Goal: Task Accomplishment & Management: Complete application form

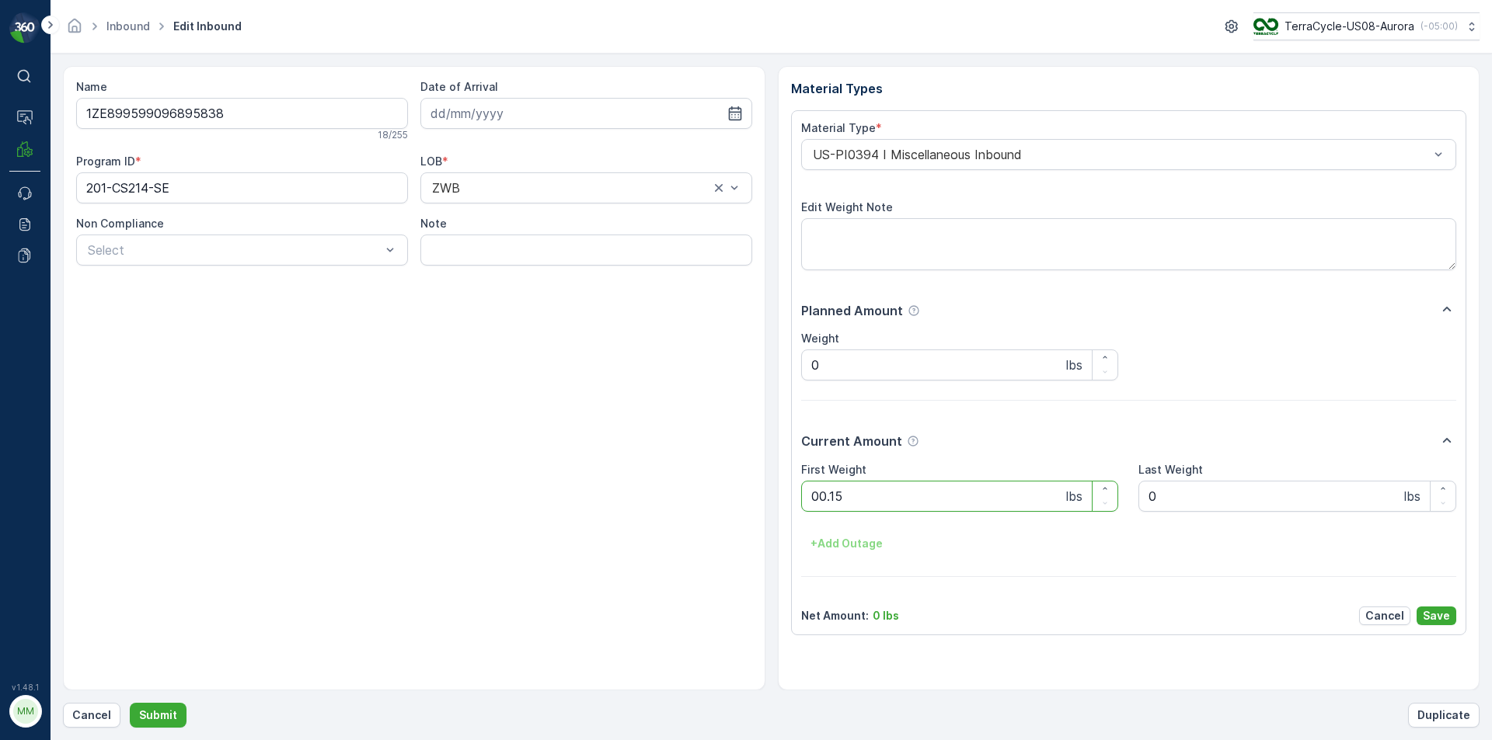
click at [130, 703] on button "Submit" at bounding box center [158, 715] width 57 height 25
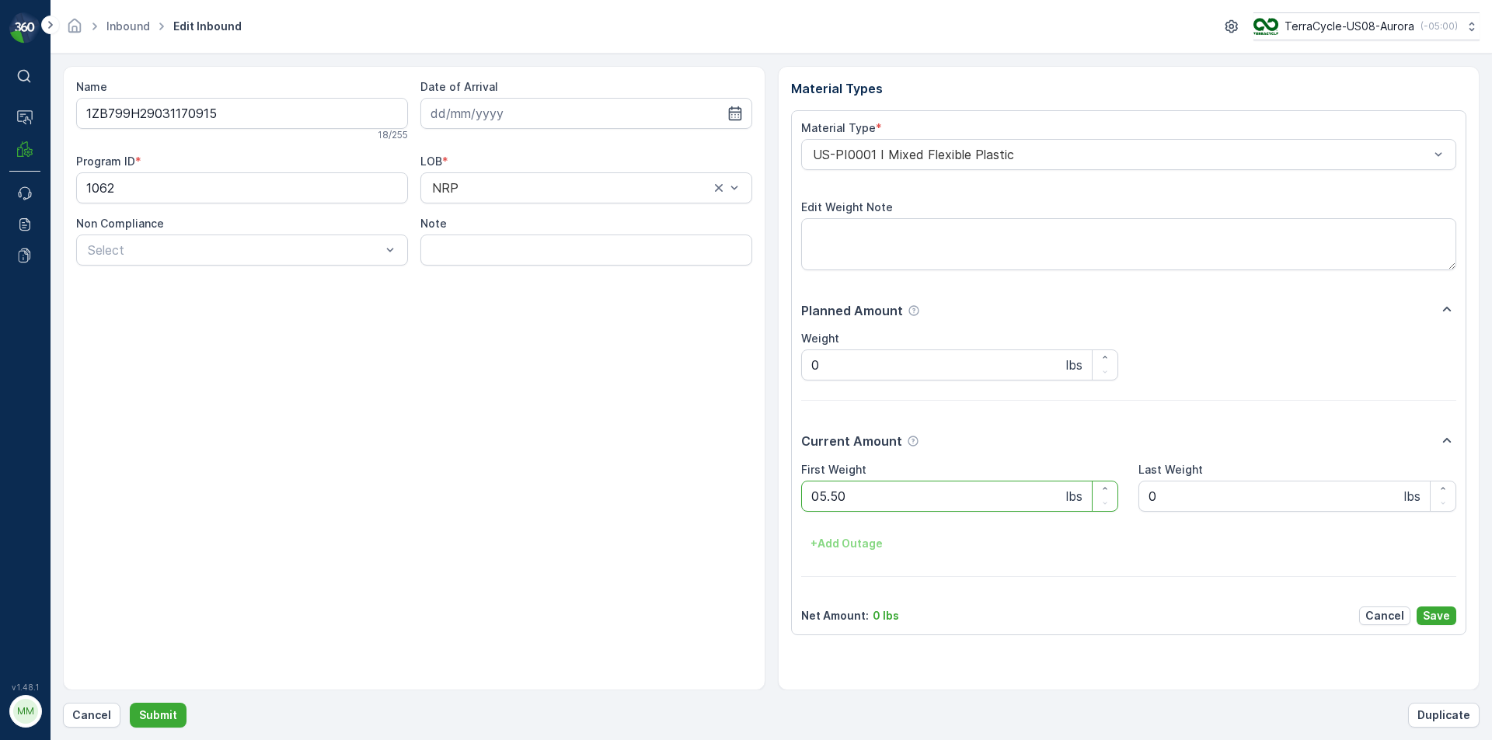
click at [130, 703] on button "Submit" at bounding box center [158, 715] width 57 height 25
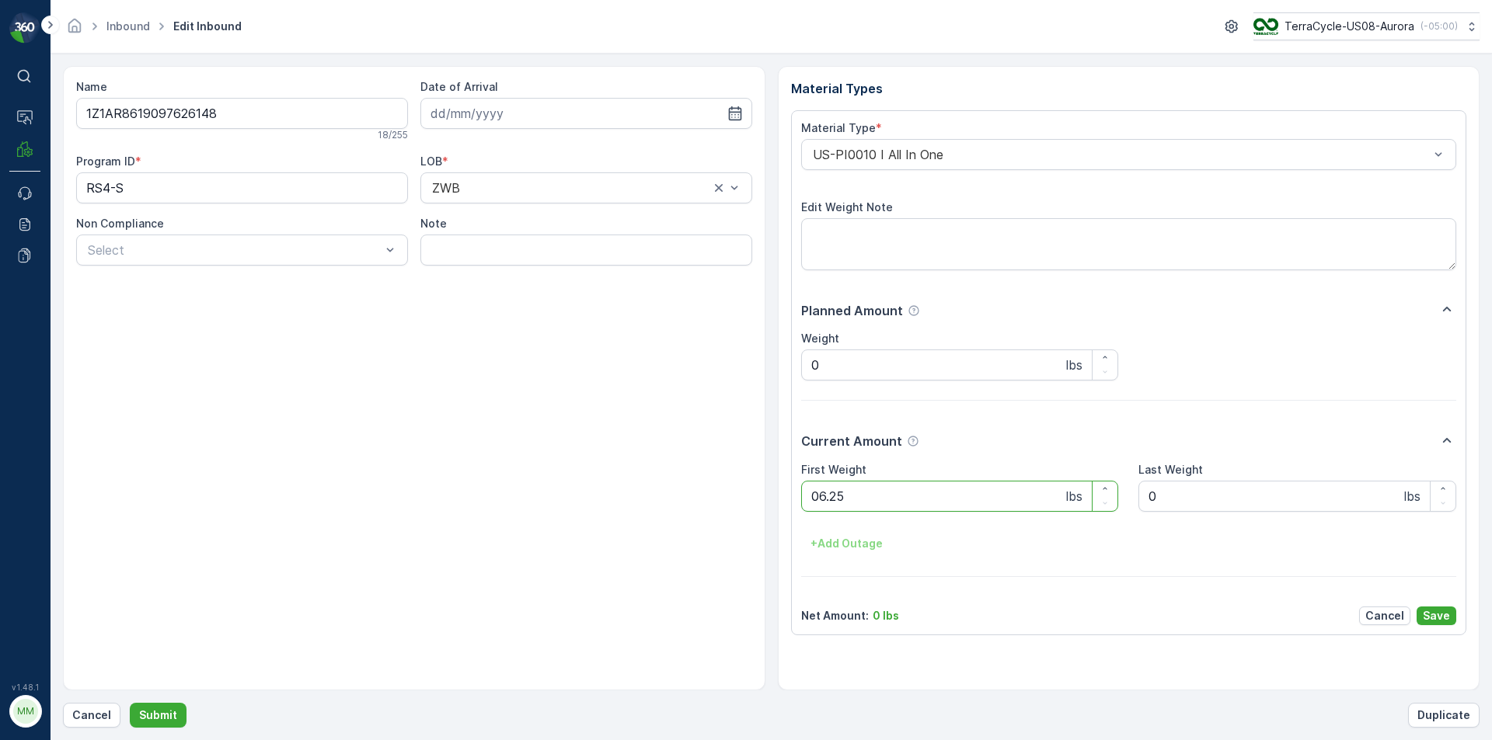
click at [130, 703] on button "Submit" at bounding box center [158, 715] width 57 height 25
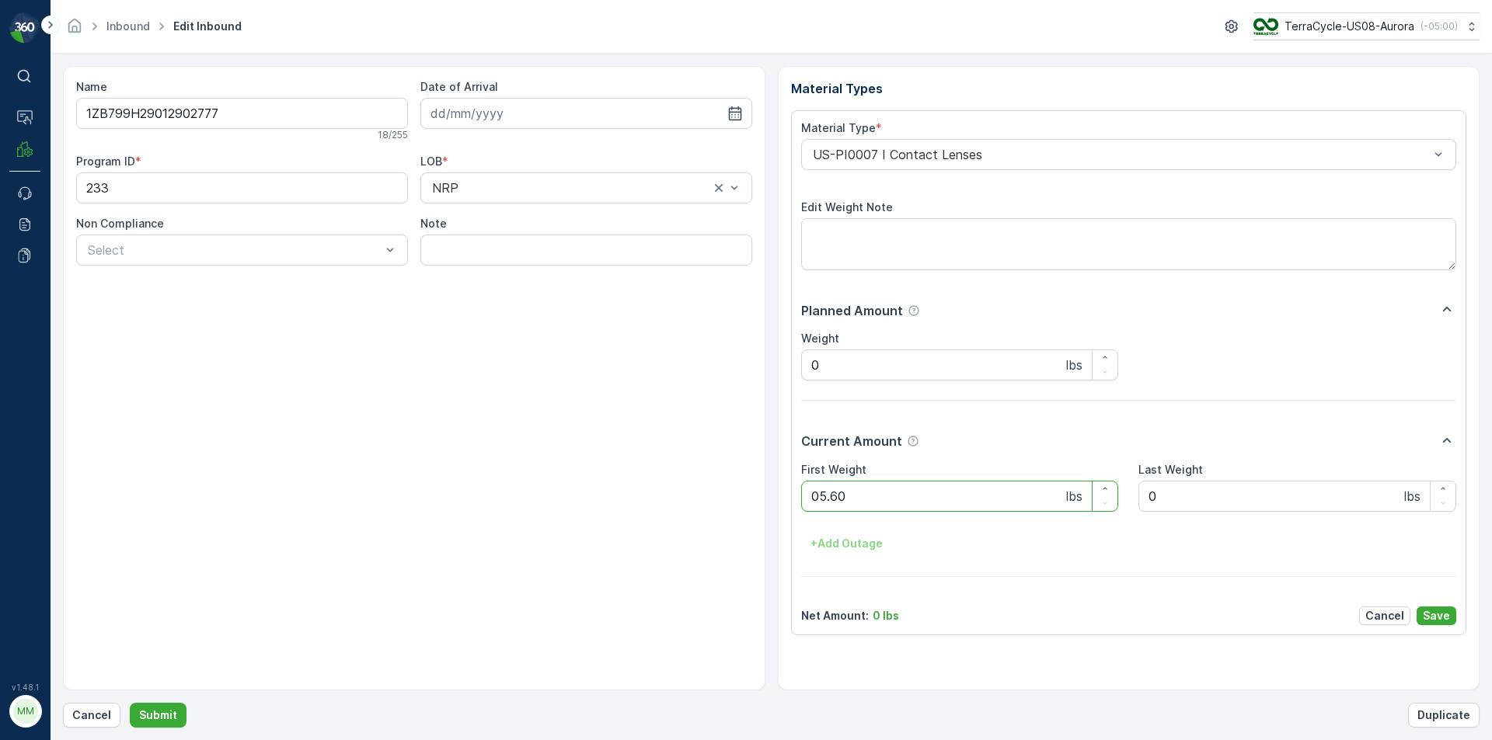
click at [130, 703] on button "Submit" at bounding box center [158, 715] width 57 height 25
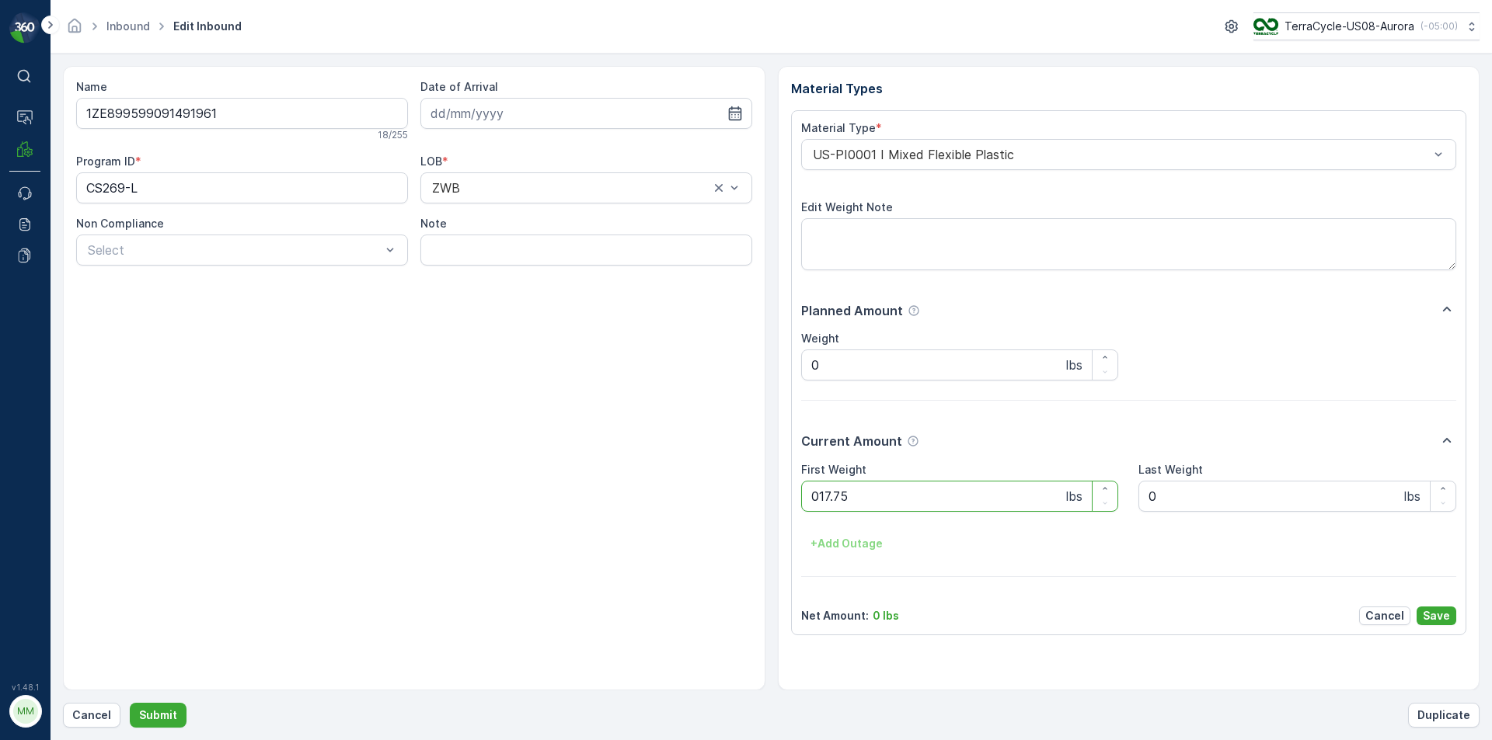
click at [130, 703] on button "Submit" at bounding box center [158, 715] width 57 height 25
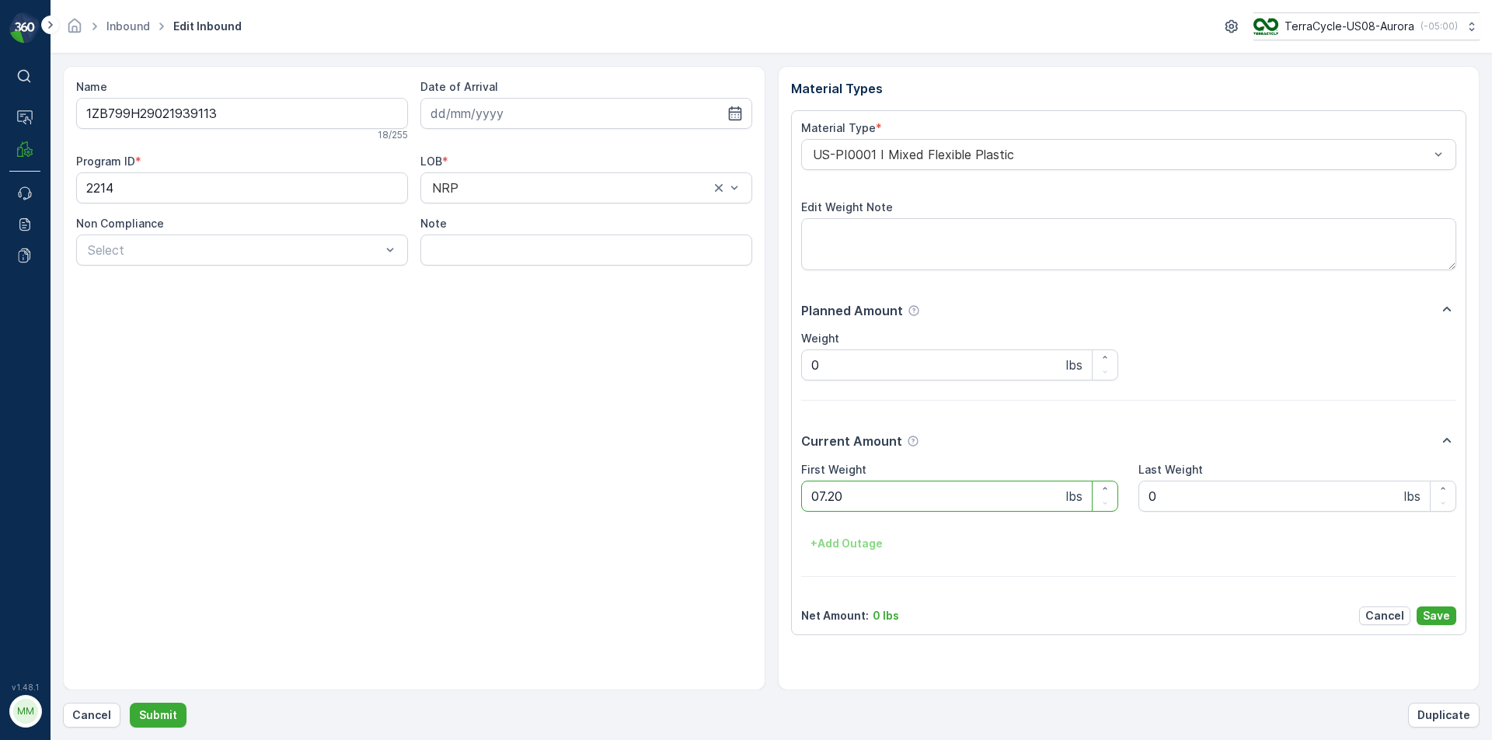
click at [130, 703] on button "Submit" at bounding box center [158, 715] width 57 height 25
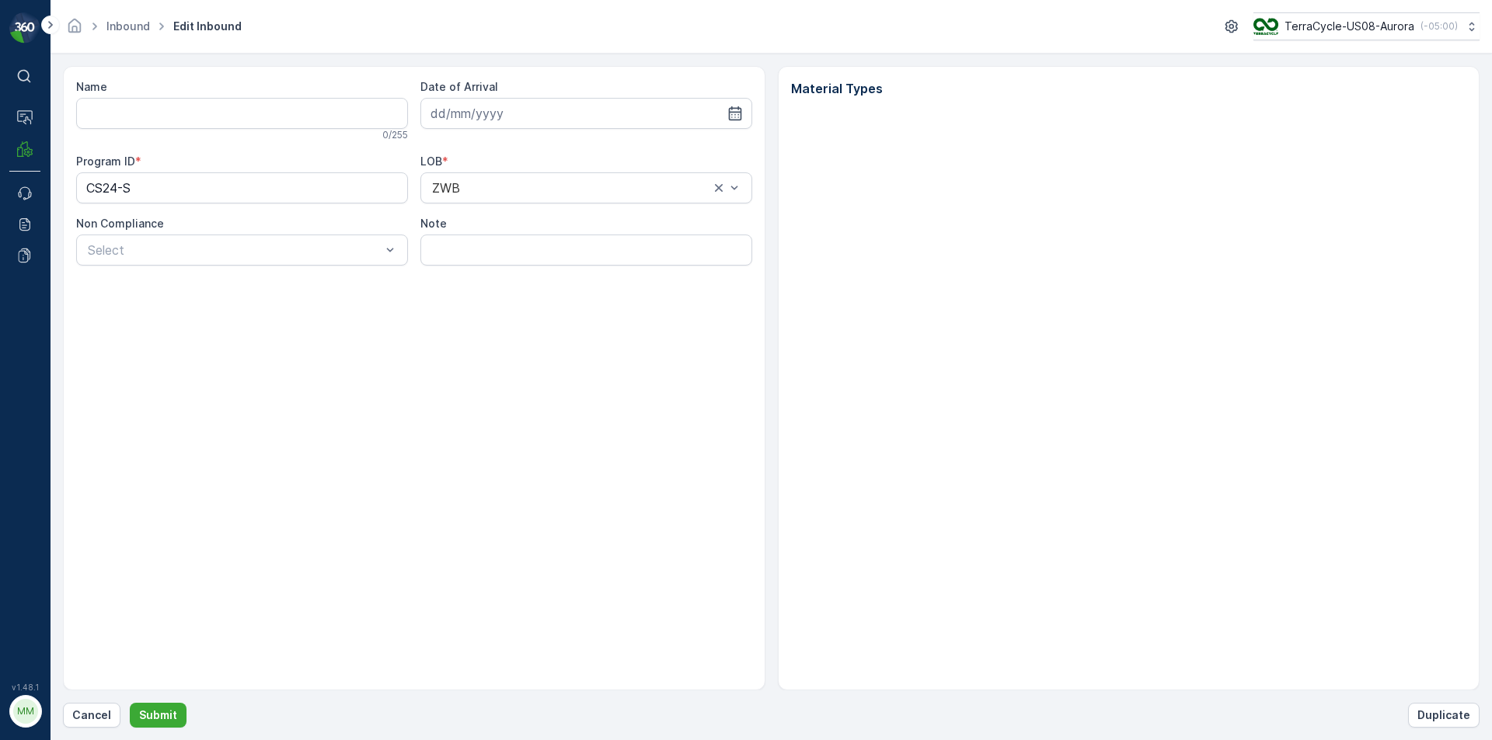
type input "1ZB799H29007614580"
type input "[DATE]"
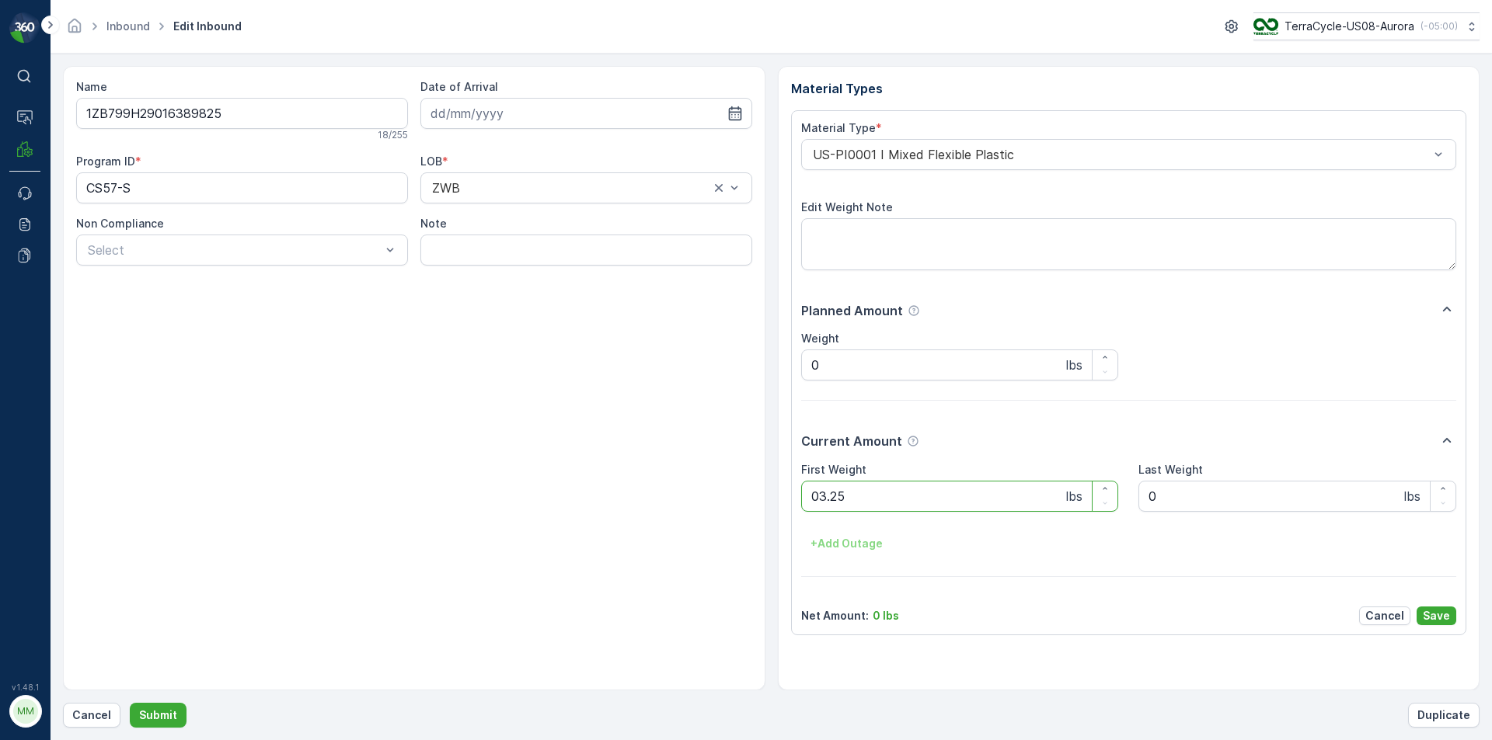
click at [130, 703] on button "Submit" at bounding box center [158, 715] width 57 height 25
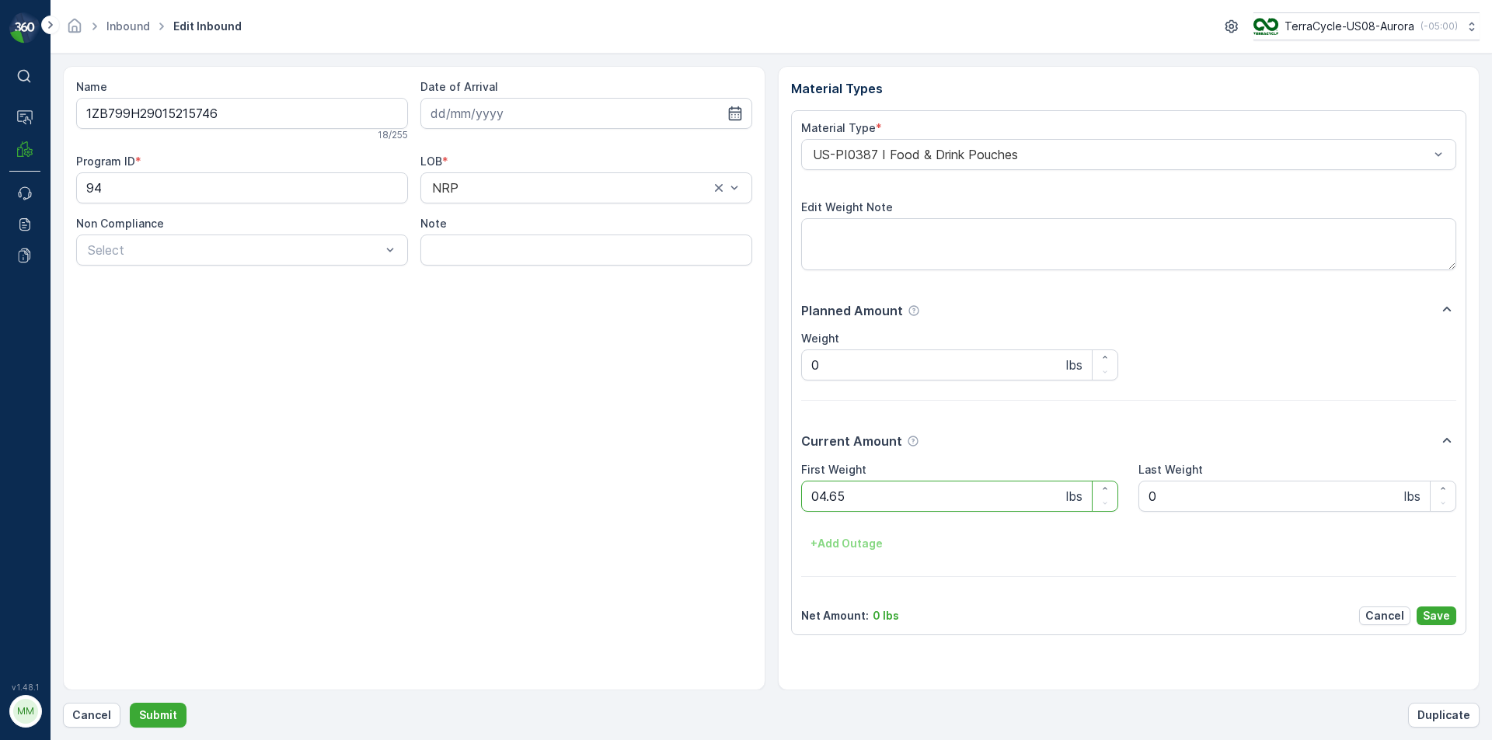
click at [130, 703] on button "Submit" at bounding box center [158, 715] width 57 height 25
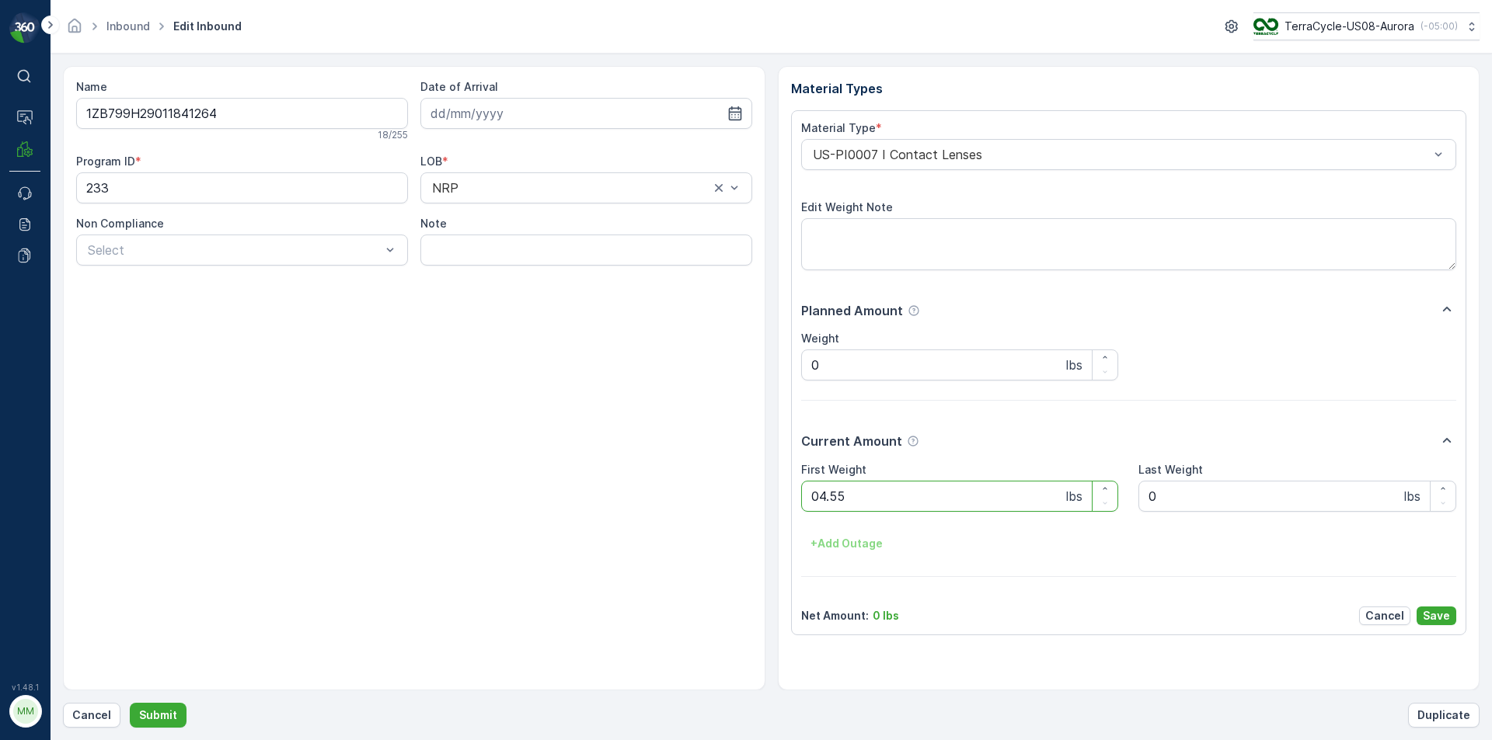
click at [130, 703] on button "Submit" at bounding box center [158, 715] width 57 height 25
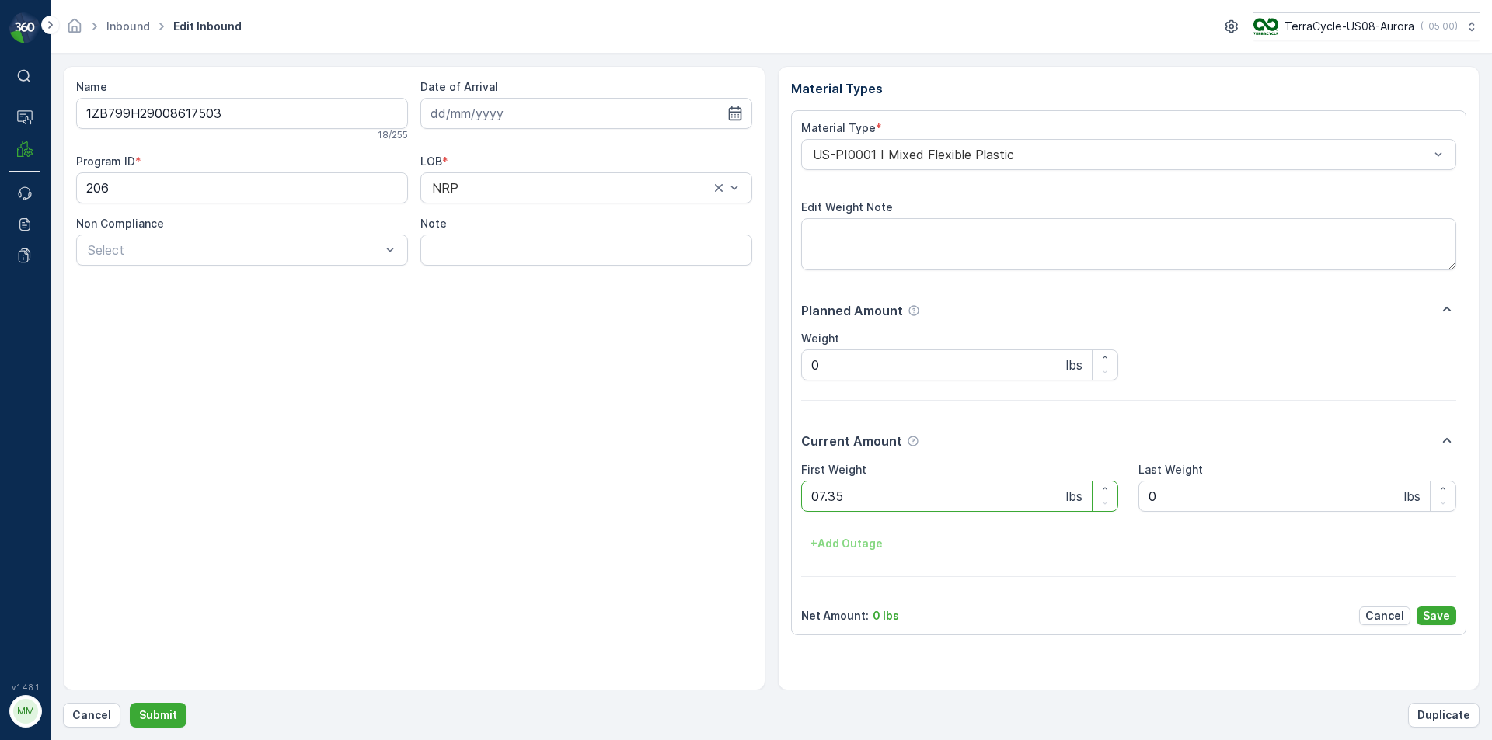
click at [130, 703] on button "Submit" at bounding box center [158, 715] width 57 height 25
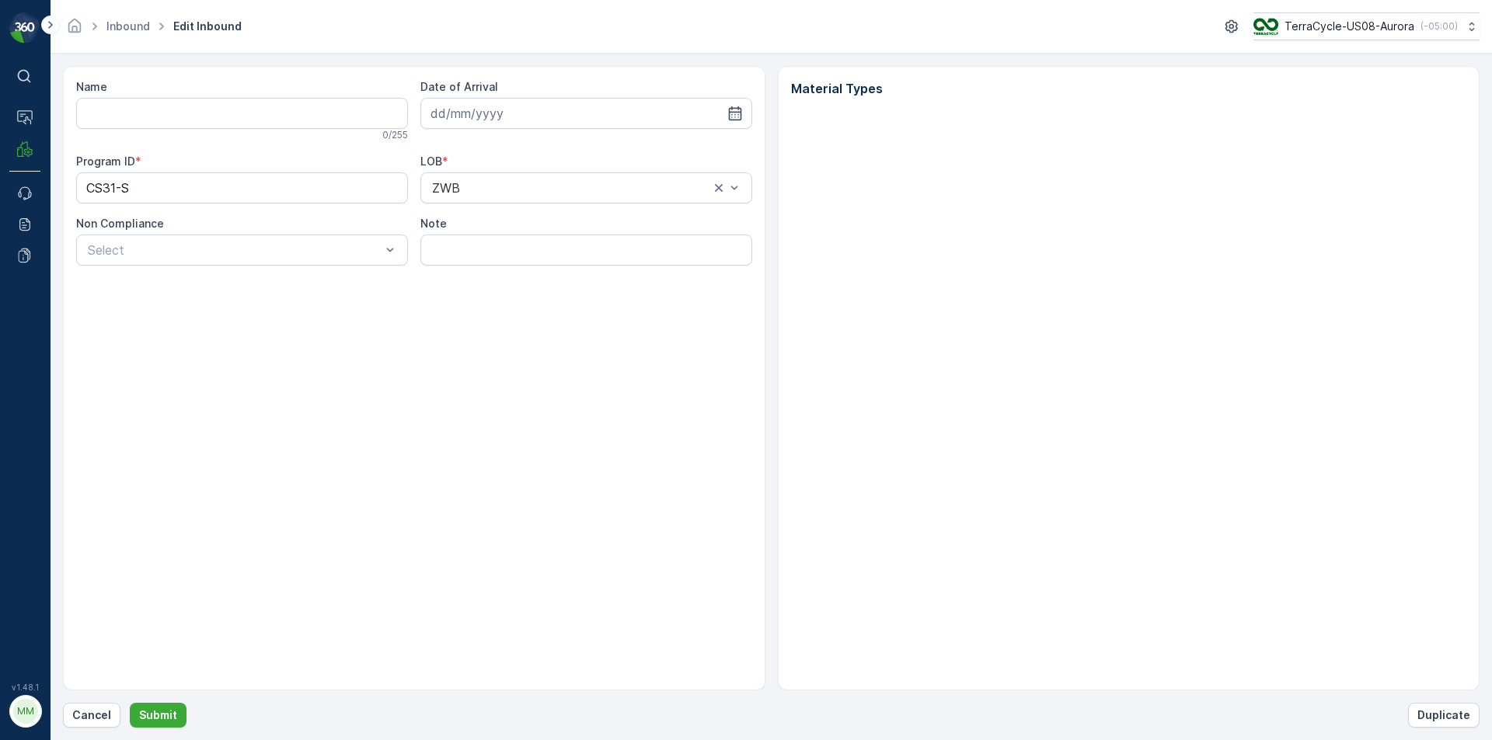
type input "1ZE899599099164701"
type input "[DATE]"
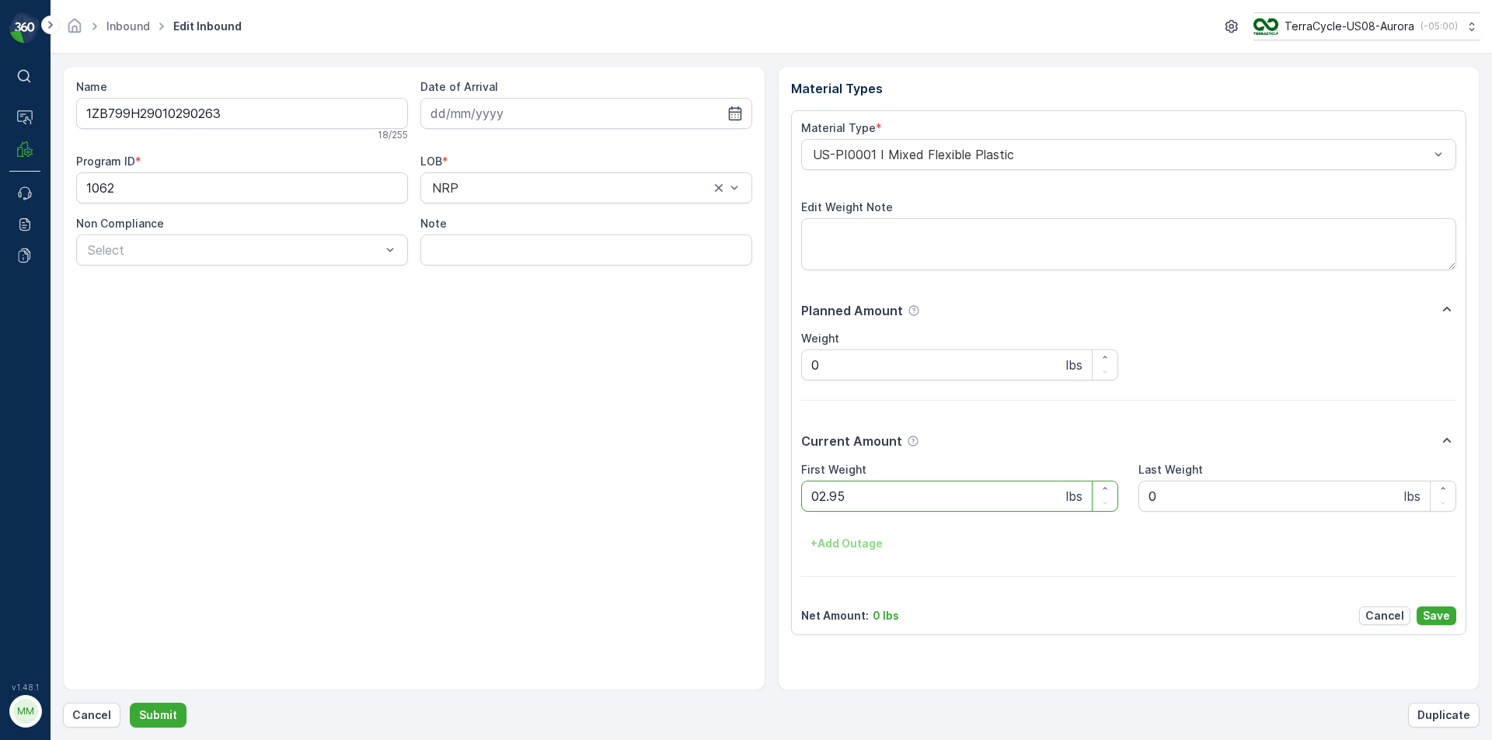
click at [130, 703] on button "Submit" at bounding box center [158, 715] width 57 height 25
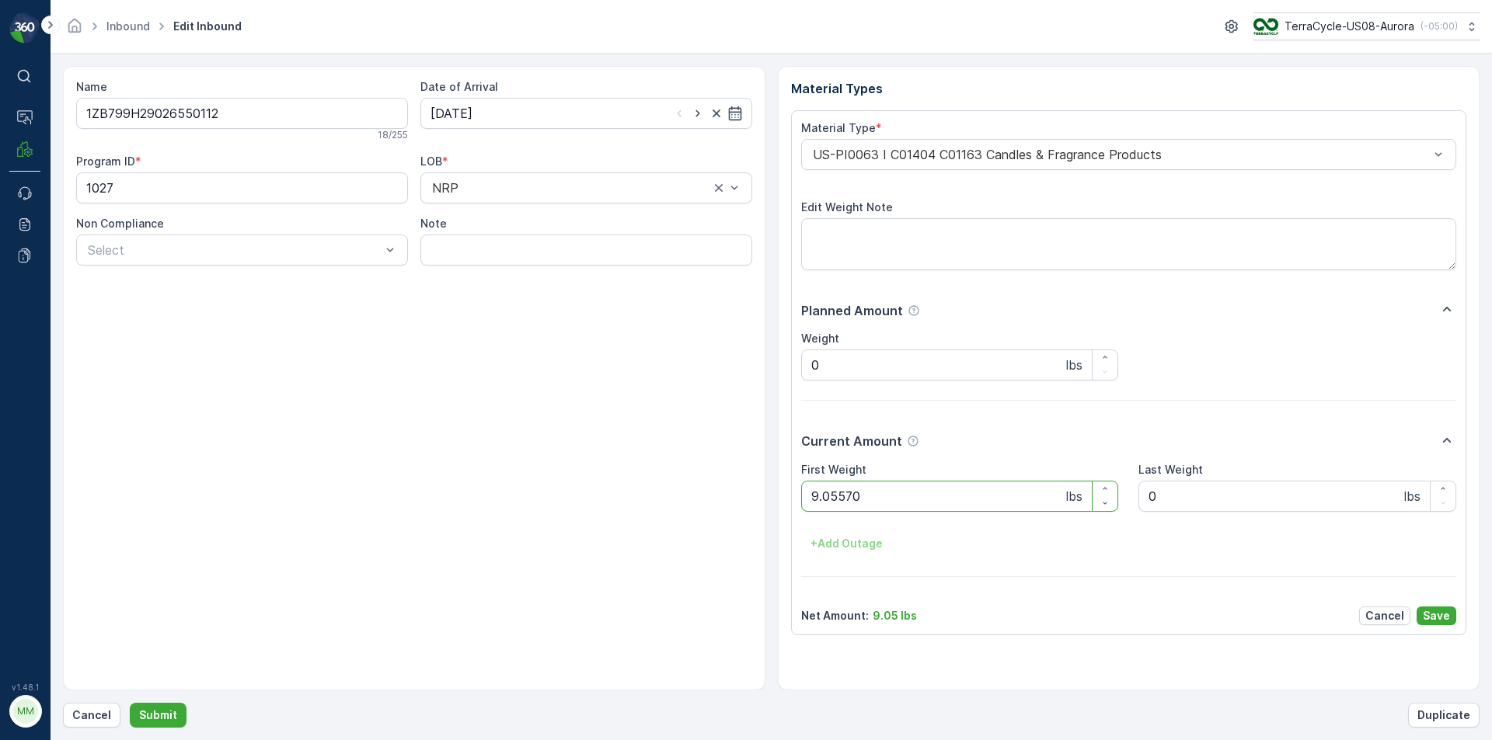
click at [130, 703] on button "Submit" at bounding box center [158, 715] width 57 height 25
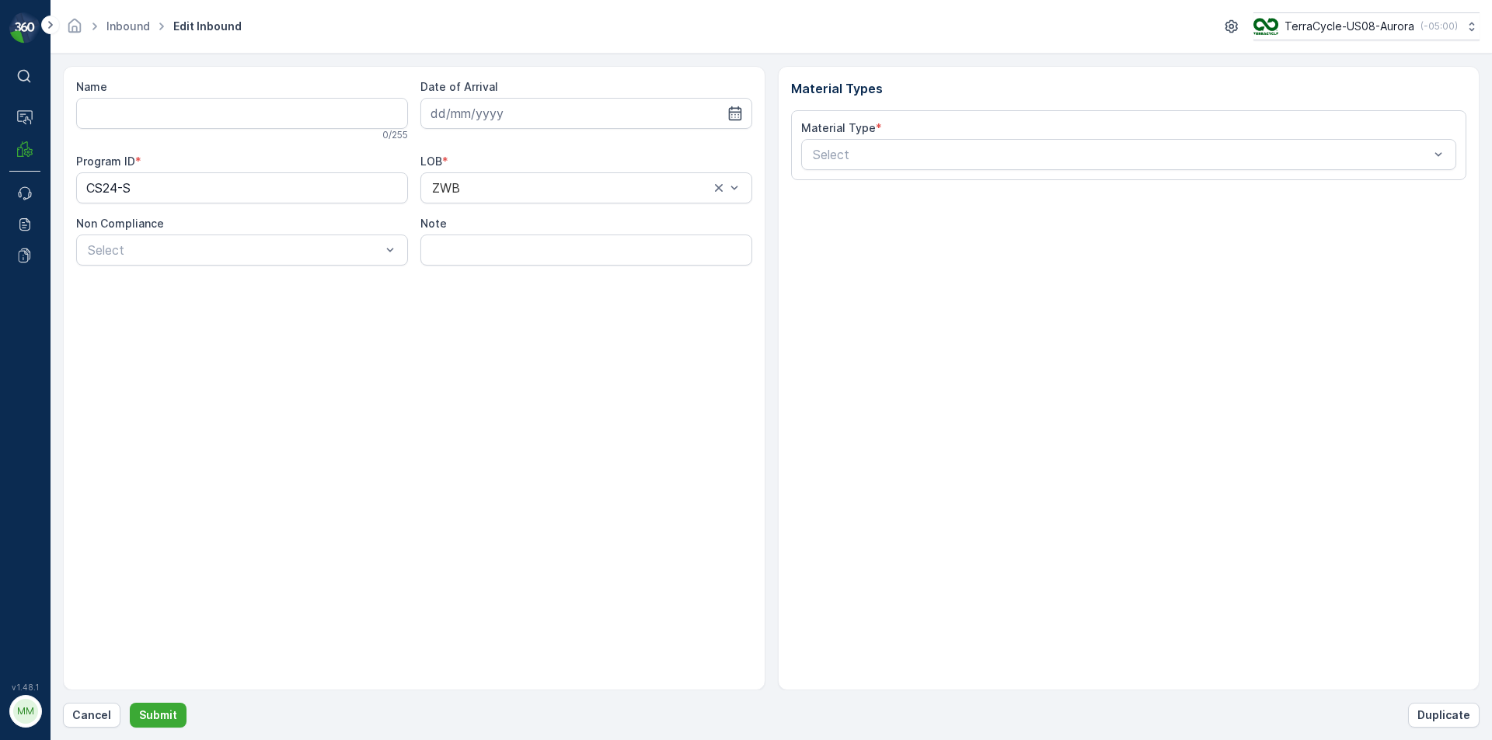
type input "1ZB799H29039940837"
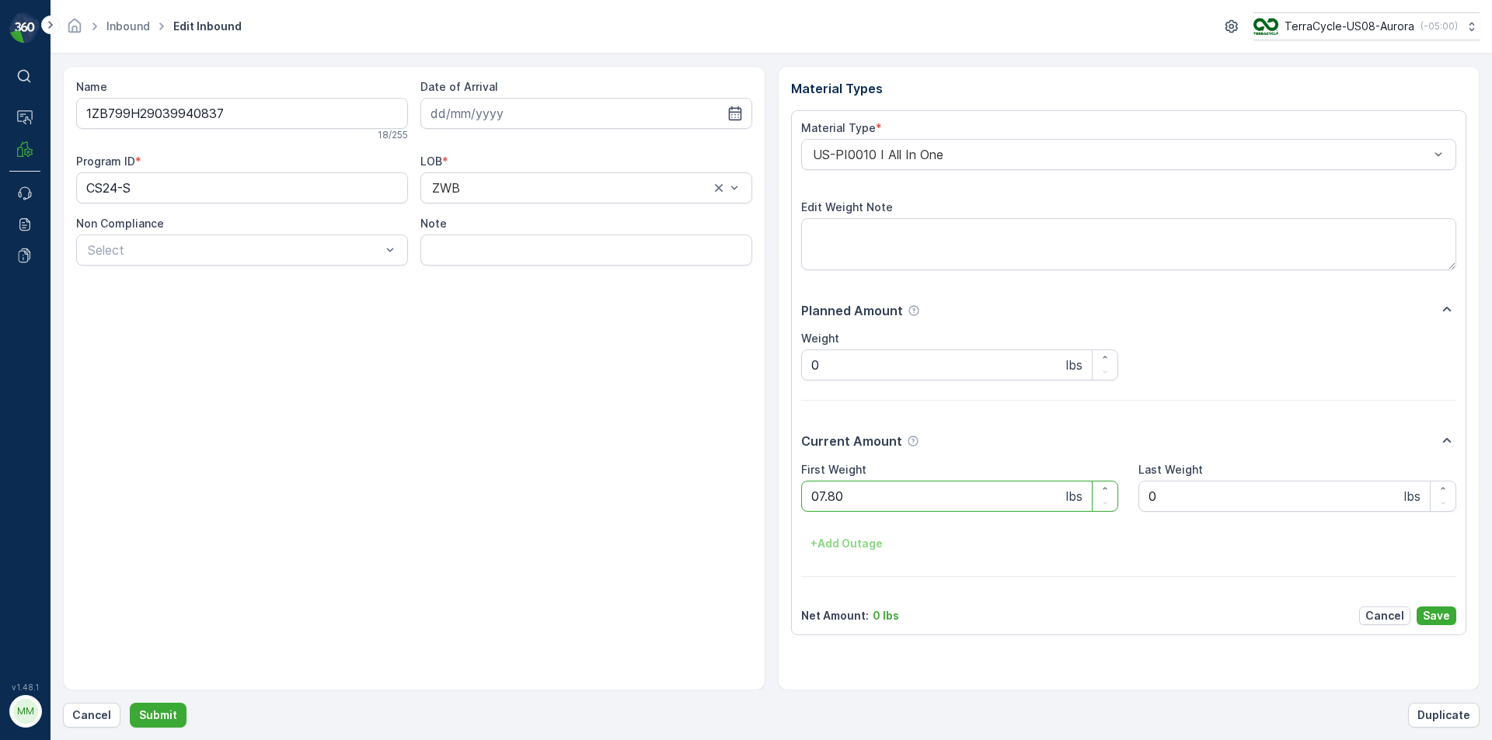
click at [130, 703] on button "Submit" at bounding box center [158, 715] width 57 height 25
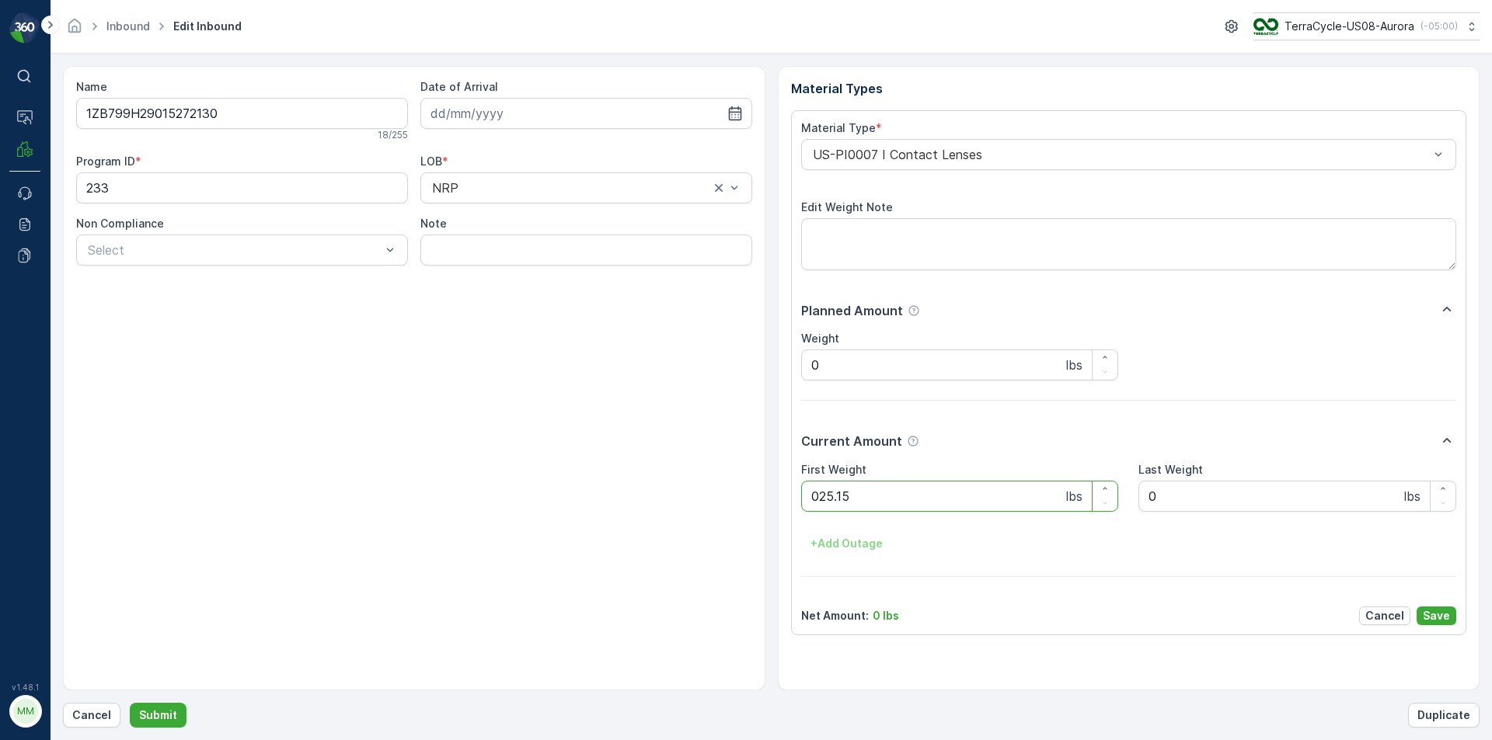
click at [130, 703] on button "Submit" at bounding box center [158, 715] width 57 height 25
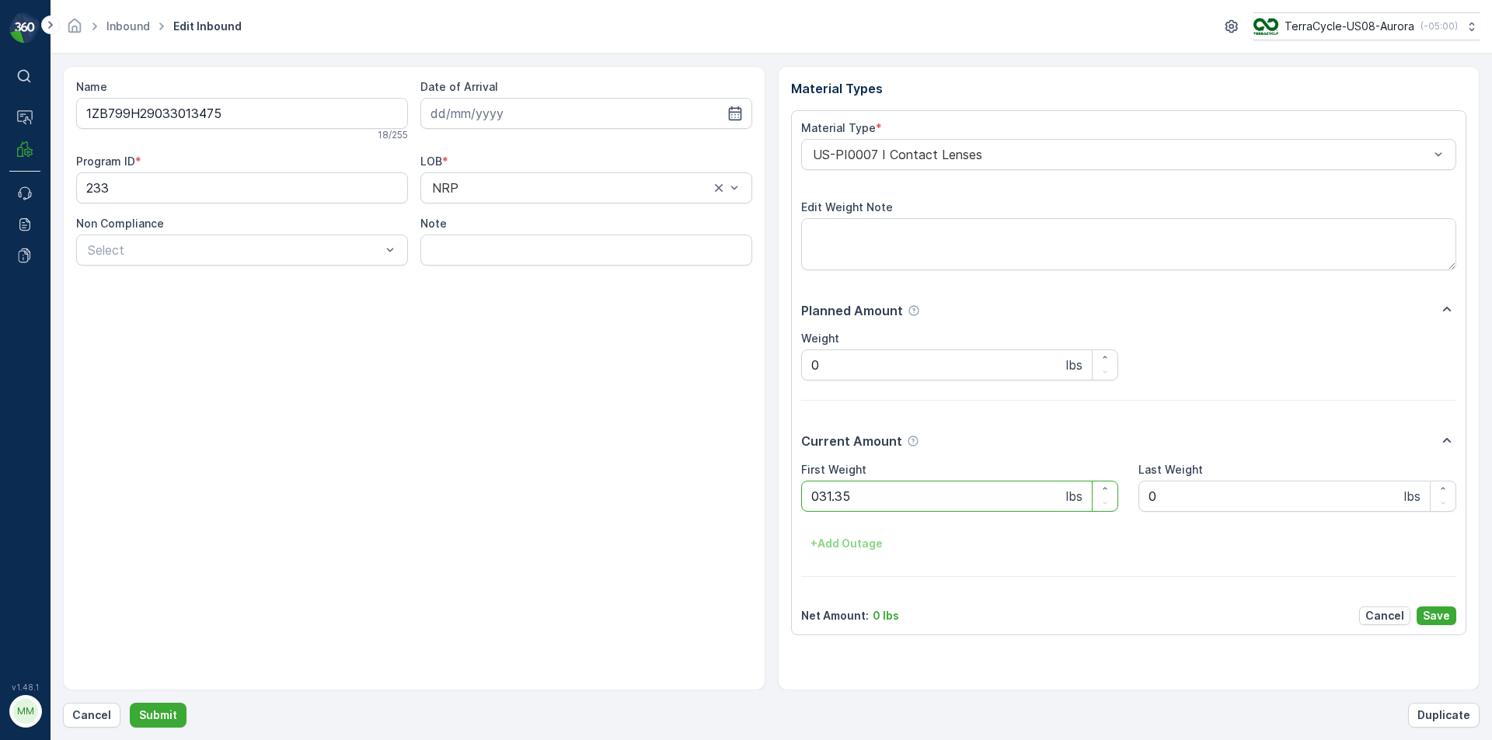
click at [130, 703] on button "Submit" at bounding box center [158, 715] width 57 height 25
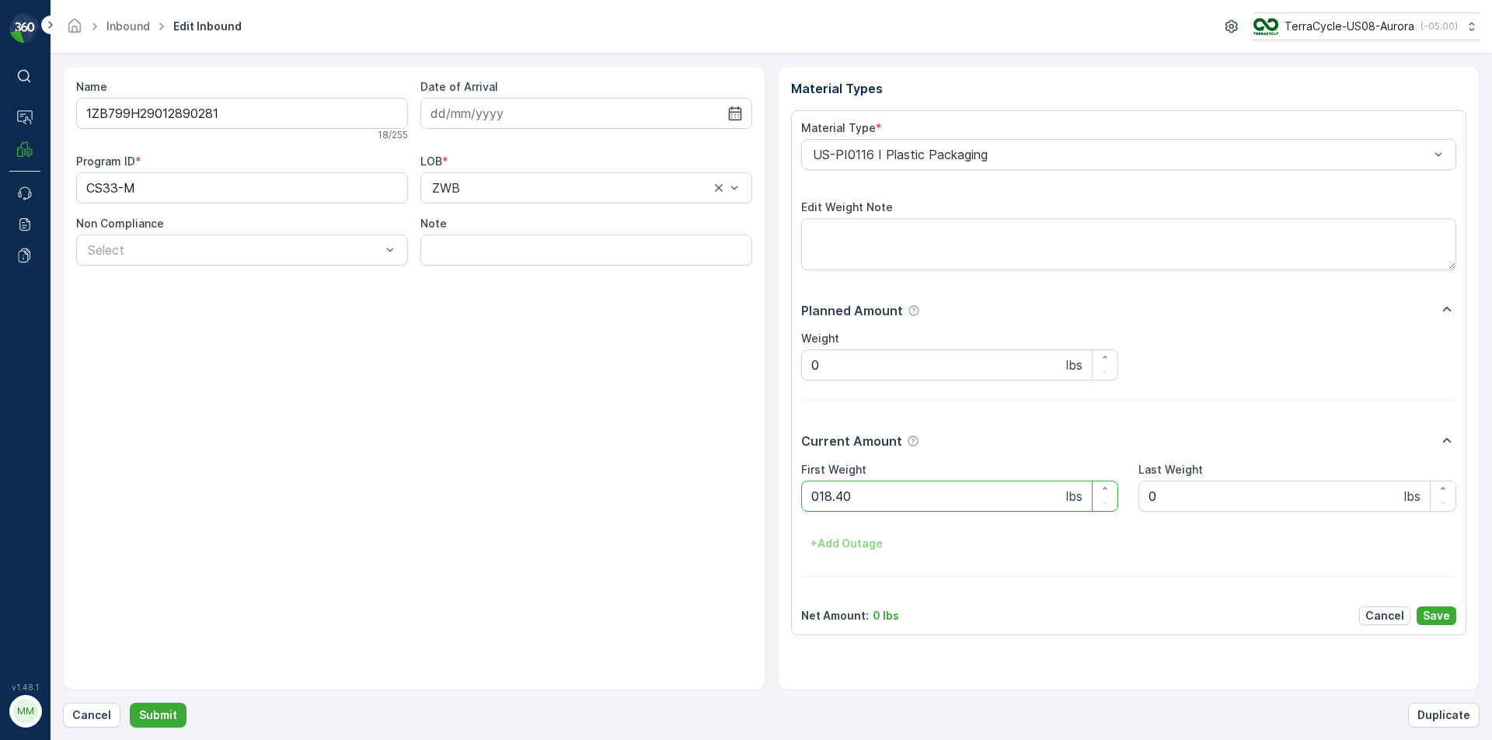
click at [130, 703] on button "Submit" at bounding box center [158, 715] width 57 height 25
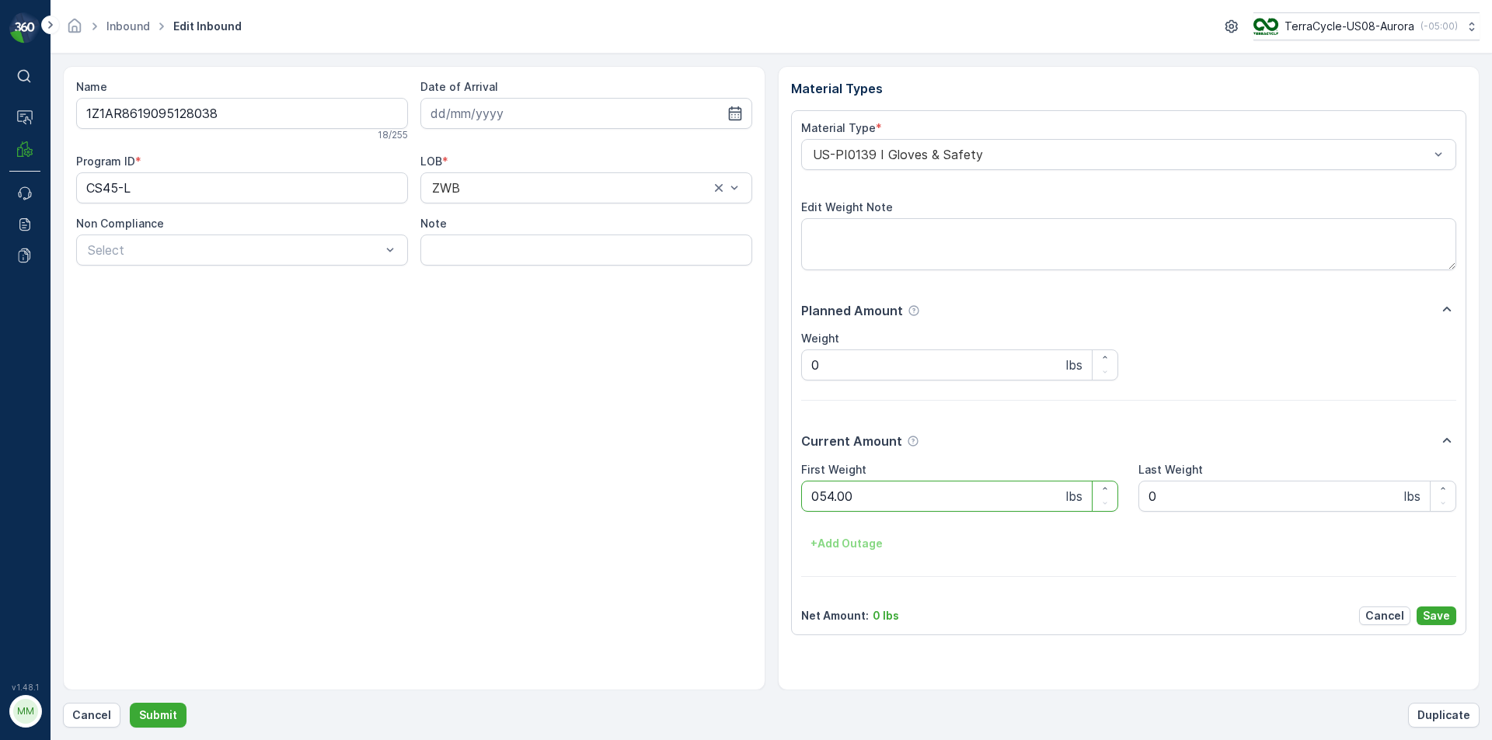
click at [130, 703] on button "Submit" at bounding box center [158, 715] width 57 height 25
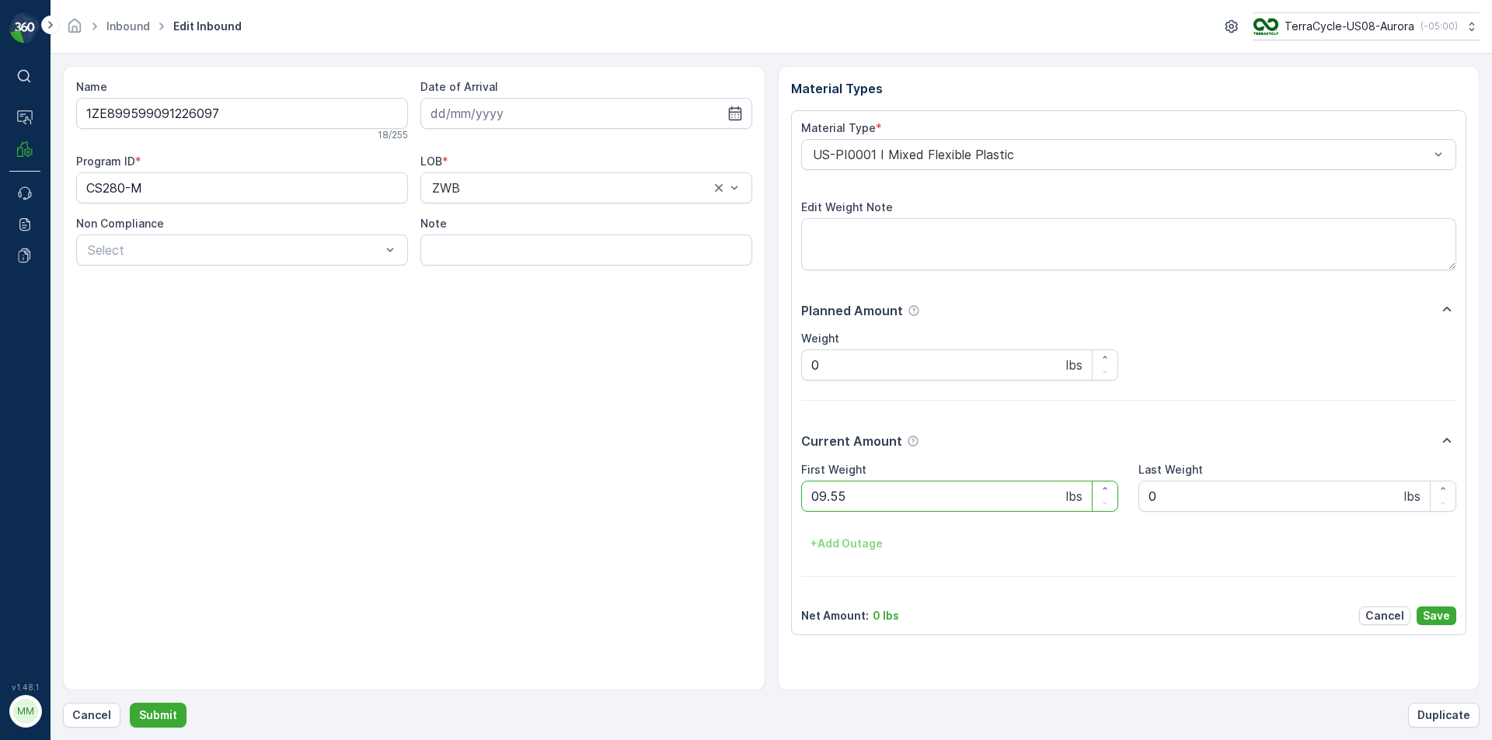
click at [130, 703] on button "Submit" at bounding box center [158, 715] width 57 height 25
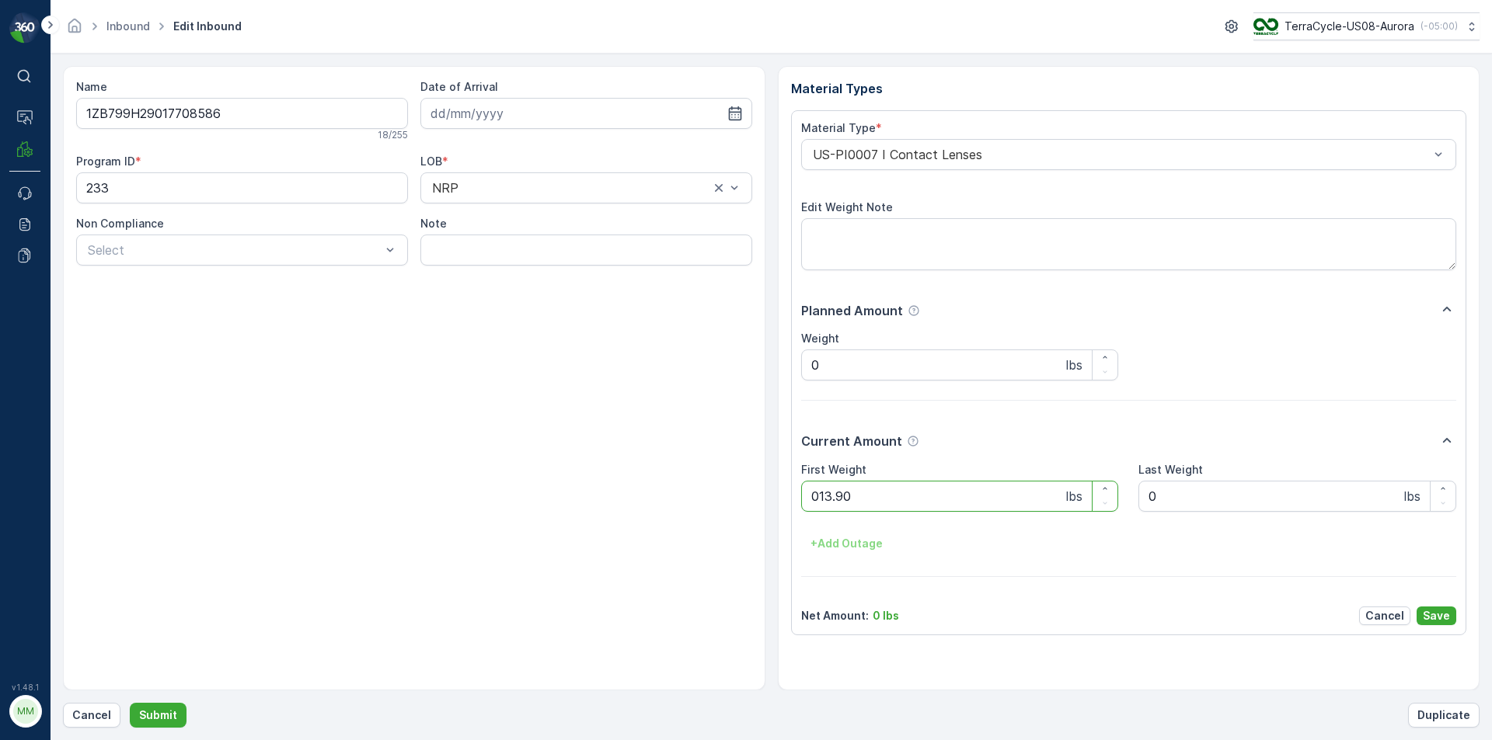
click at [130, 703] on button "Submit" at bounding box center [158, 715] width 57 height 25
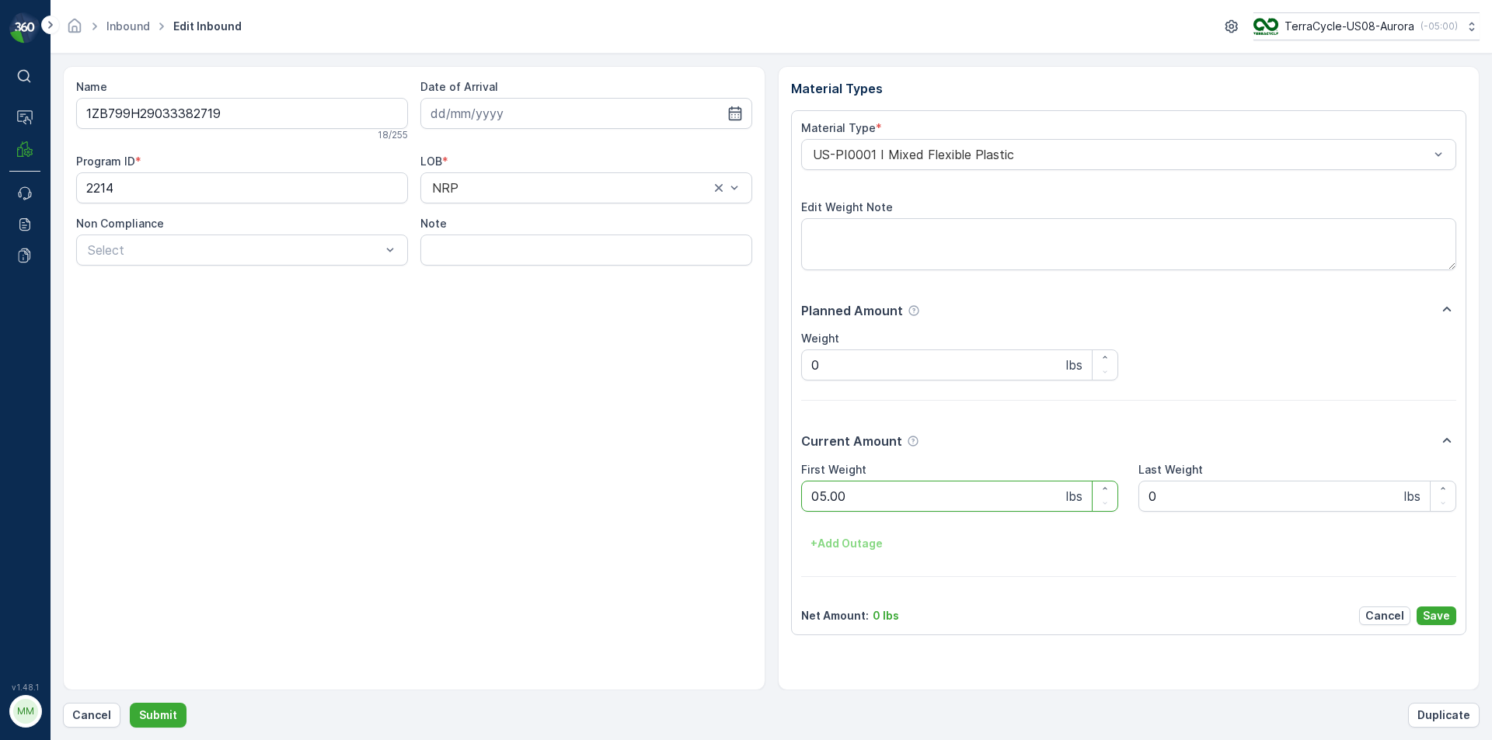
click at [130, 703] on button "Submit" at bounding box center [158, 715] width 57 height 25
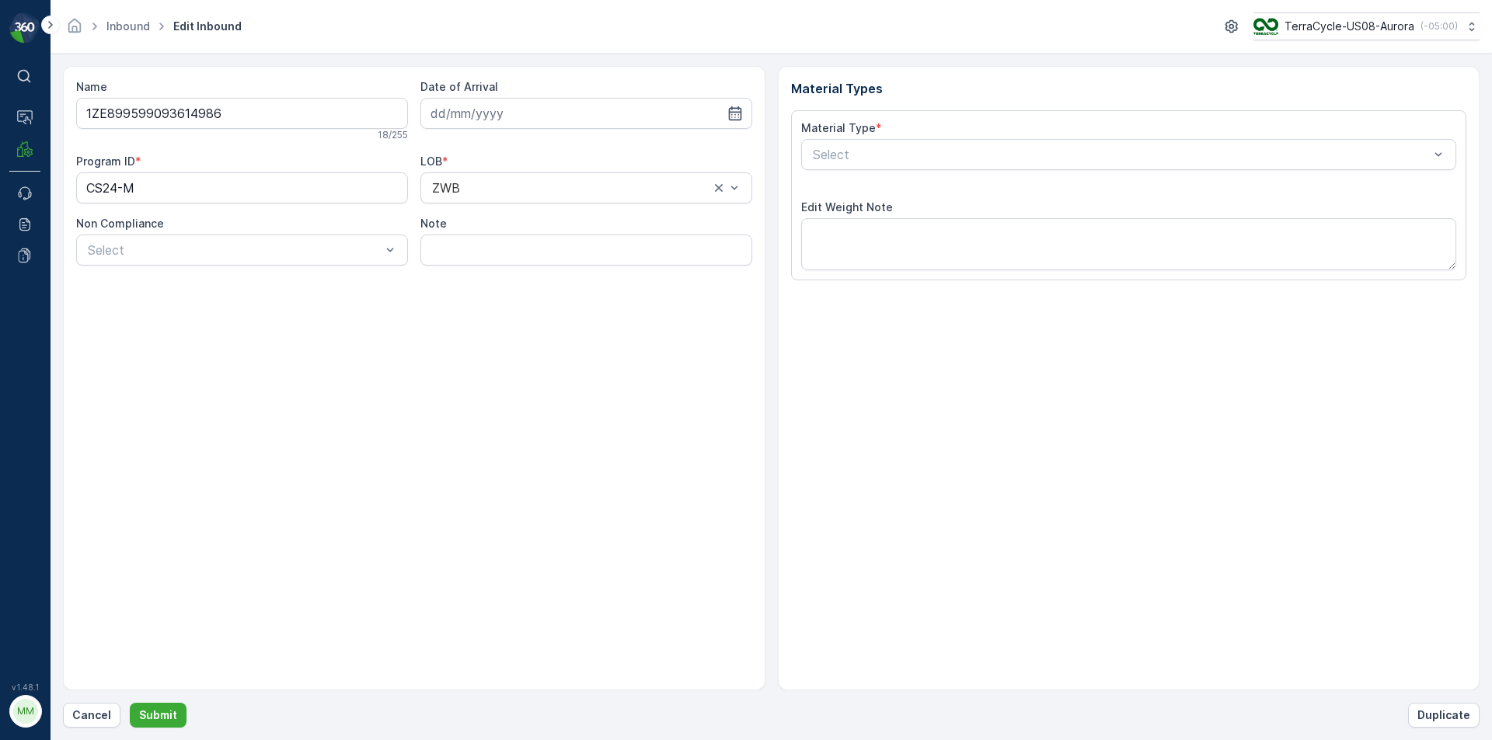
type input "[DATE]"
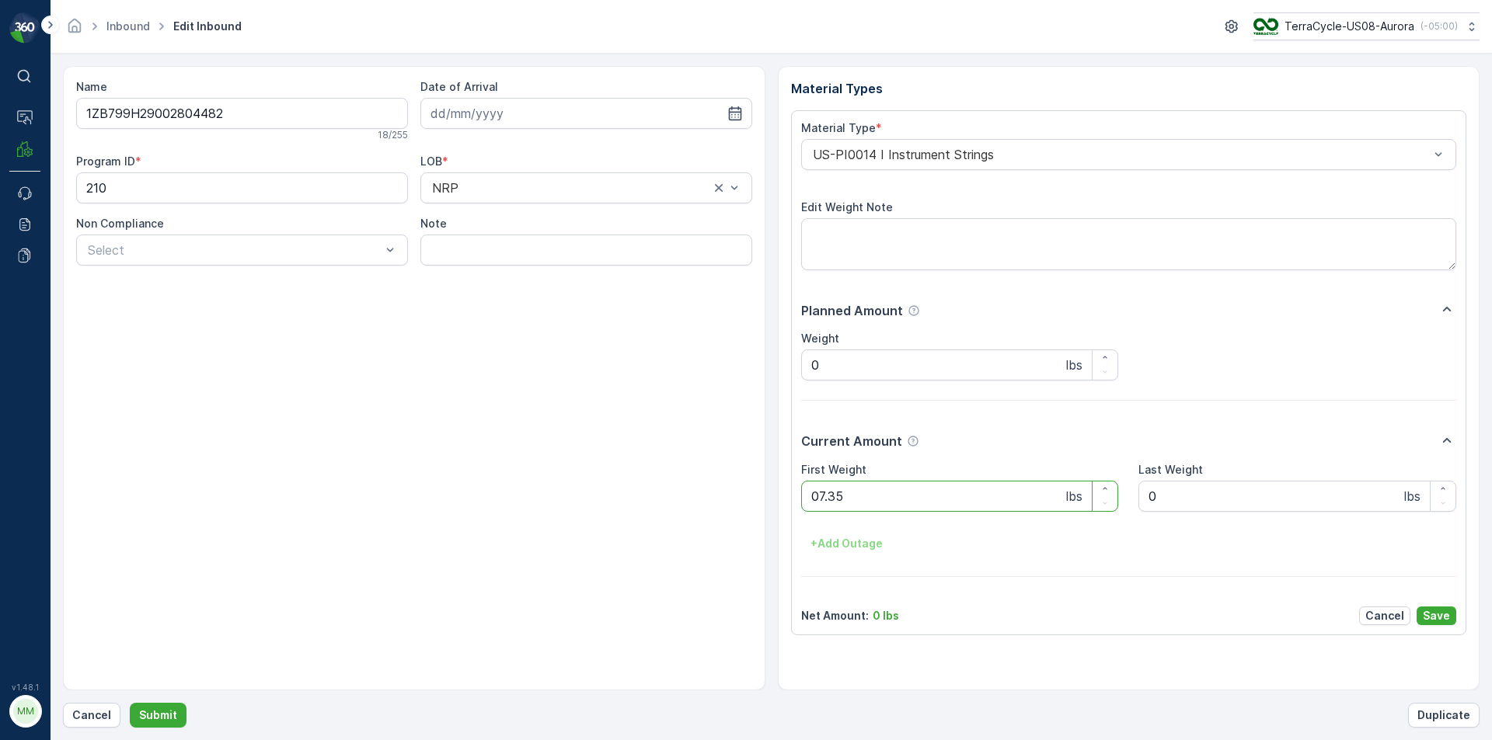
click at [130, 703] on button "Submit" at bounding box center [158, 715] width 57 height 25
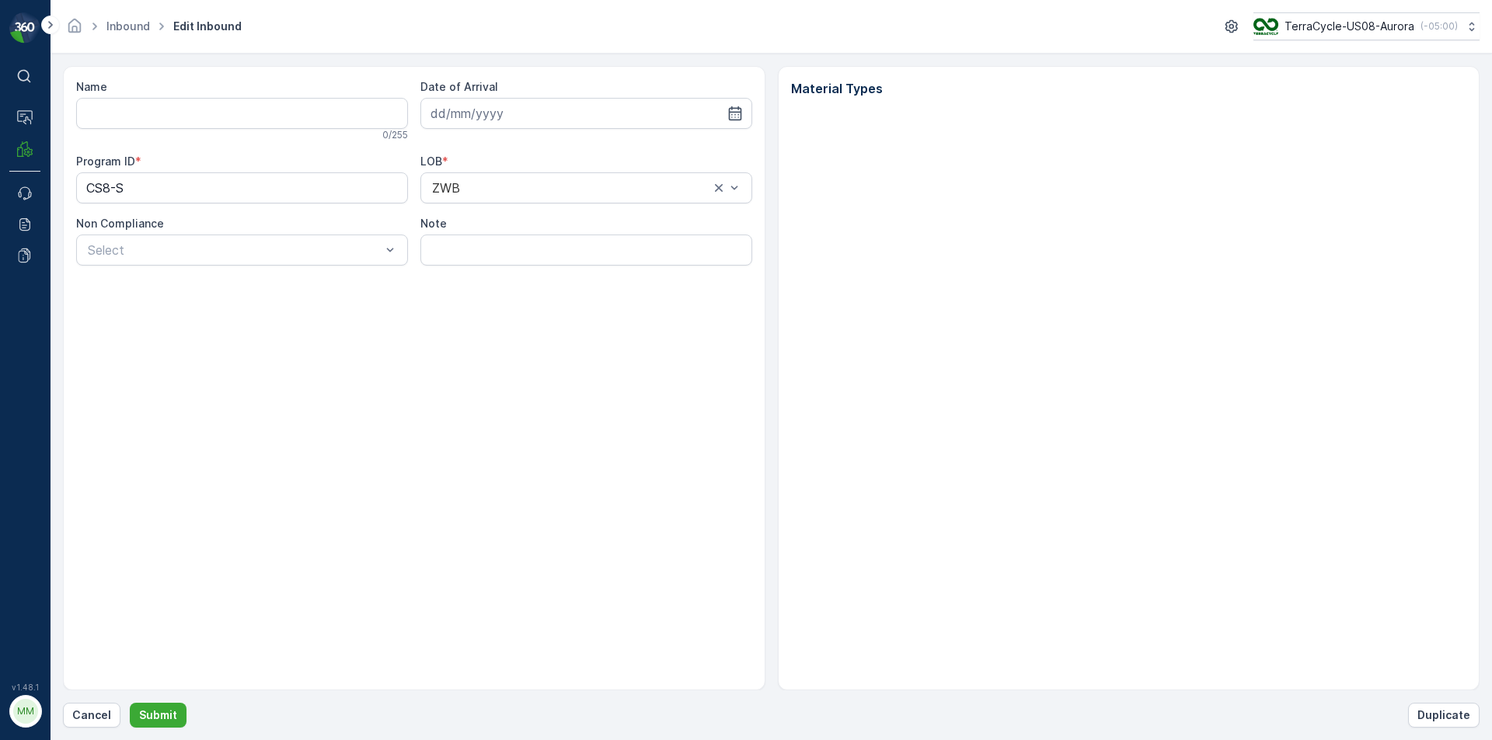
type input "1ZE899599098835158"
type input "[DATE]"
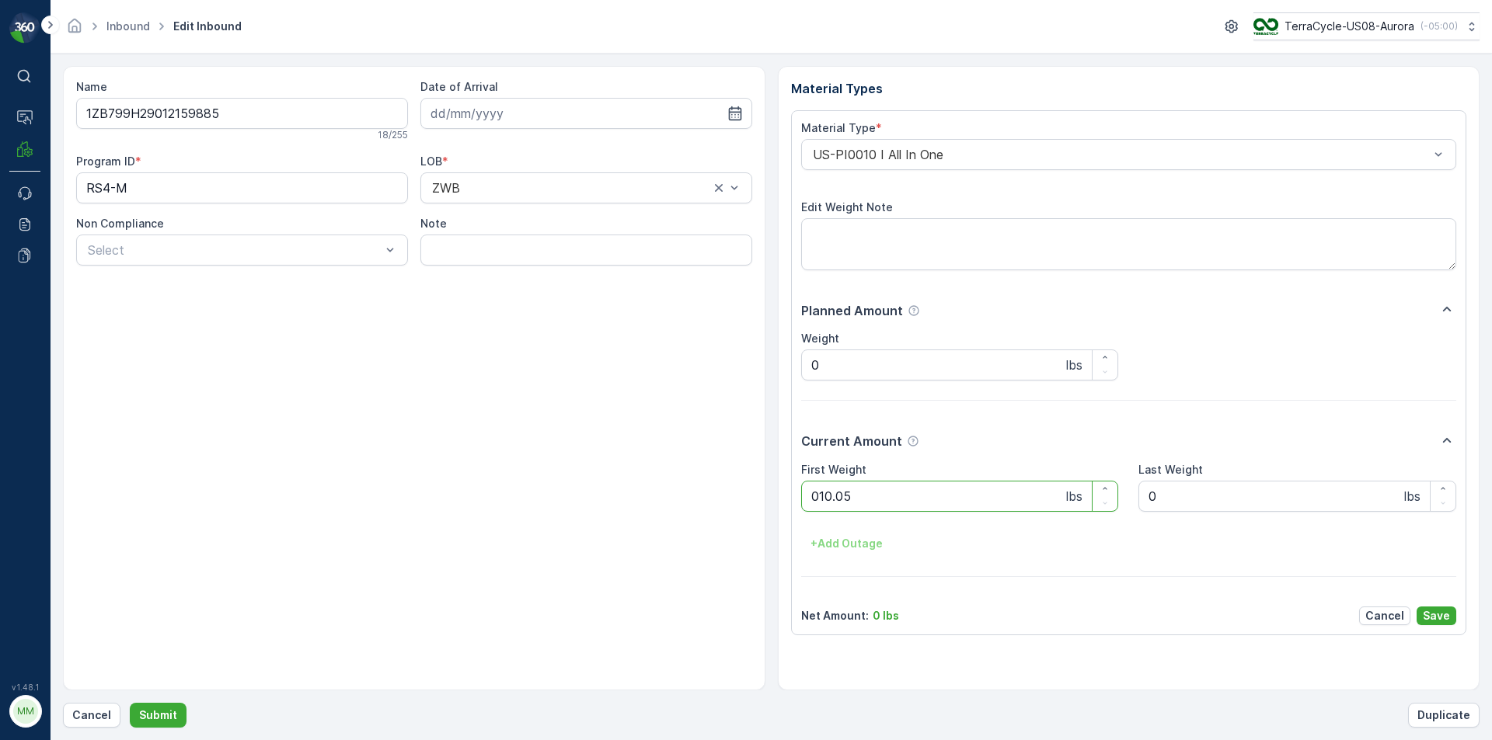
click at [130, 703] on button "Submit" at bounding box center [158, 715] width 57 height 25
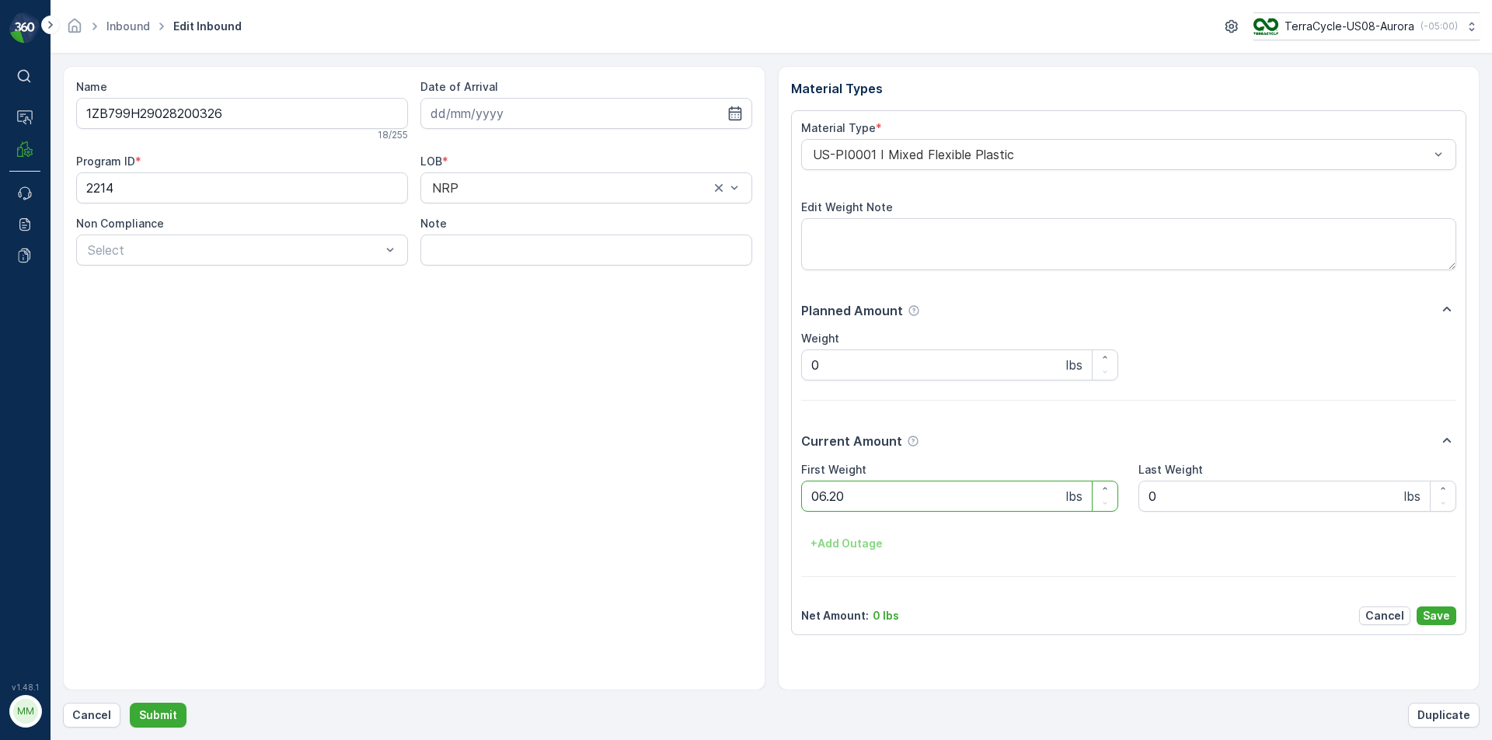
click at [130, 703] on button "Submit" at bounding box center [158, 715] width 57 height 25
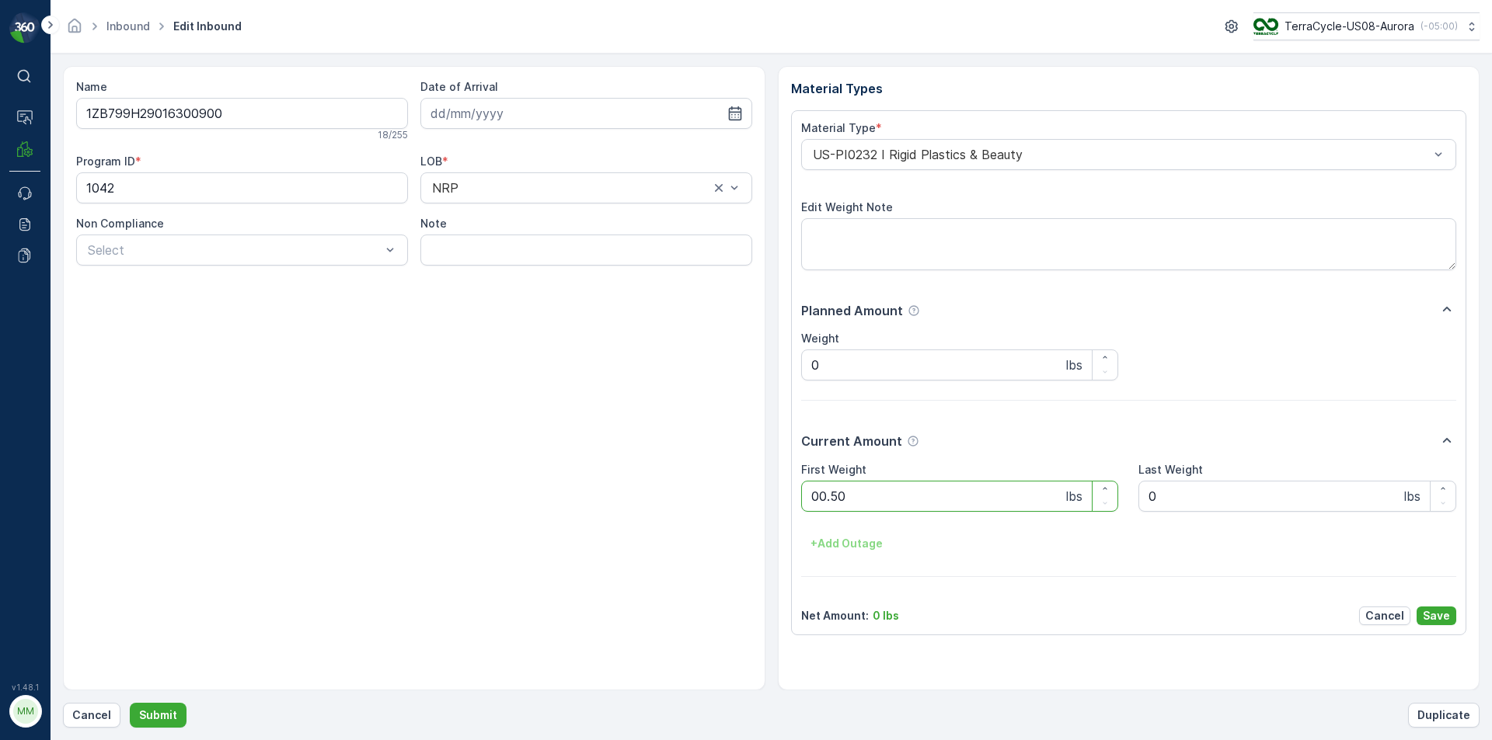
click at [130, 703] on button "Submit" at bounding box center [158, 715] width 57 height 25
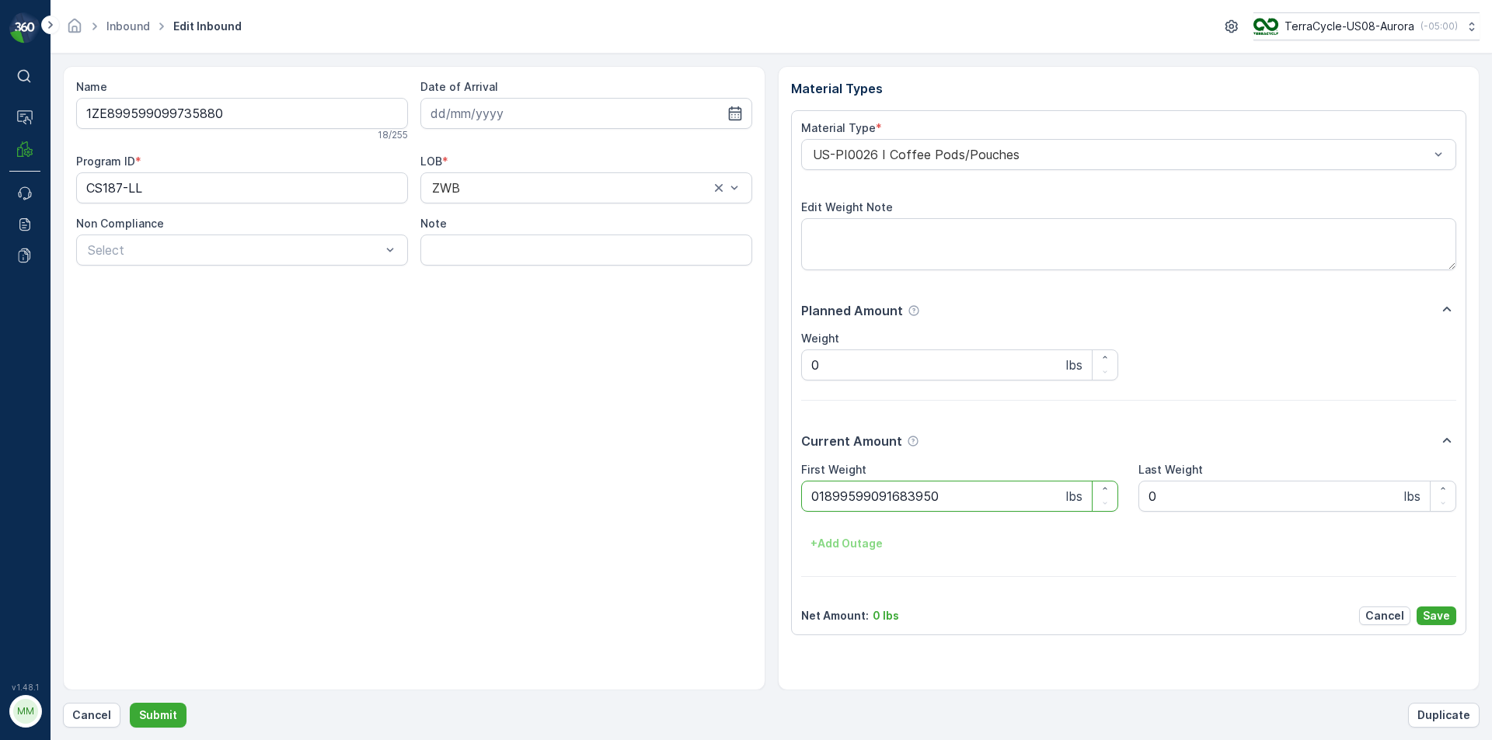
click at [130, 703] on button "Submit" at bounding box center [158, 715] width 57 height 25
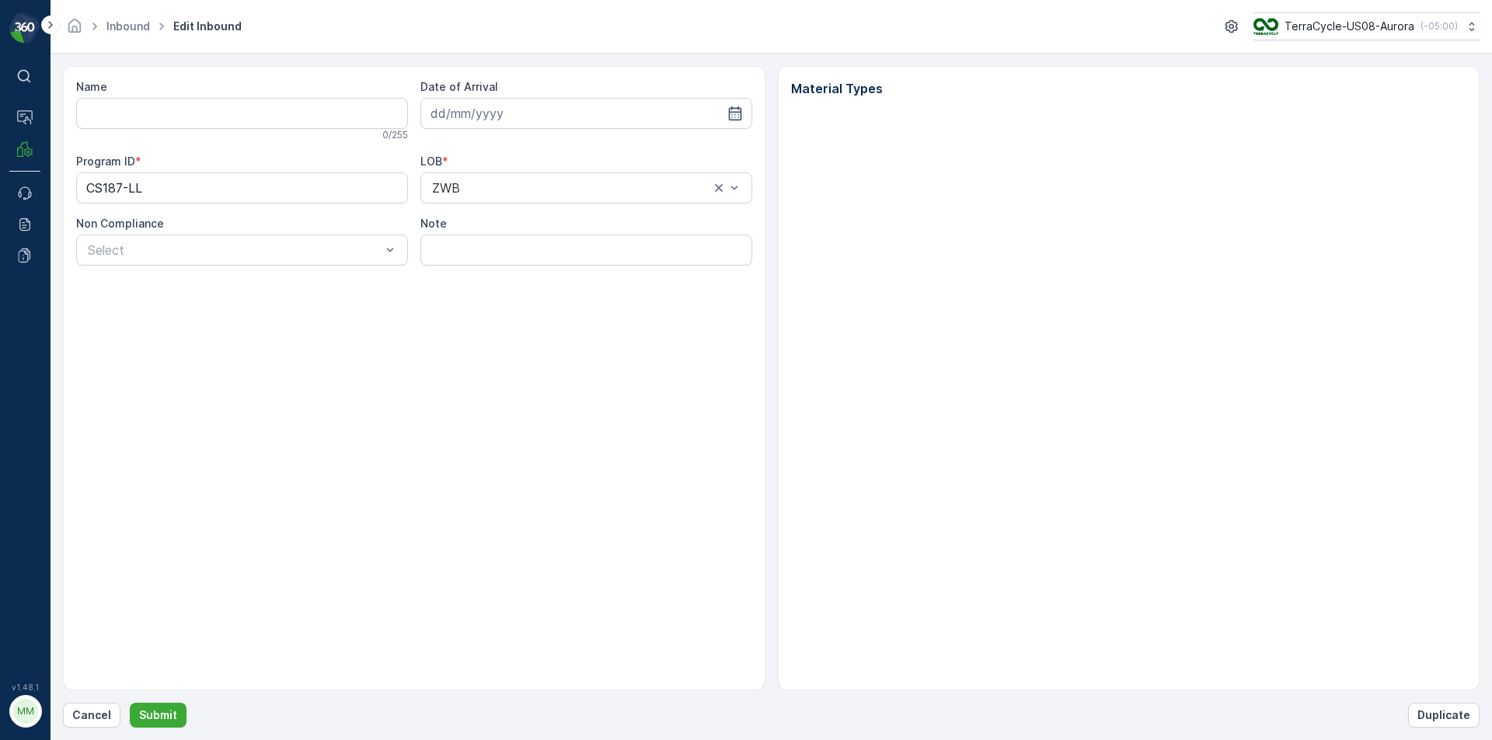
type input "1ZE899599099735880"
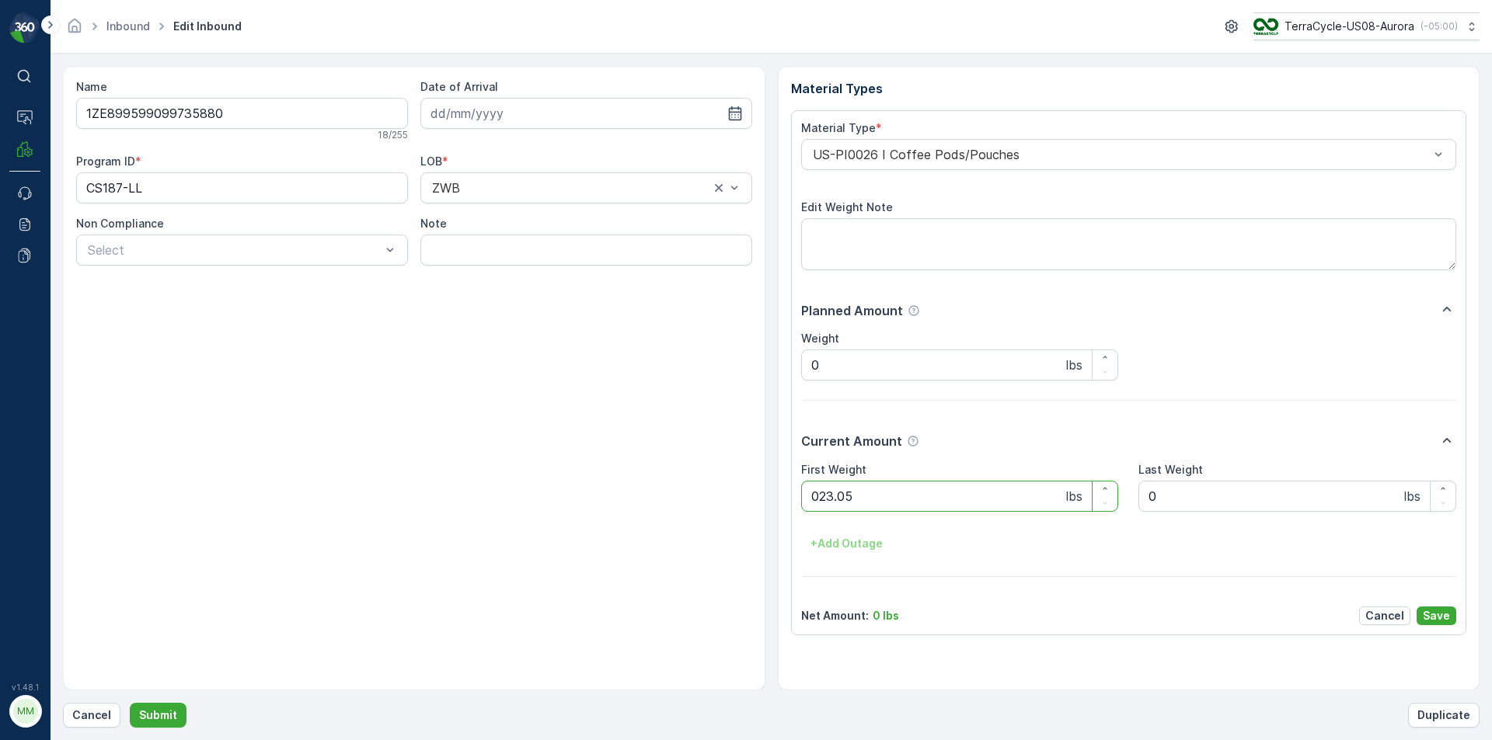
click at [130, 703] on button "Submit" at bounding box center [158, 715] width 57 height 25
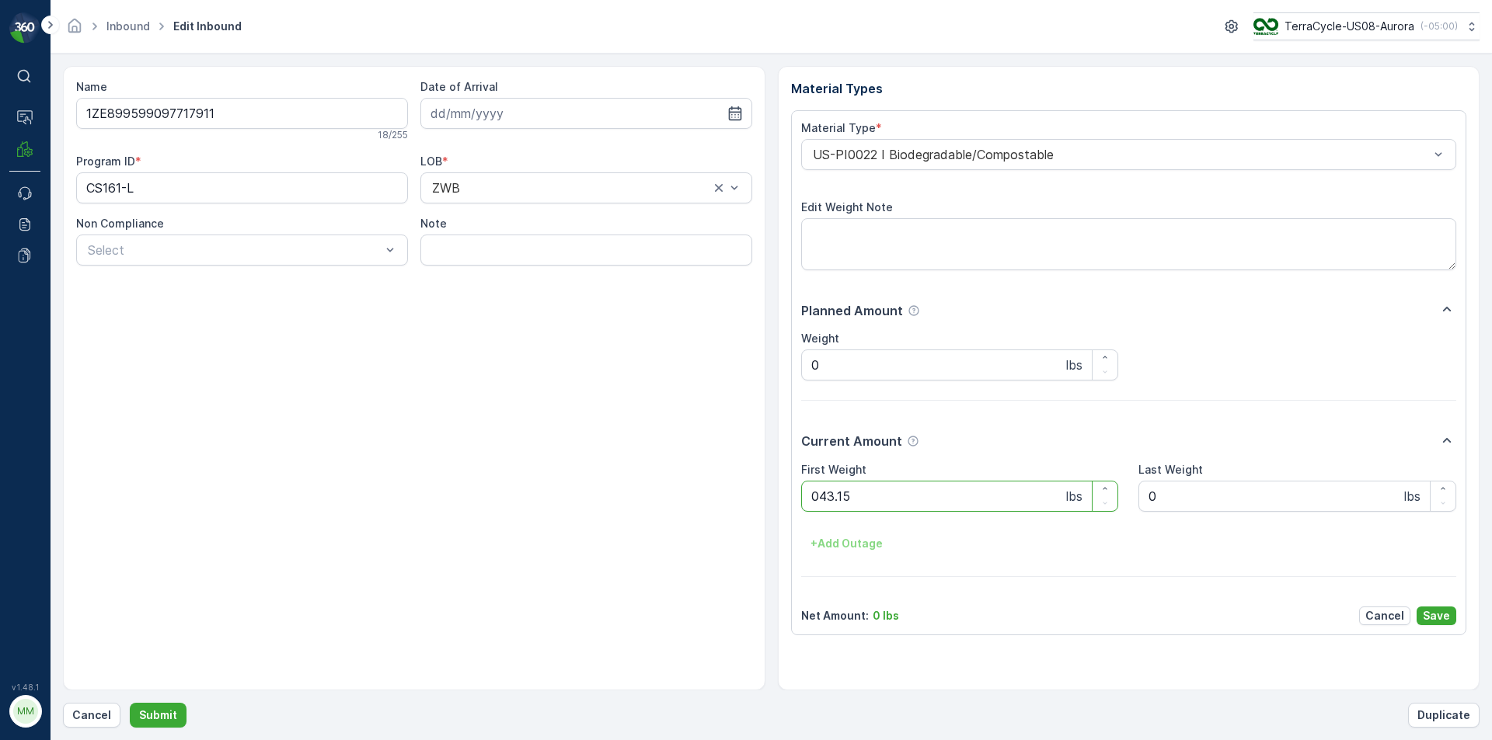
click at [130, 703] on button "Submit" at bounding box center [158, 715] width 57 height 25
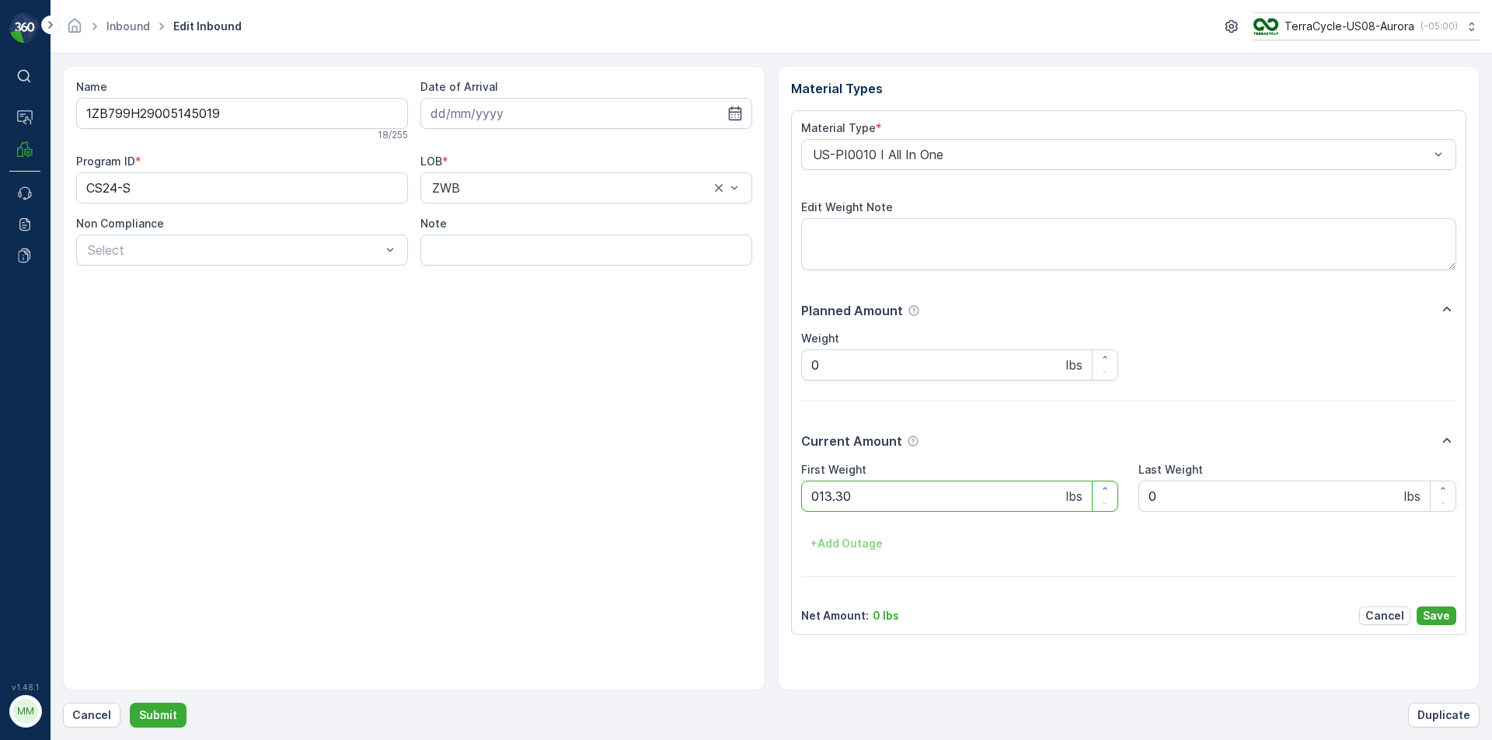
click at [130, 703] on button "Submit" at bounding box center [158, 715] width 57 height 25
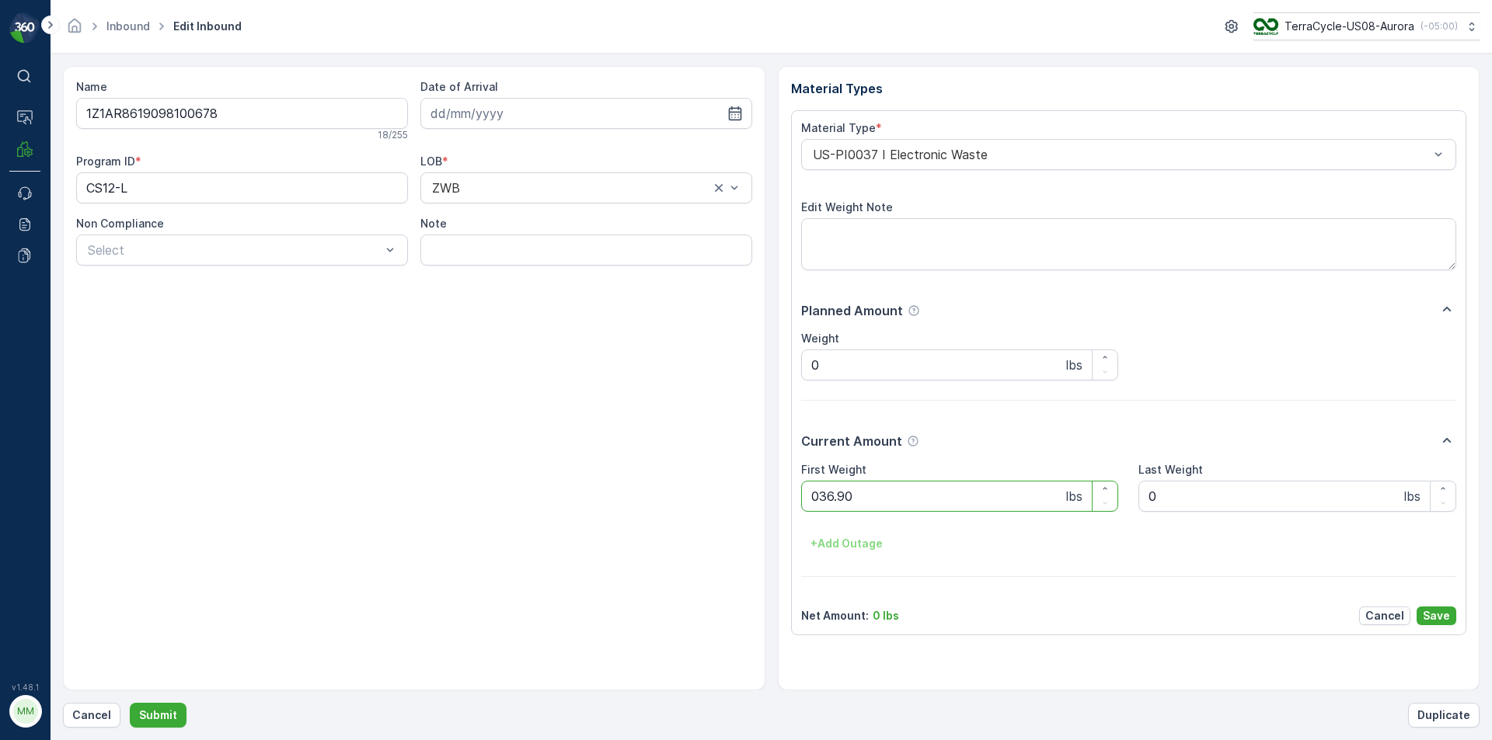
click at [130, 703] on button "Submit" at bounding box center [158, 715] width 57 height 25
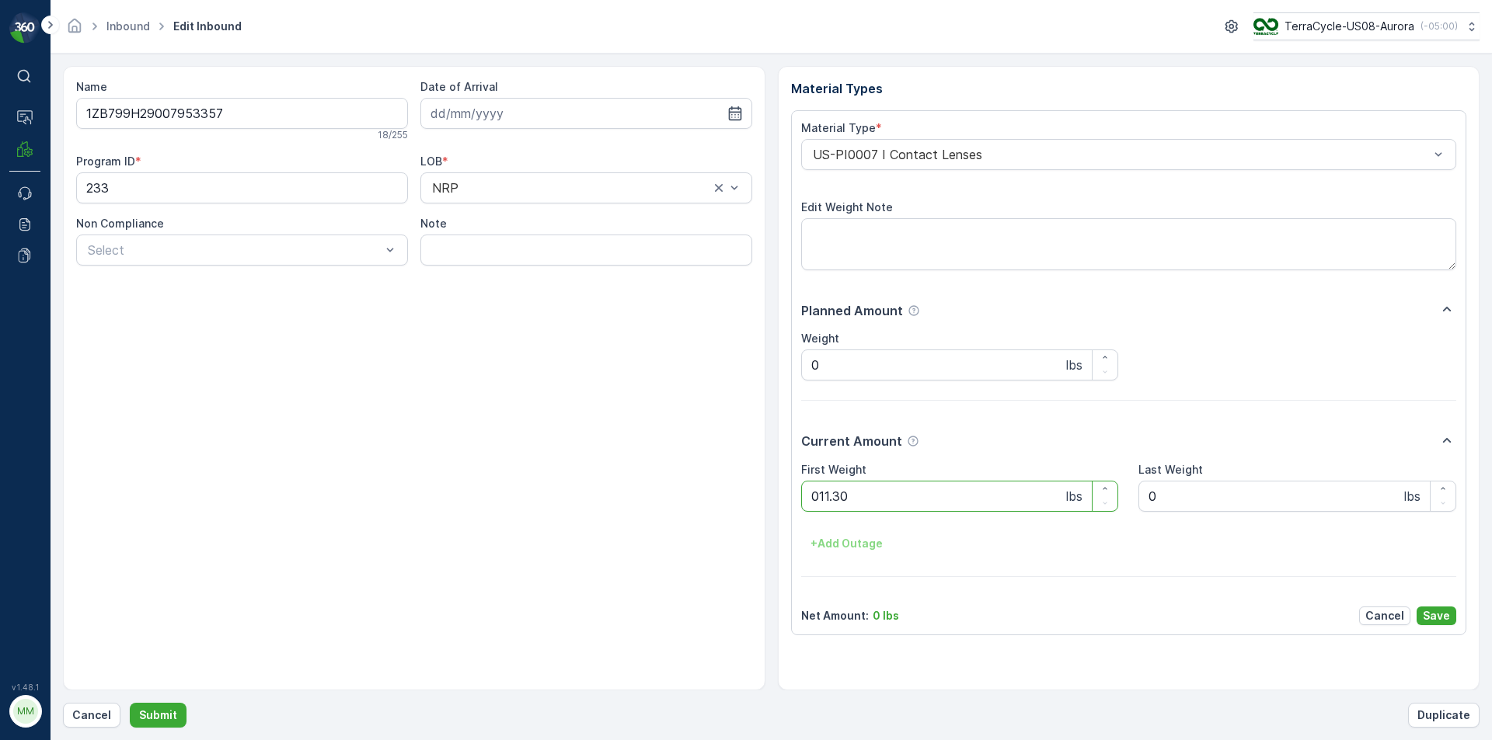
click at [130, 703] on button "Submit" at bounding box center [158, 715] width 57 height 25
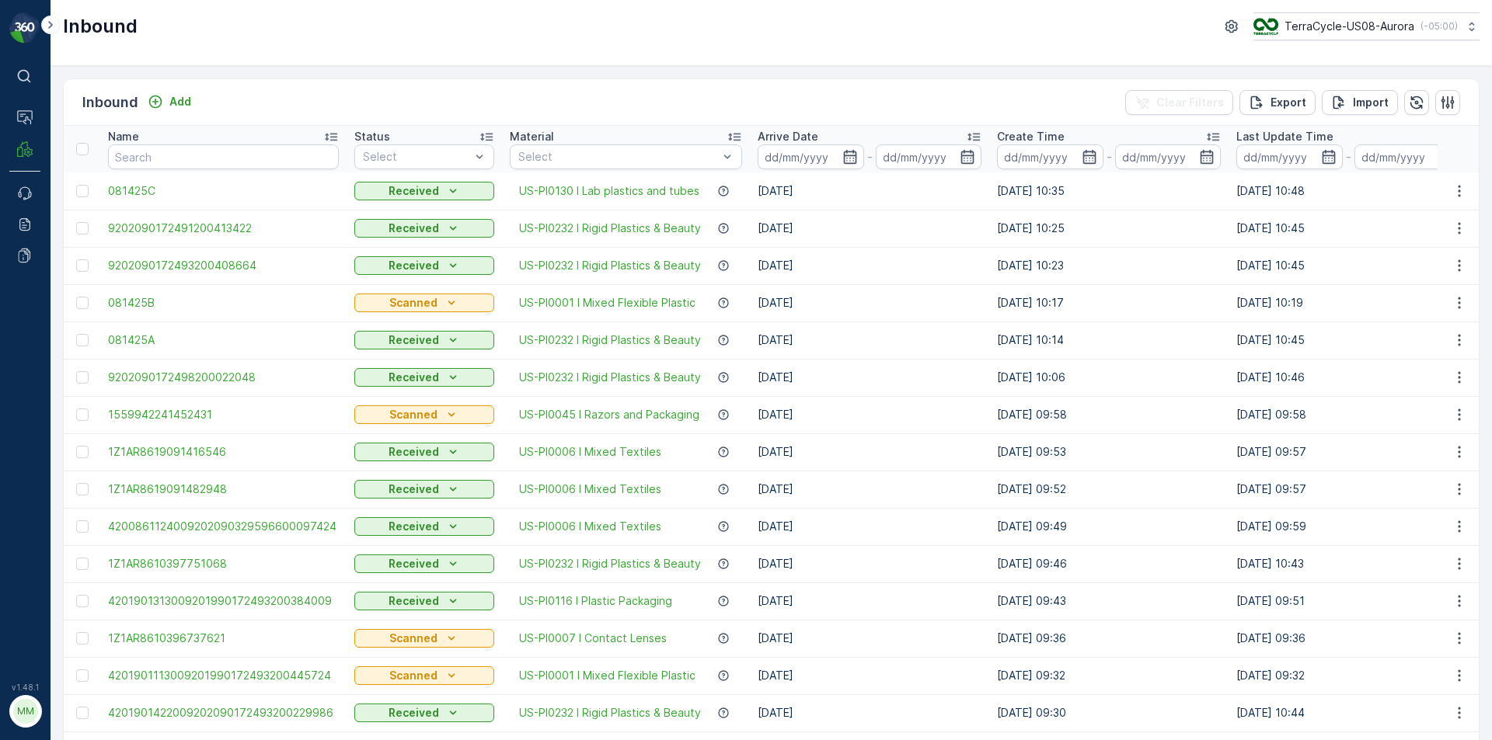
click at [852, 89] on div "Inbound Add Clear Filters Export Import" at bounding box center [771, 102] width 1415 height 47
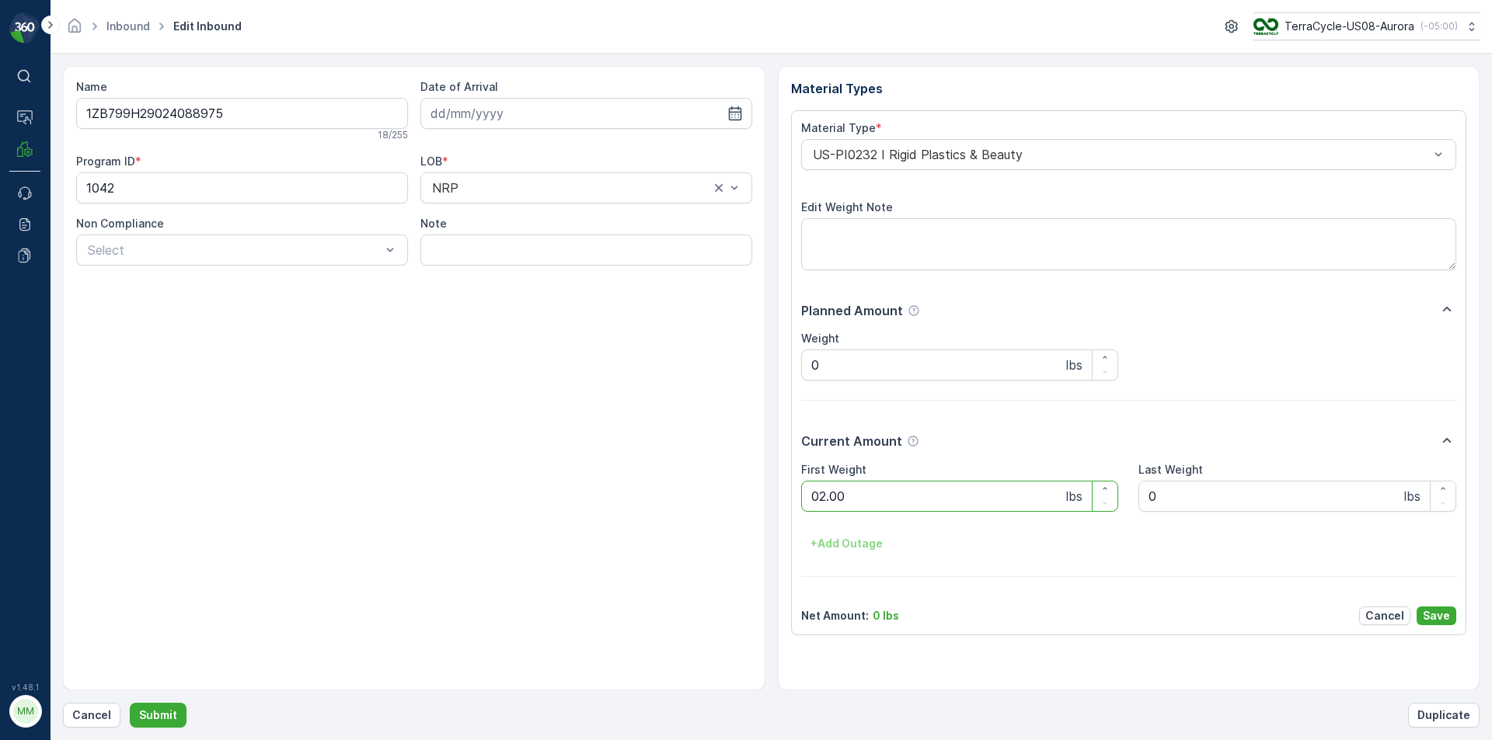
click at [130, 703] on button "Submit" at bounding box center [158, 715] width 57 height 25
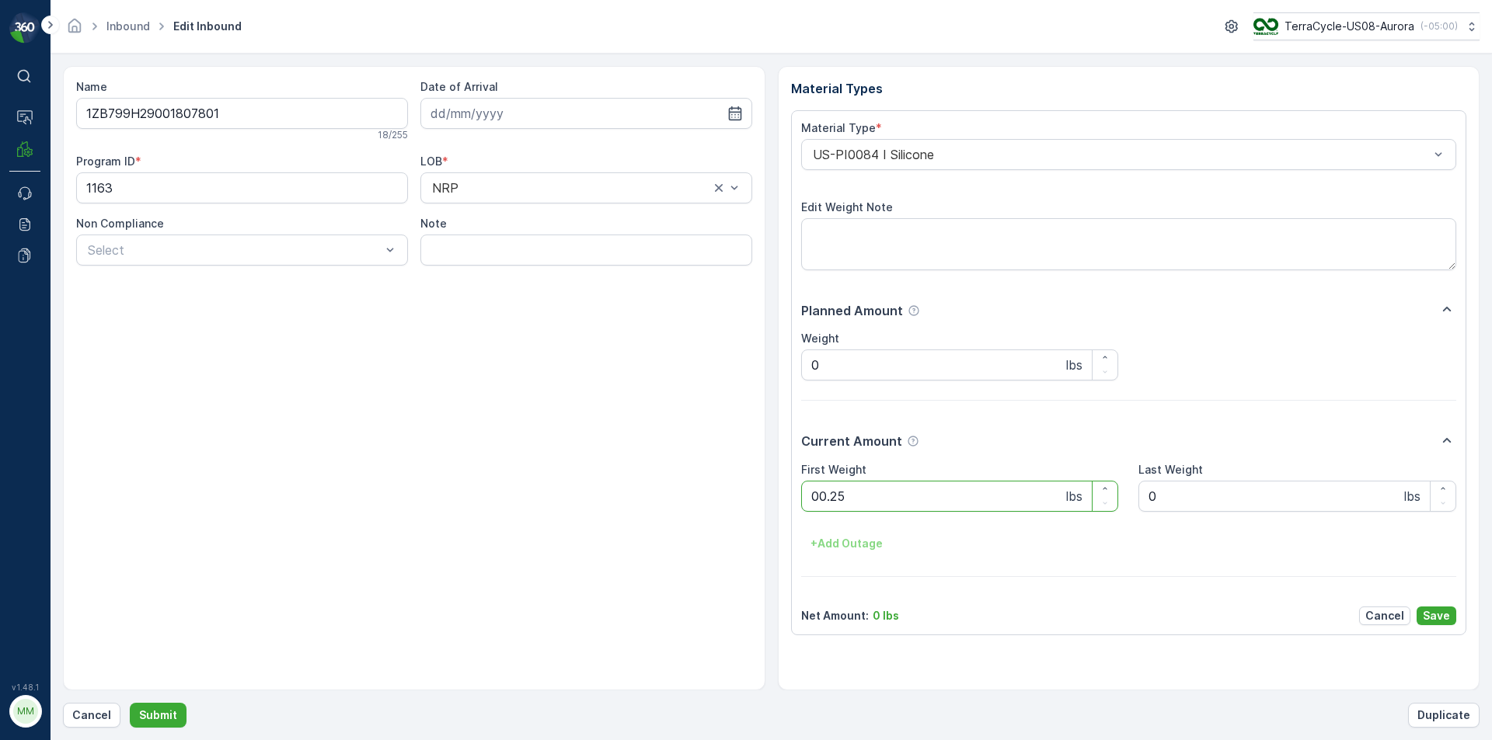
click at [130, 703] on button "Submit" at bounding box center [158, 715] width 57 height 25
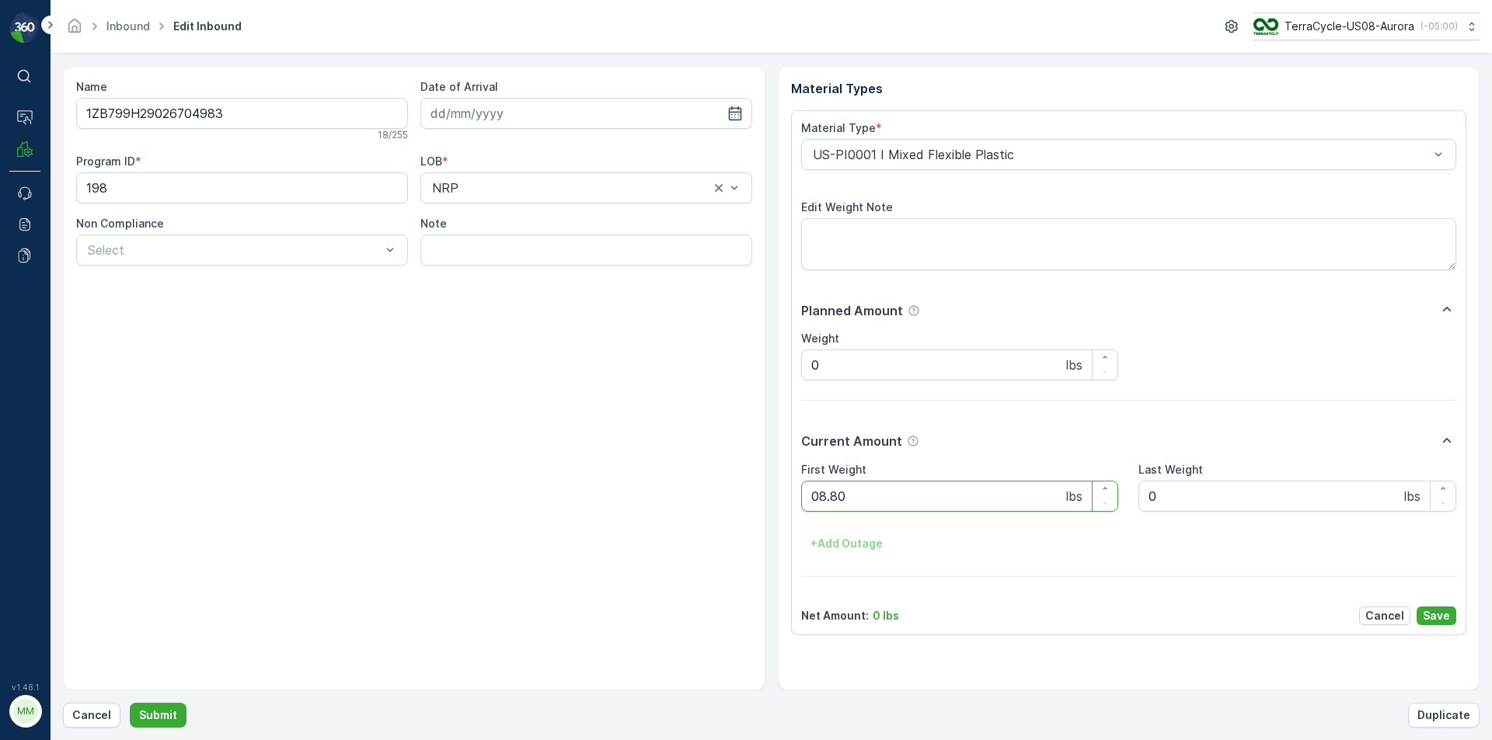
click at [130, 703] on button "Submit" at bounding box center [158, 715] width 57 height 25
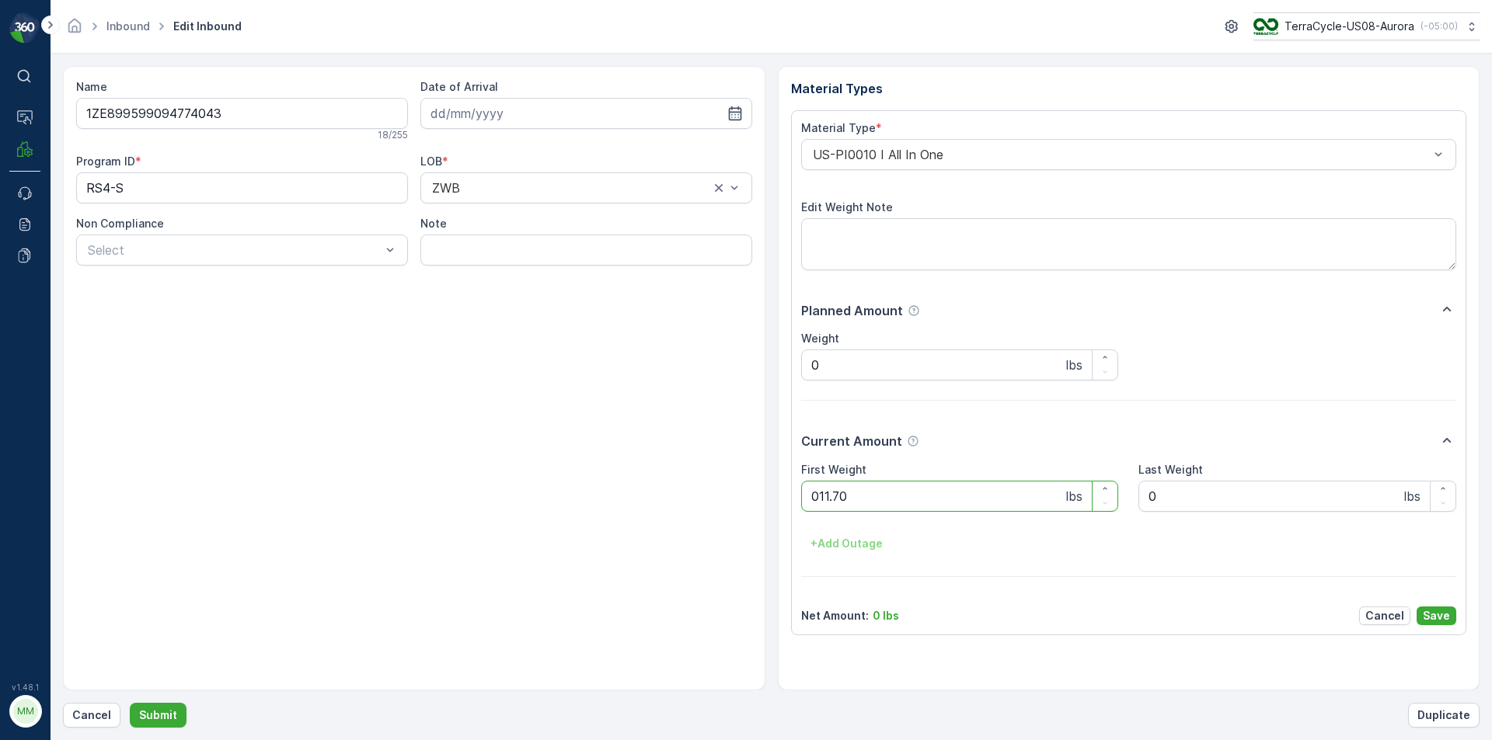
click at [130, 703] on button "Submit" at bounding box center [158, 715] width 57 height 25
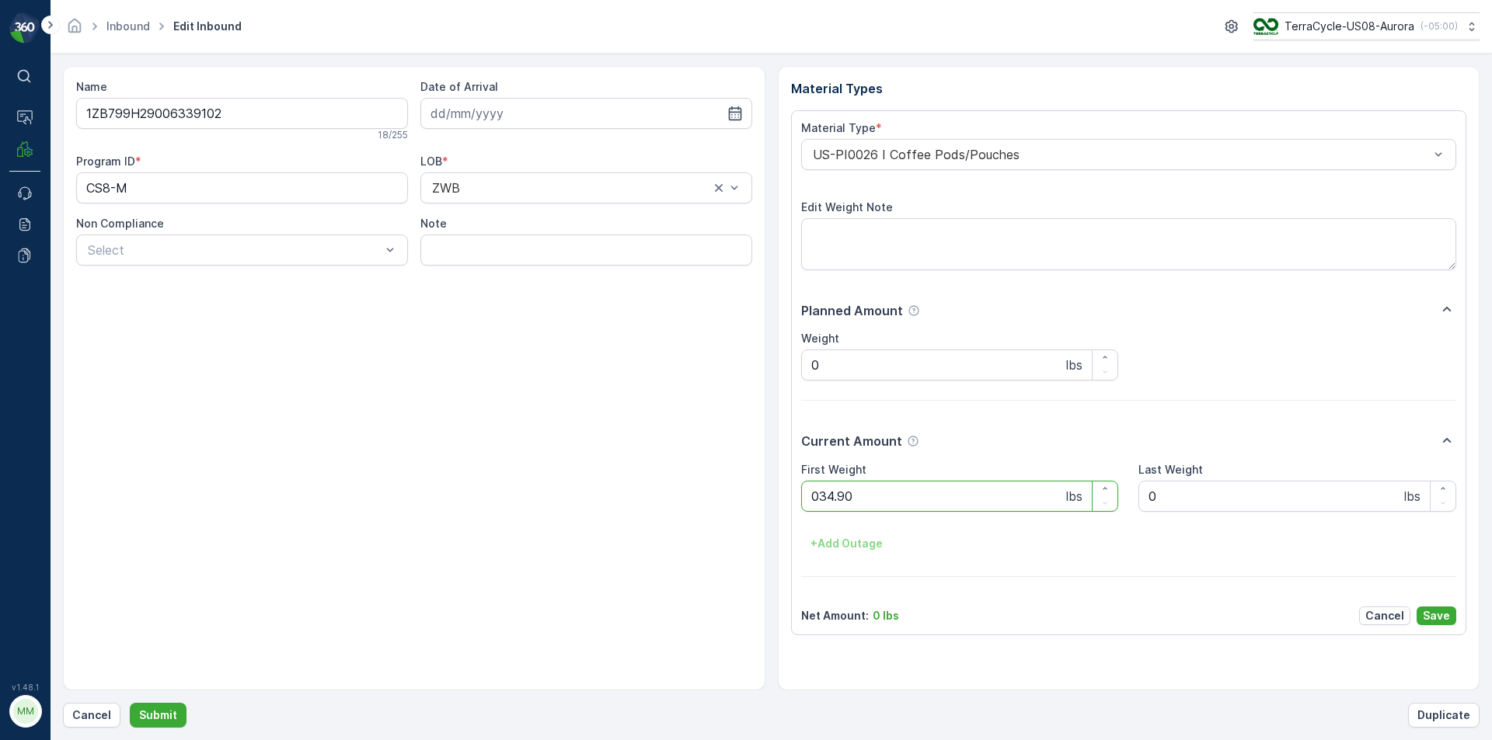
click at [130, 703] on button "Submit" at bounding box center [158, 715] width 57 height 25
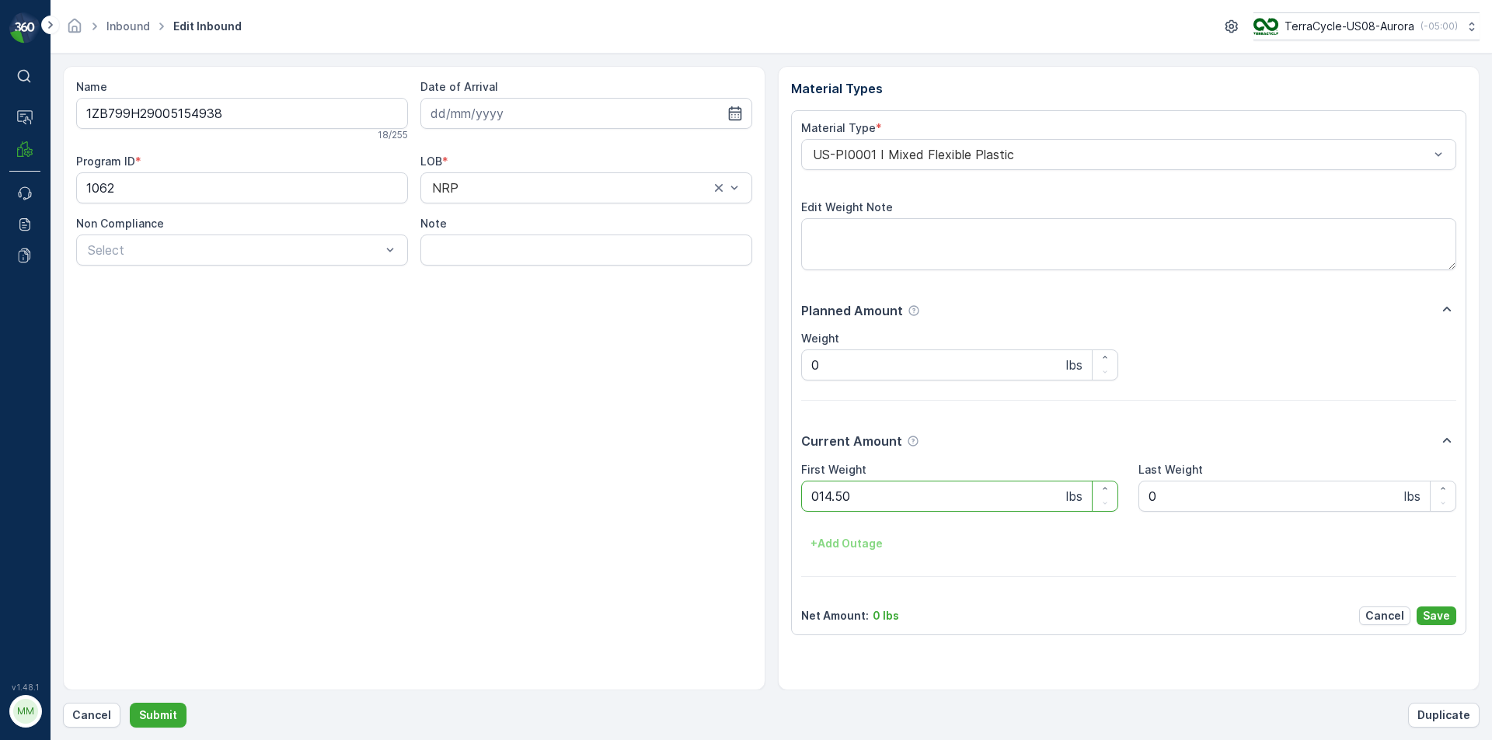
click at [130, 703] on button "Submit" at bounding box center [158, 715] width 57 height 25
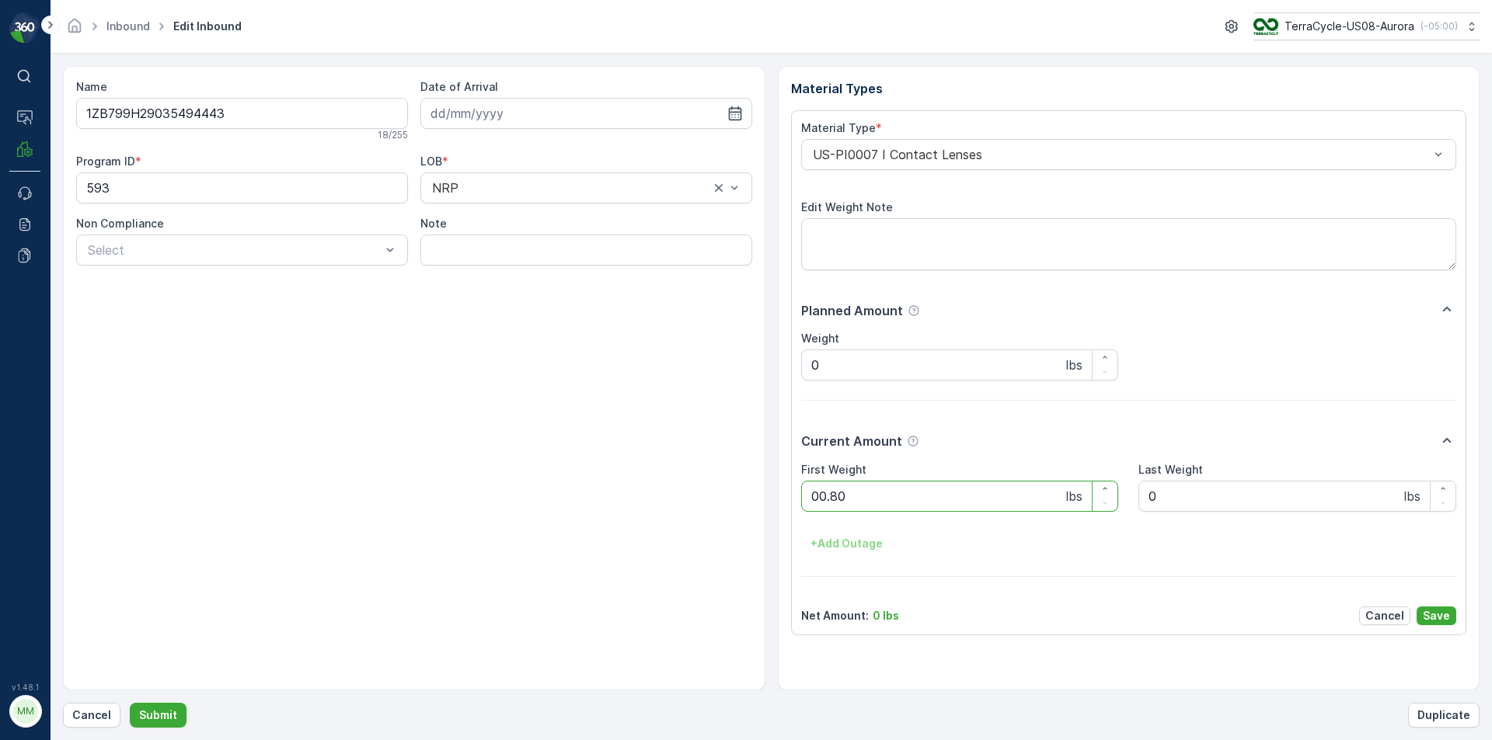
click at [130, 703] on button "Submit" at bounding box center [158, 715] width 57 height 25
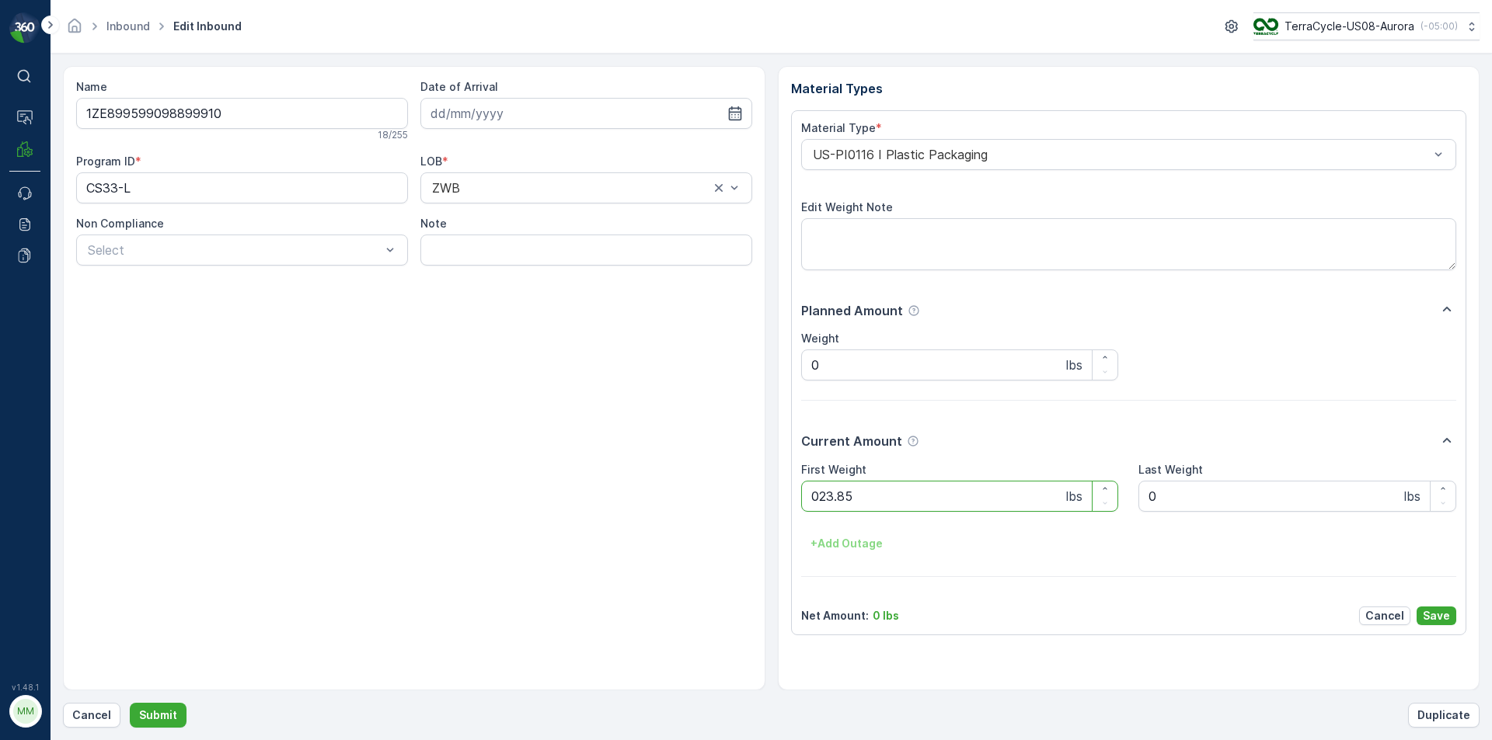
click at [130, 703] on button "Submit" at bounding box center [158, 715] width 57 height 25
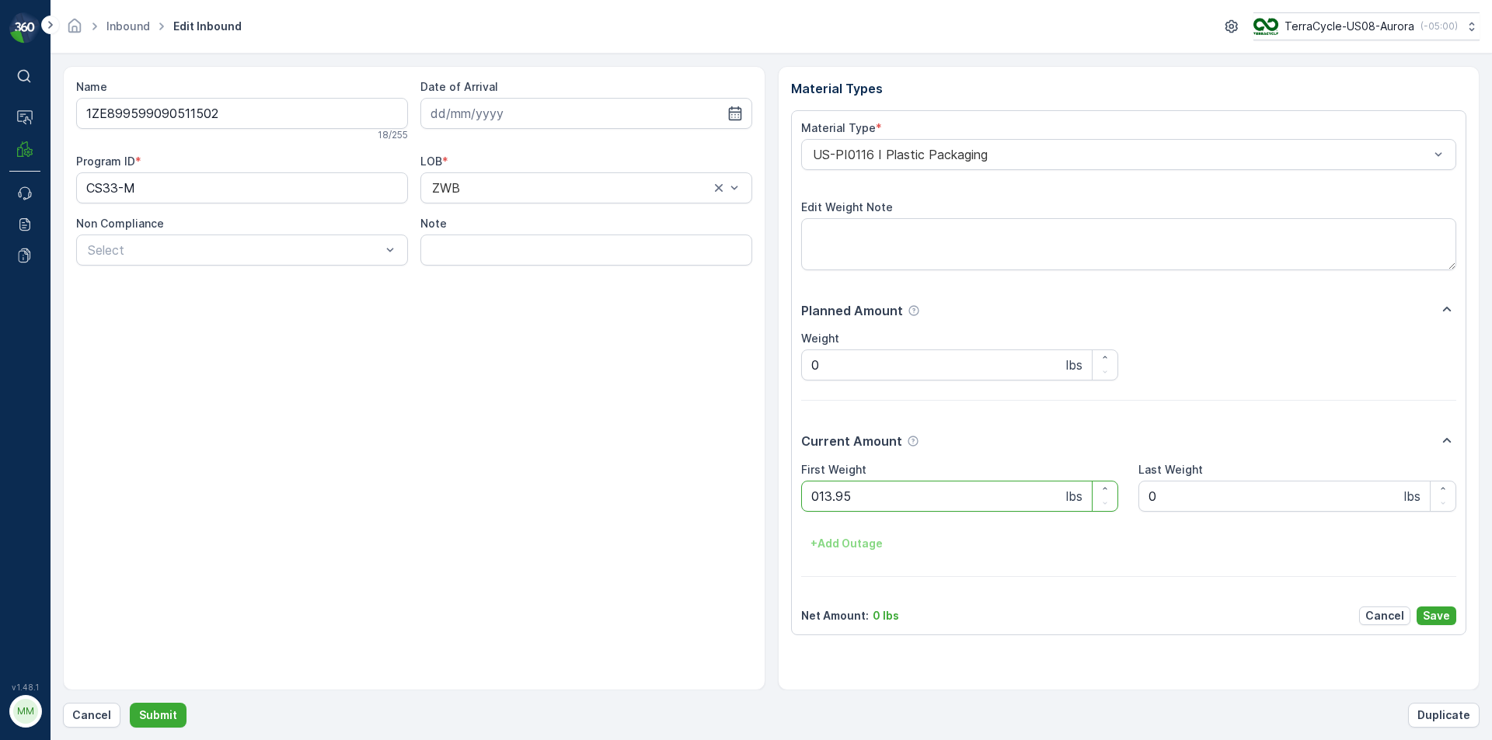
click at [130, 703] on button "Submit" at bounding box center [158, 715] width 57 height 25
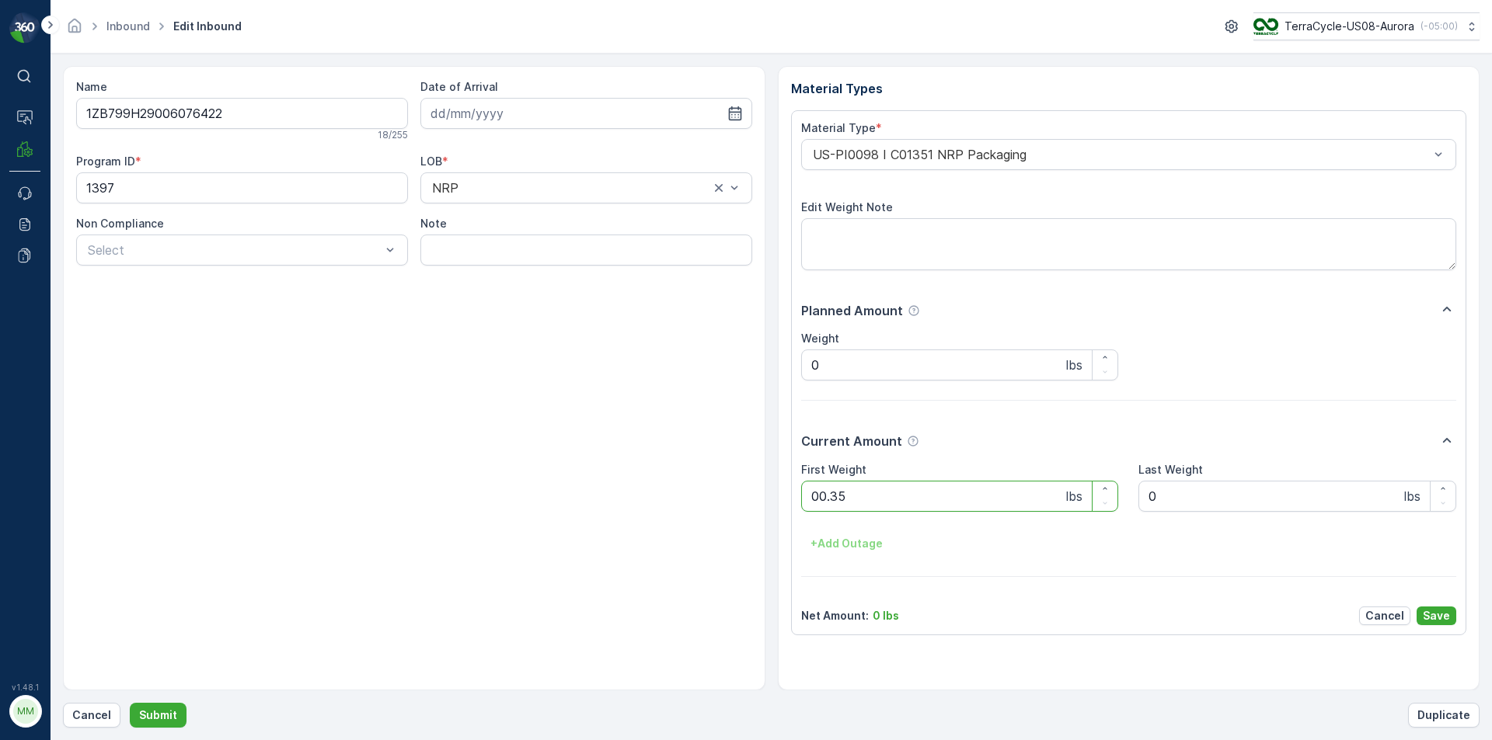
click at [130, 703] on button "Submit" at bounding box center [158, 715] width 57 height 25
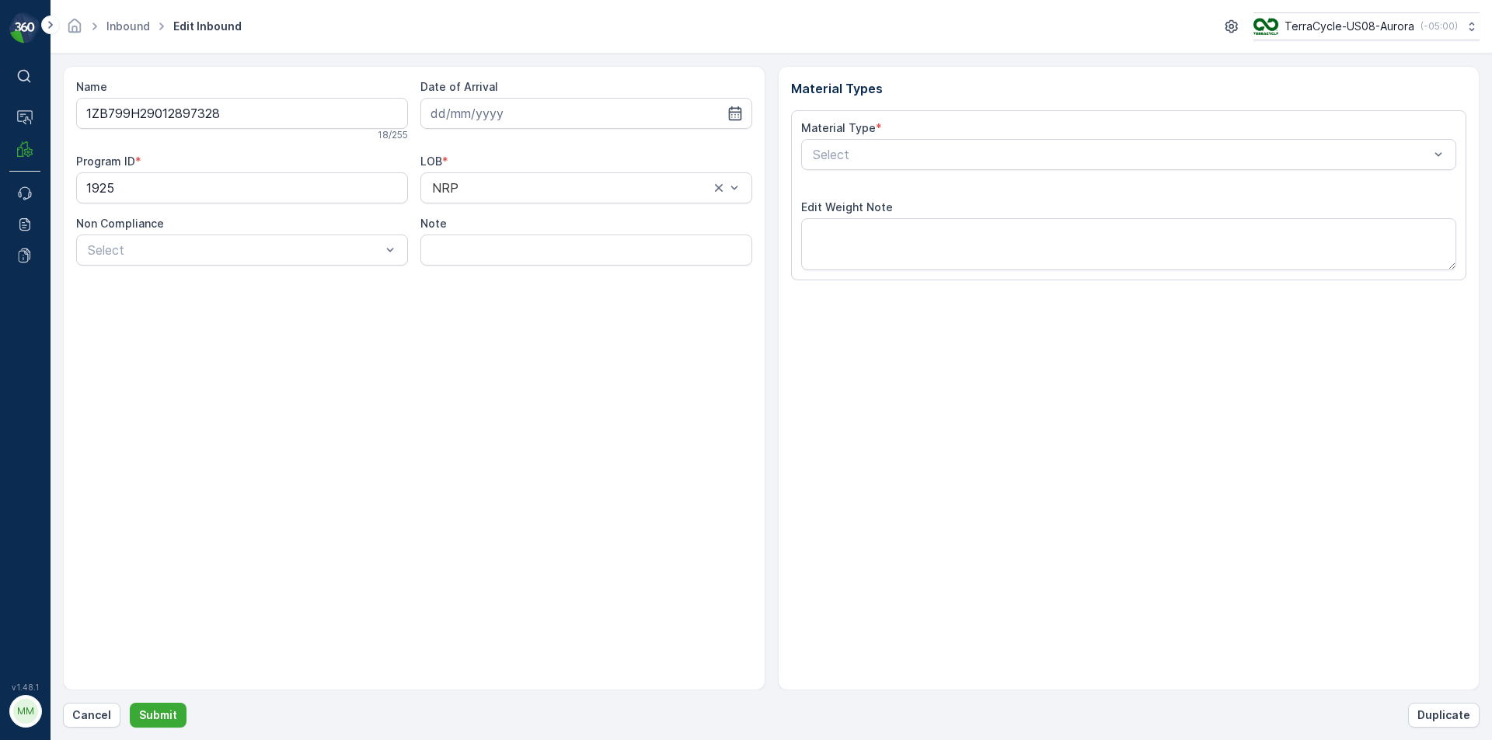
type input "[DATE]"
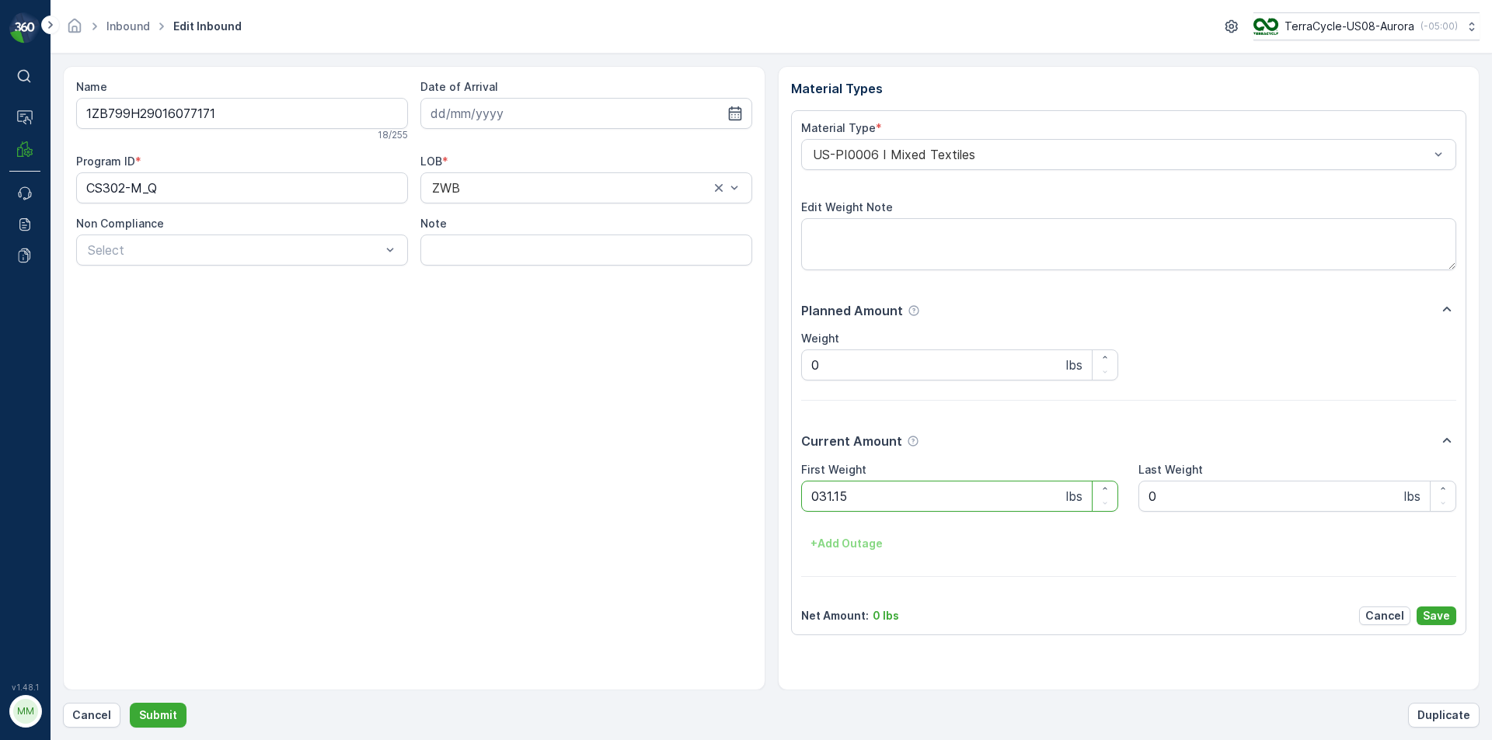
click at [130, 703] on button "Submit" at bounding box center [158, 715] width 57 height 25
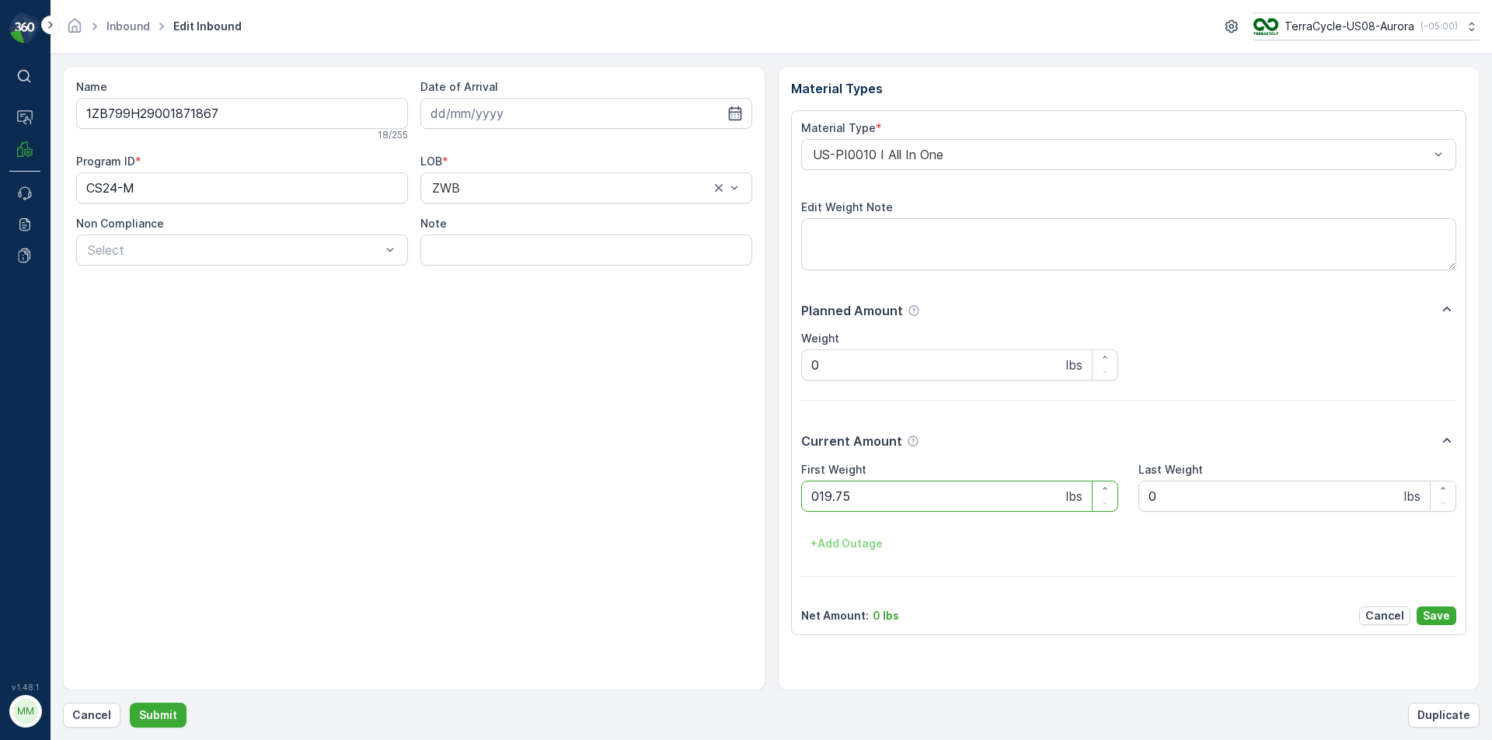
click at [130, 703] on button "Submit" at bounding box center [158, 715] width 57 height 25
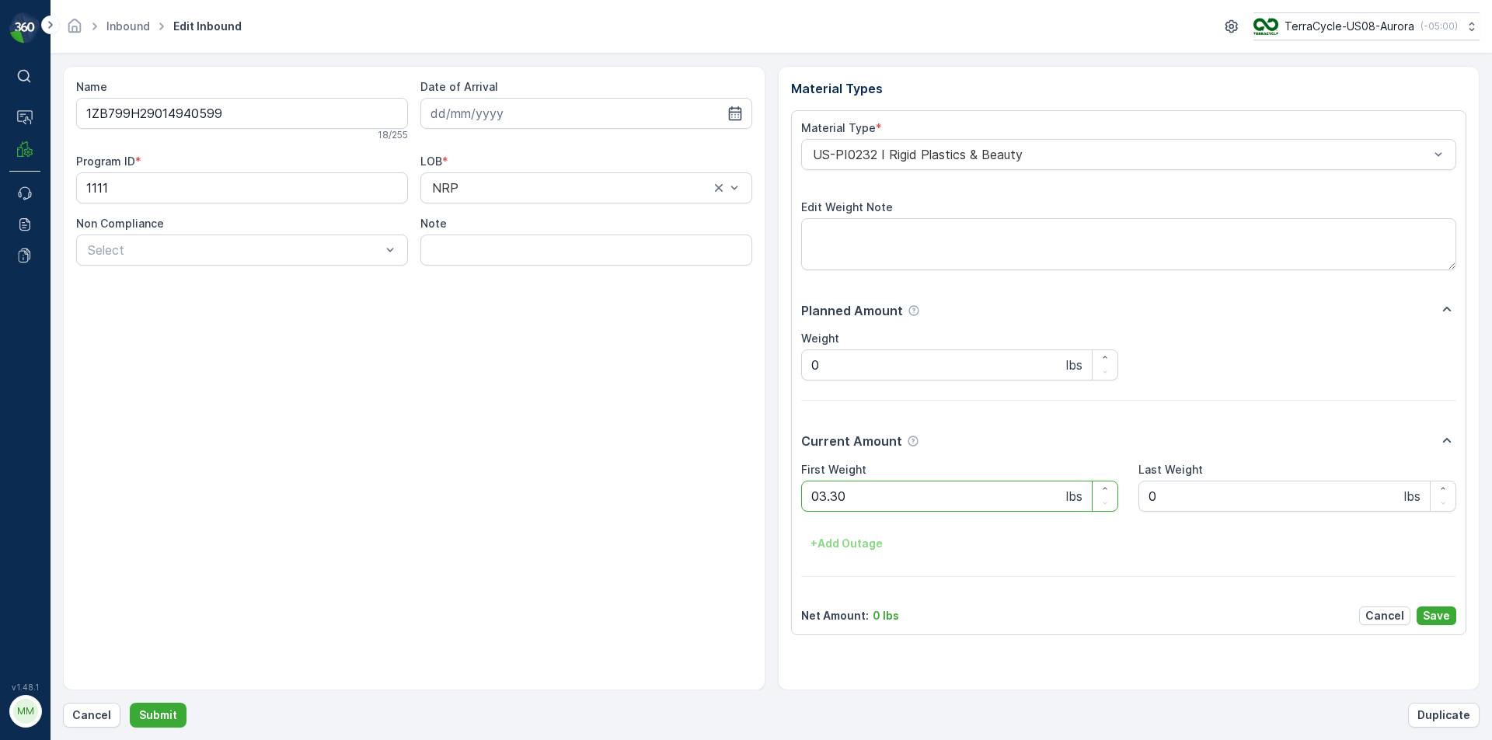
click at [130, 703] on button "Submit" at bounding box center [158, 715] width 57 height 25
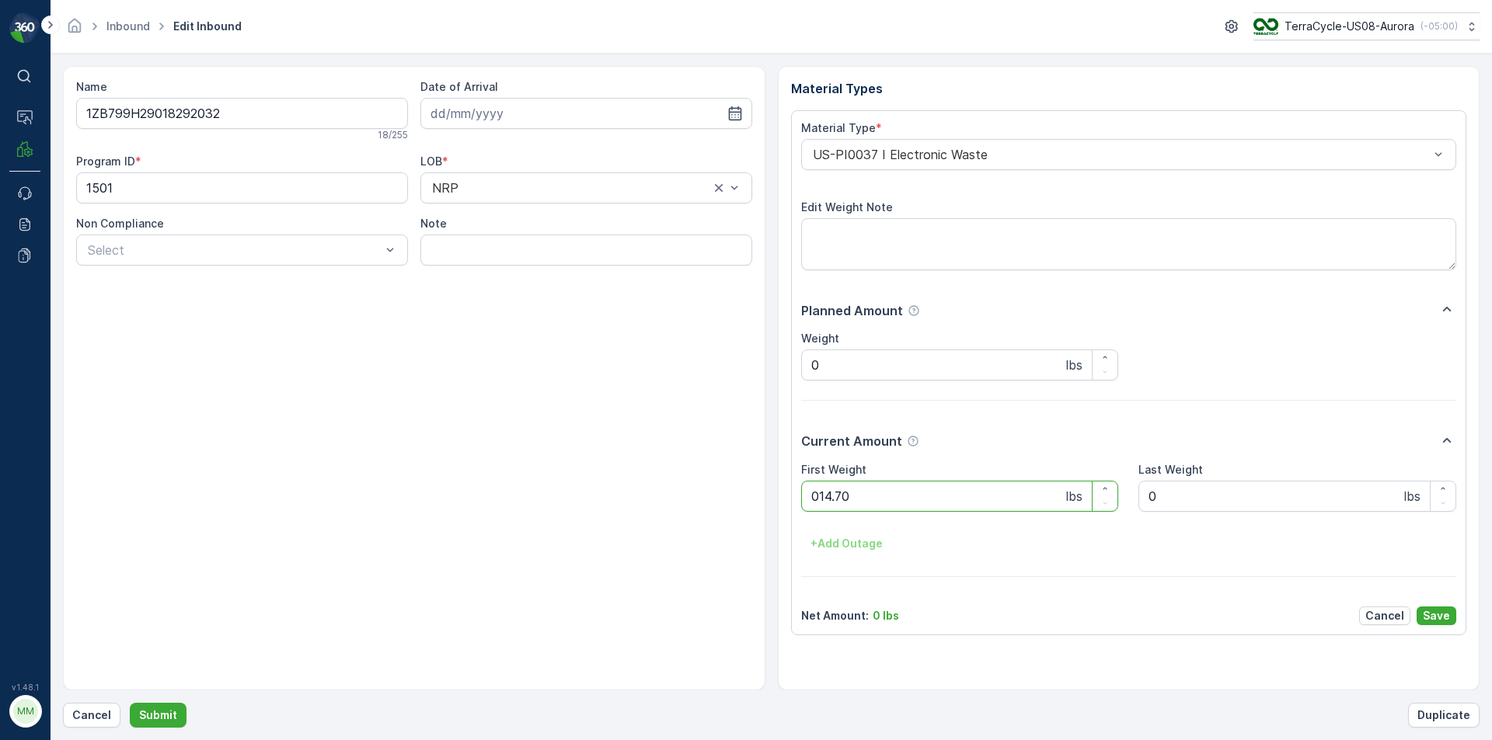
click at [130, 703] on button "Submit" at bounding box center [158, 715] width 57 height 25
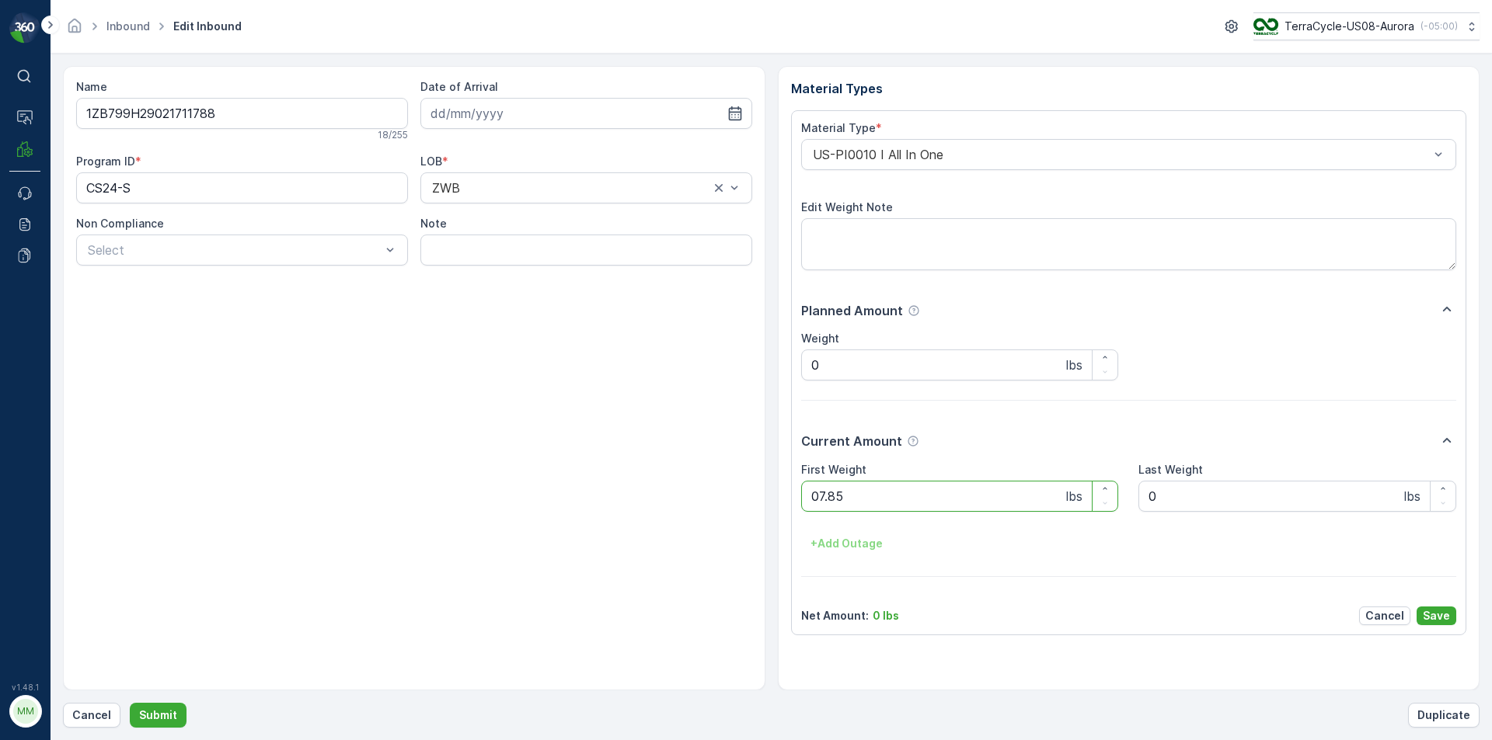
click at [130, 703] on button "Submit" at bounding box center [158, 715] width 57 height 25
type Weight "17.45"
click at [130, 703] on button "Submit" at bounding box center [158, 715] width 57 height 25
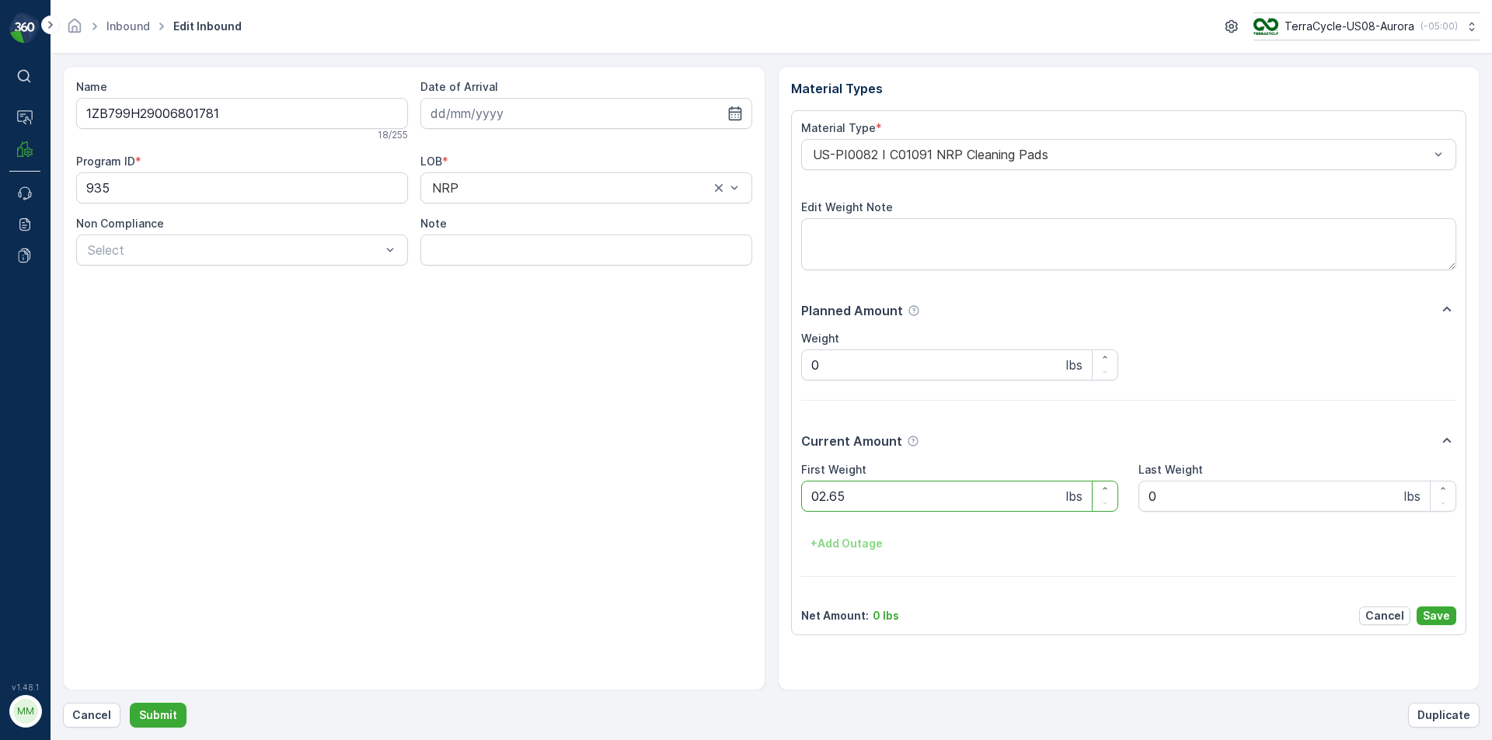
click at [130, 703] on button "Submit" at bounding box center [158, 715] width 57 height 25
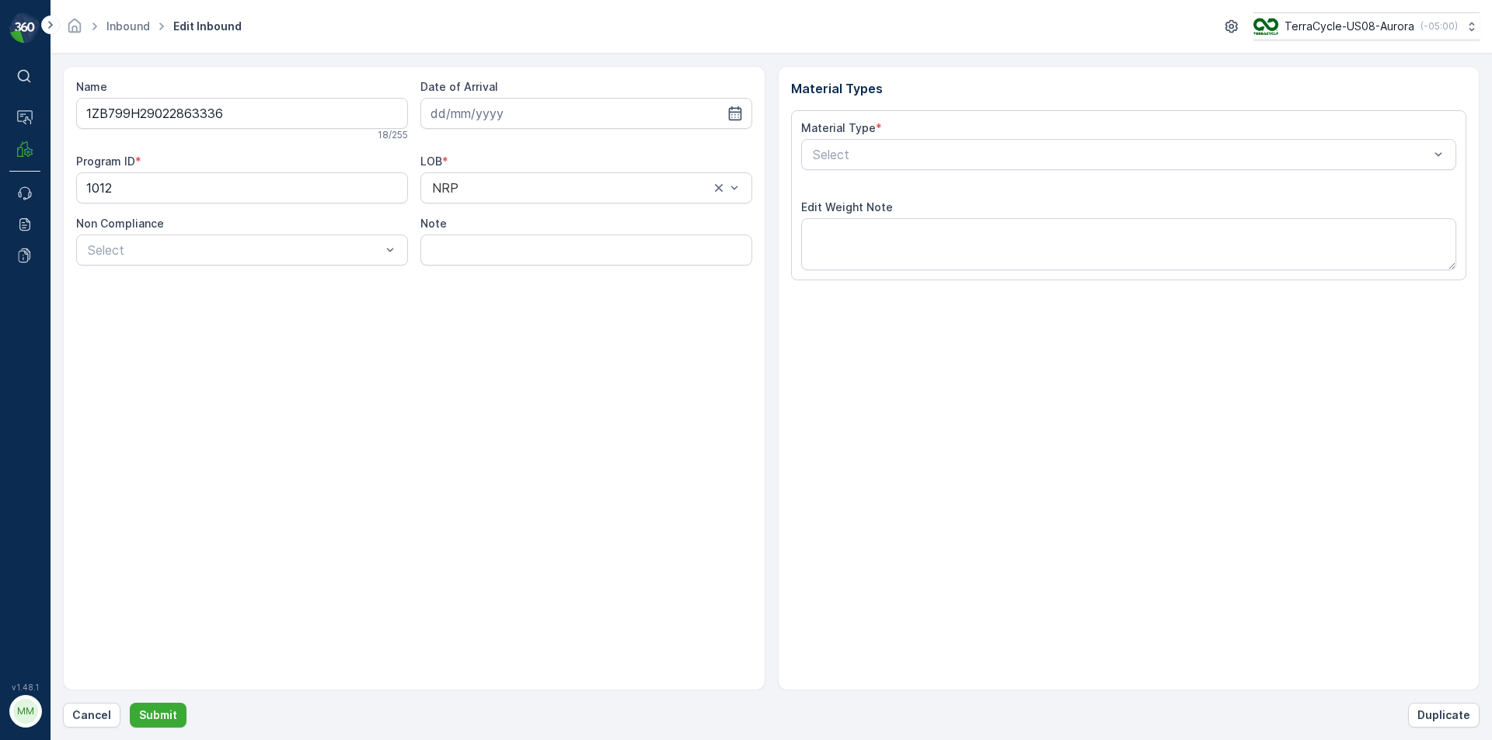
type input "[DATE]"
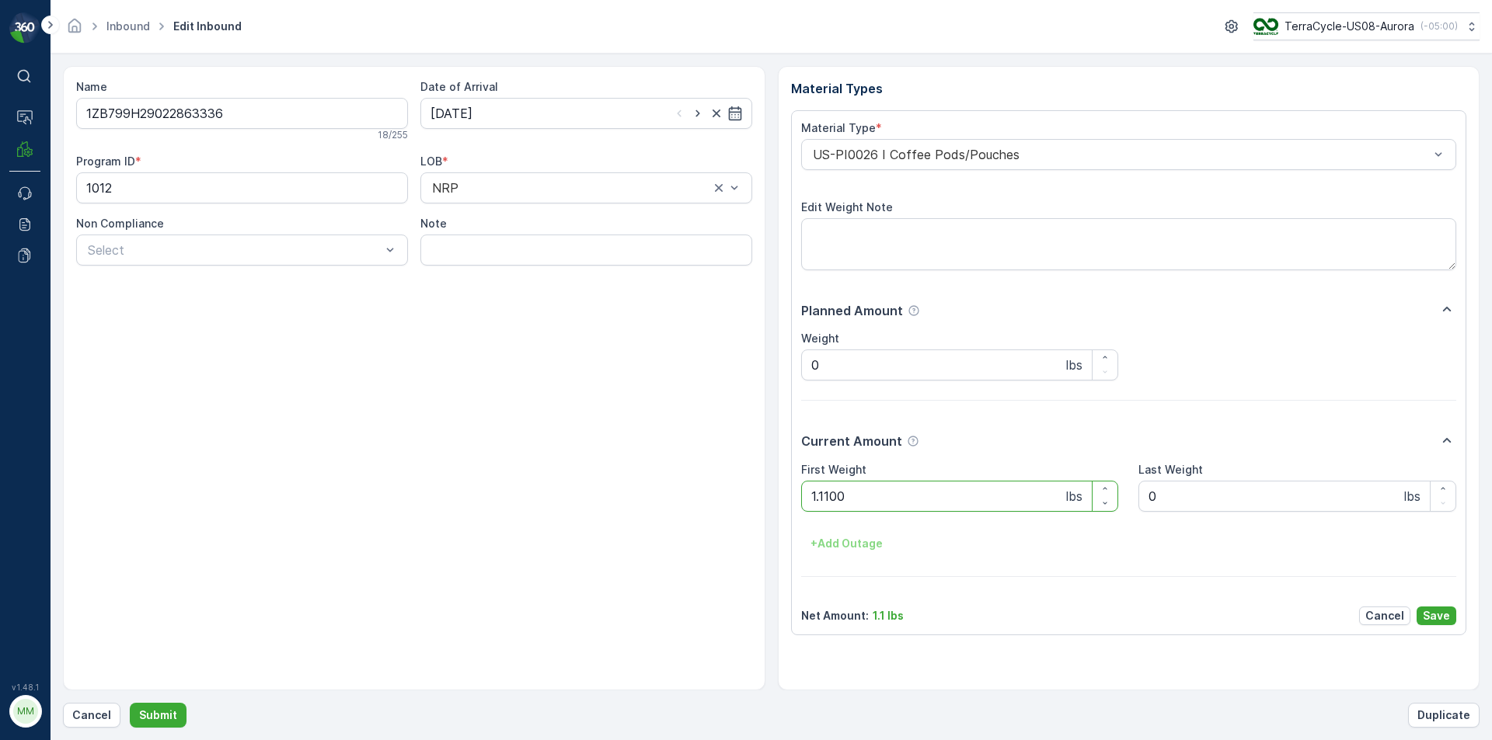
click at [130, 703] on button "Submit" at bounding box center [158, 715] width 57 height 25
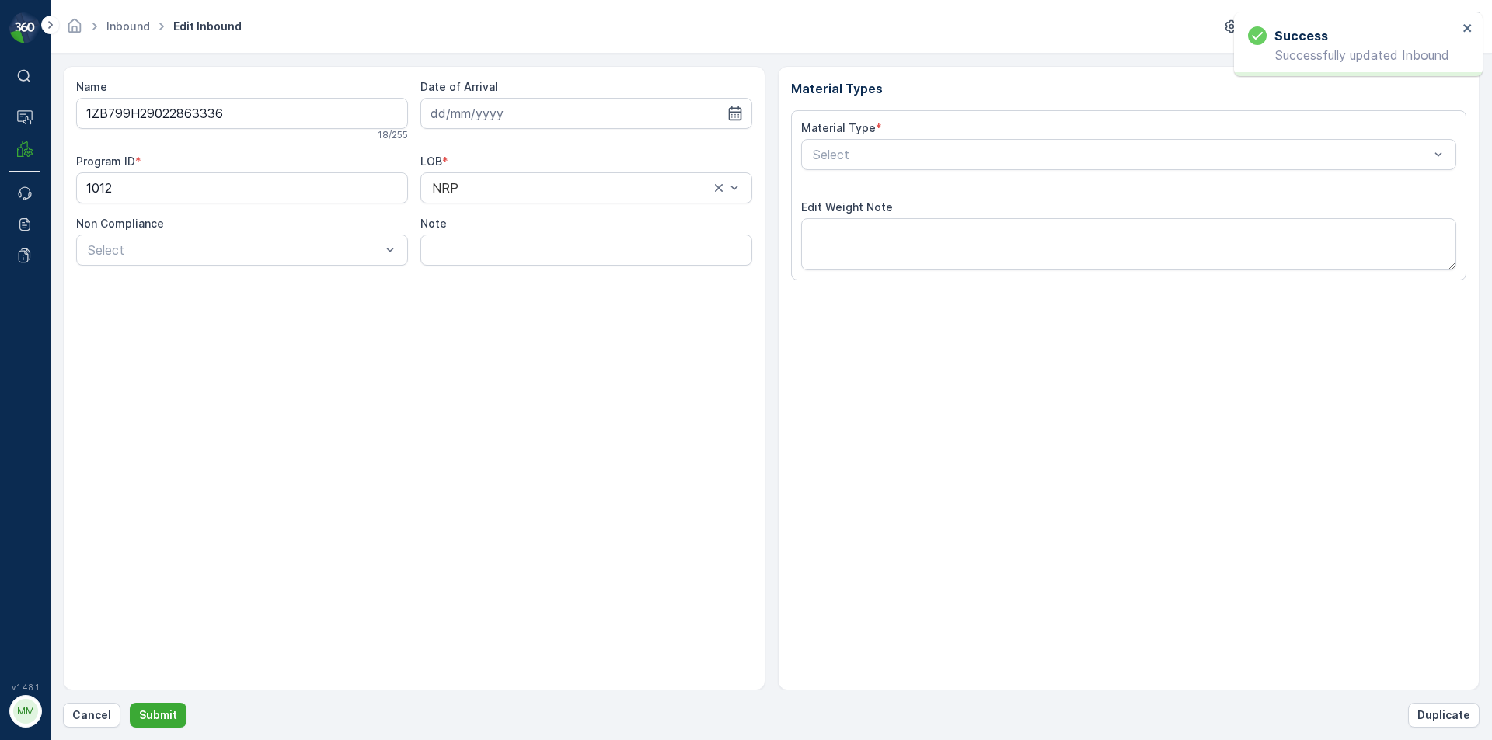
type input "[DATE]"
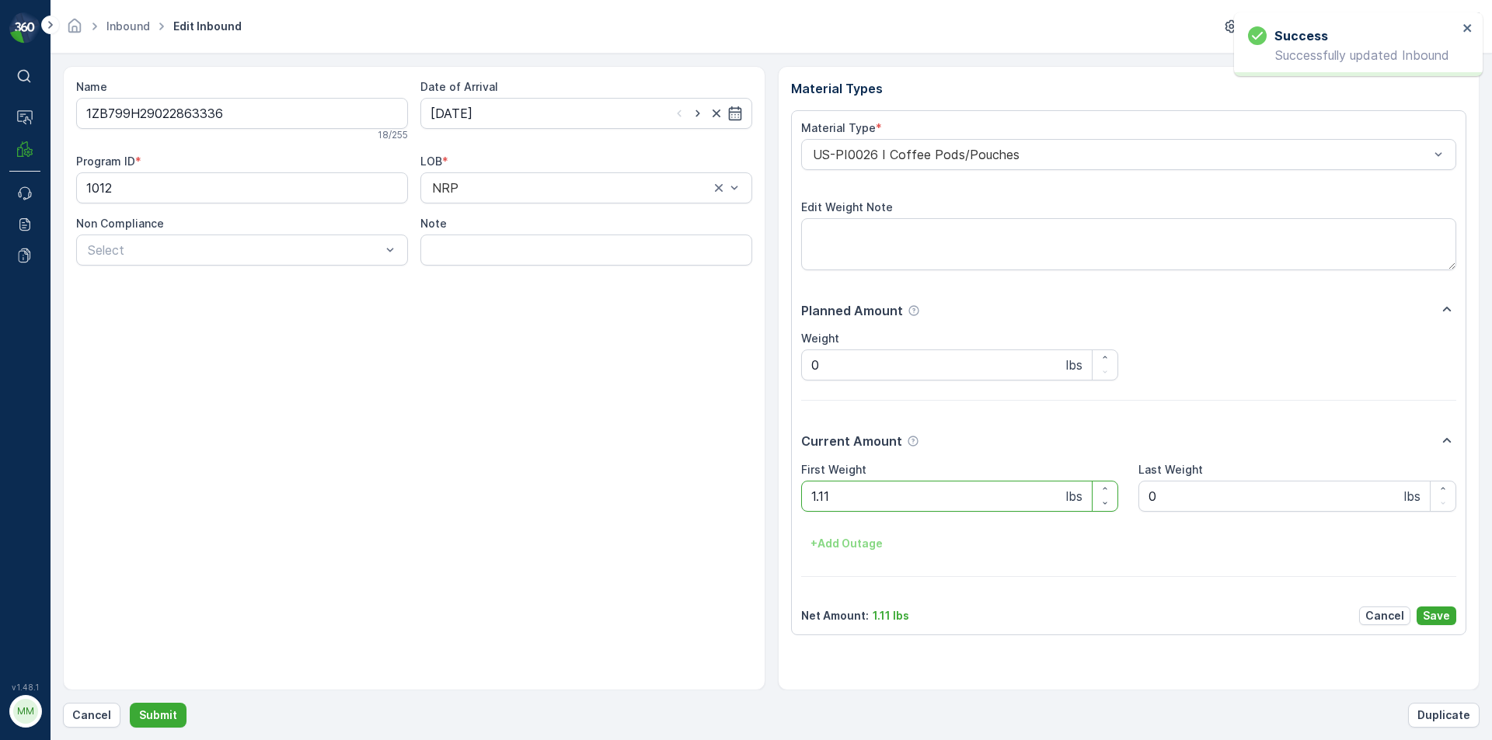
type Weight "1.1"
click at [130, 703] on button "Submit" at bounding box center [158, 715] width 57 height 25
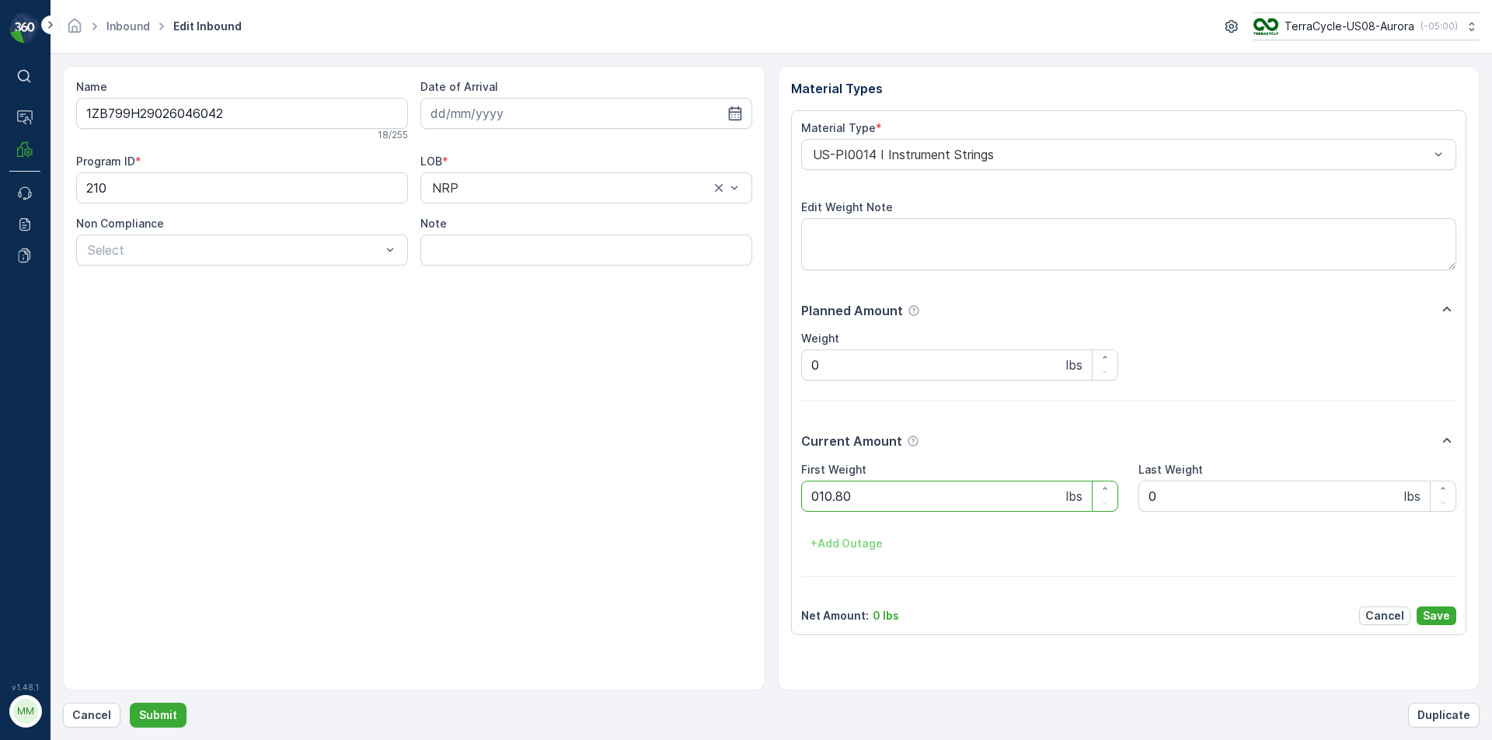
click at [130, 703] on button "Submit" at bounding box center [158, 715] width 57 height 25
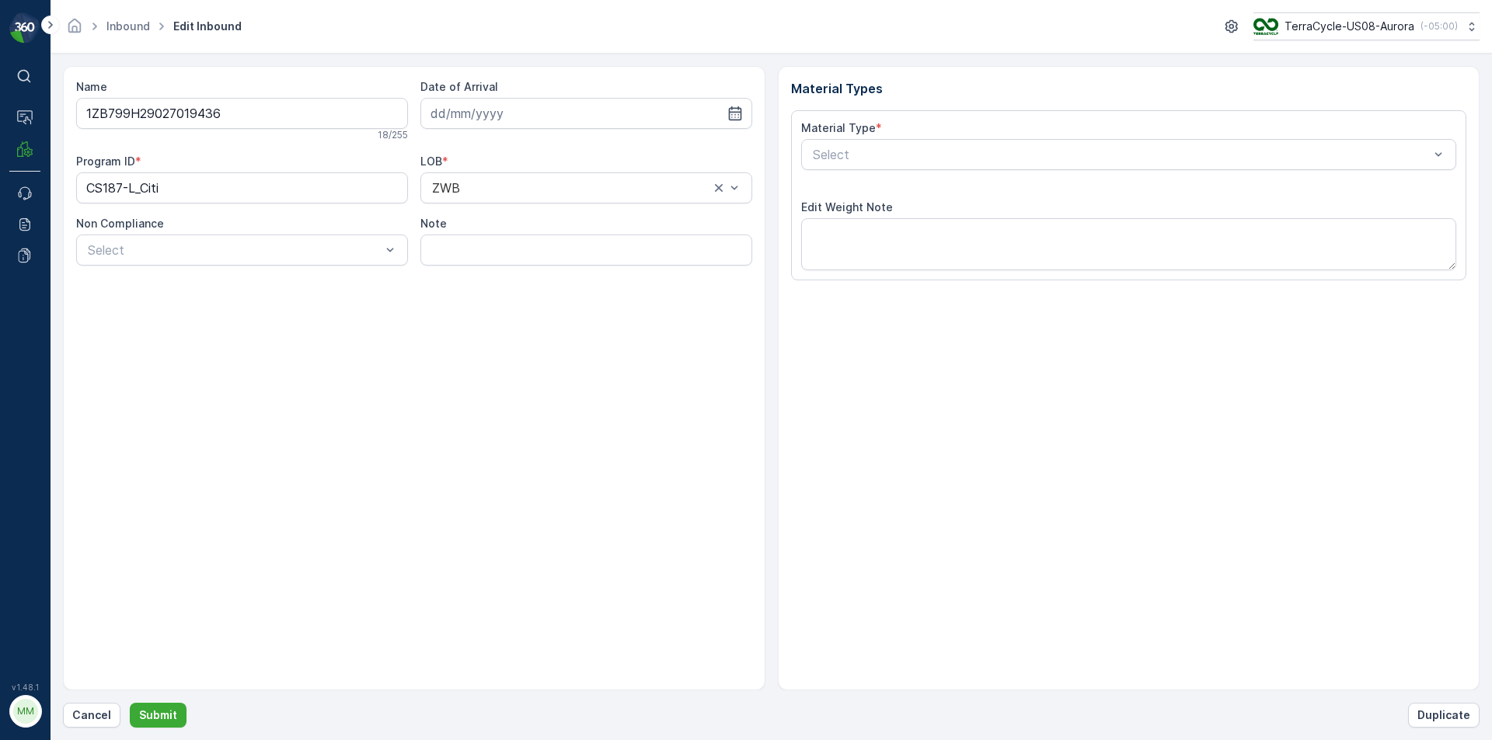
click at [130, 703] on button "Submit" at bounding box center [158, 715] width 57 height 25
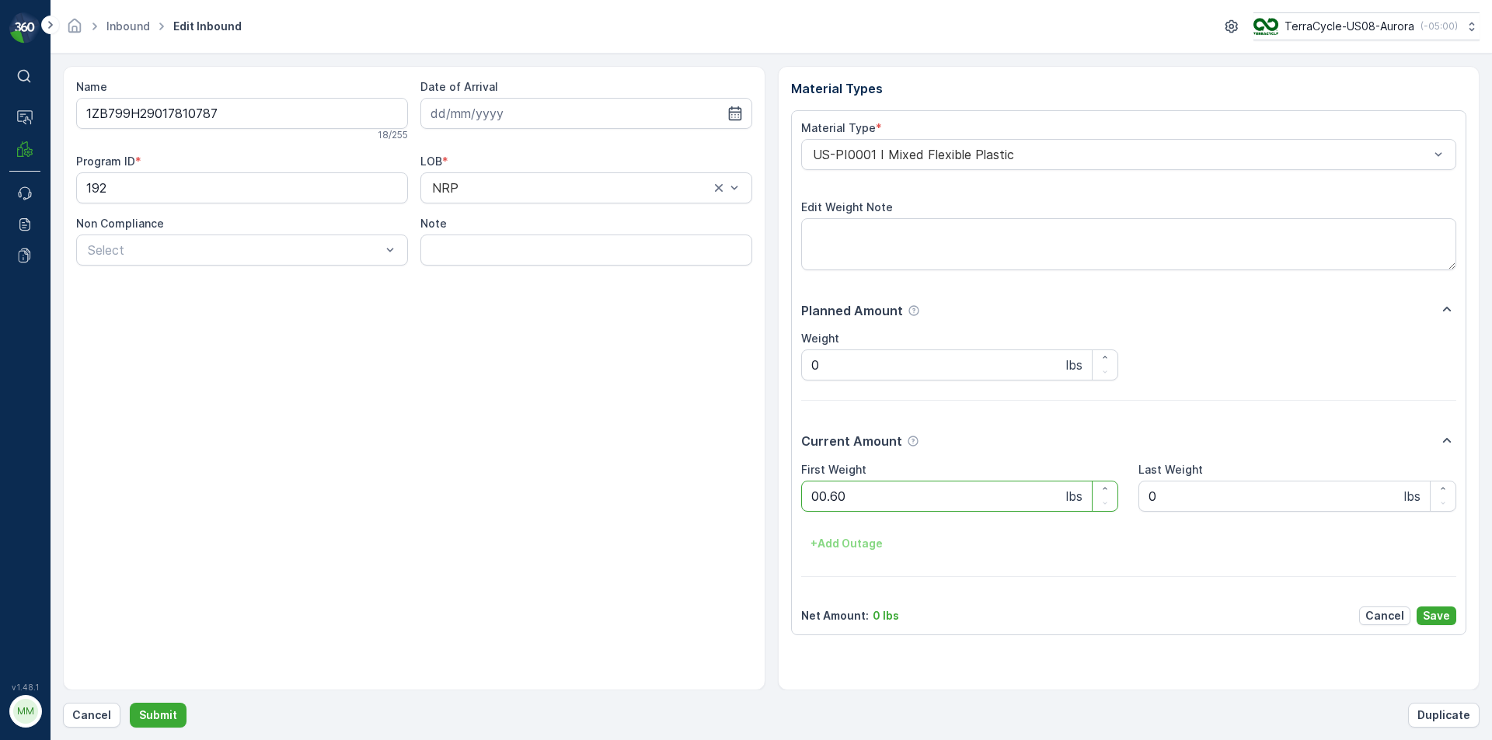
click at [130, 703] on button "Submit" at bounding box center [158, 715] width 57 height 25
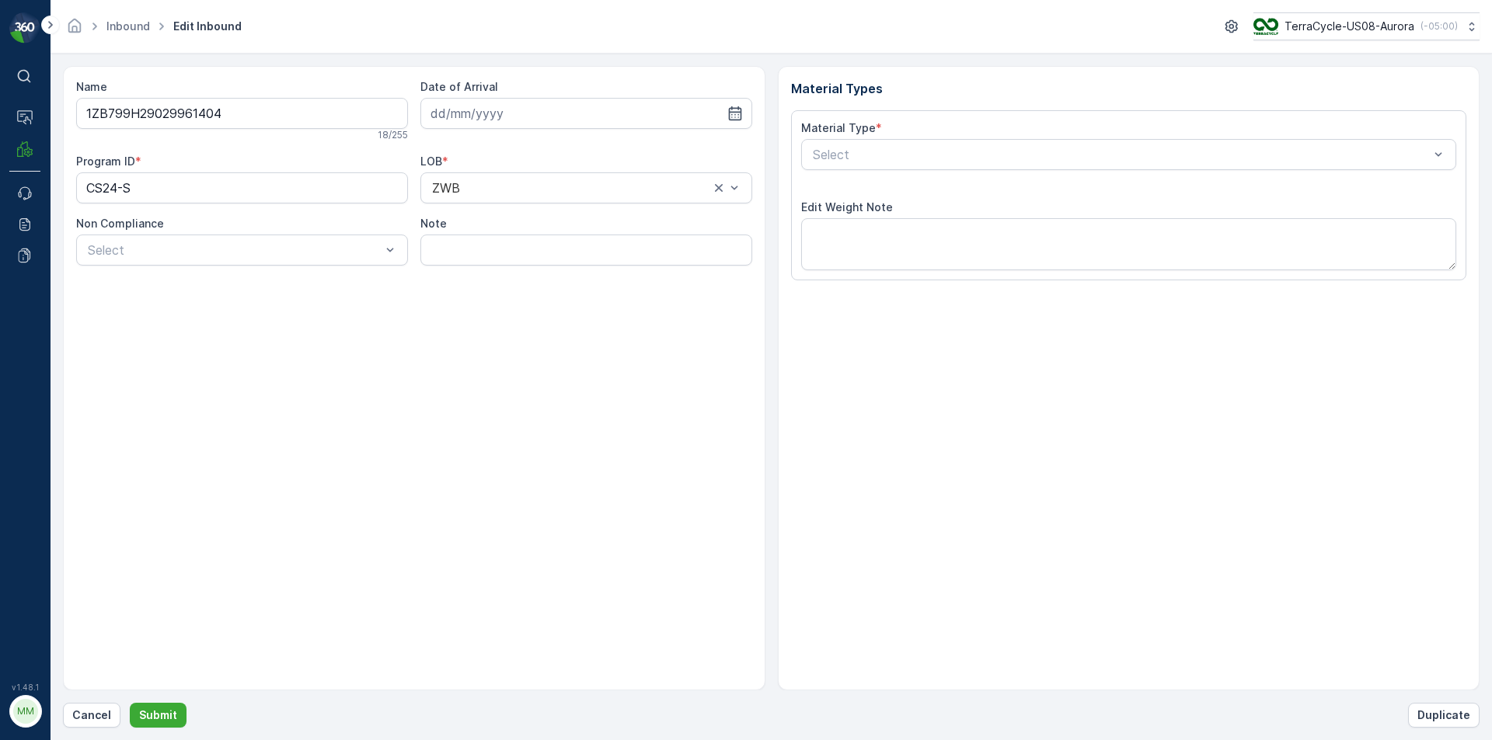
click at [130, 703] on button "Submit" at bounding box center [158, 715] width 57 height 25
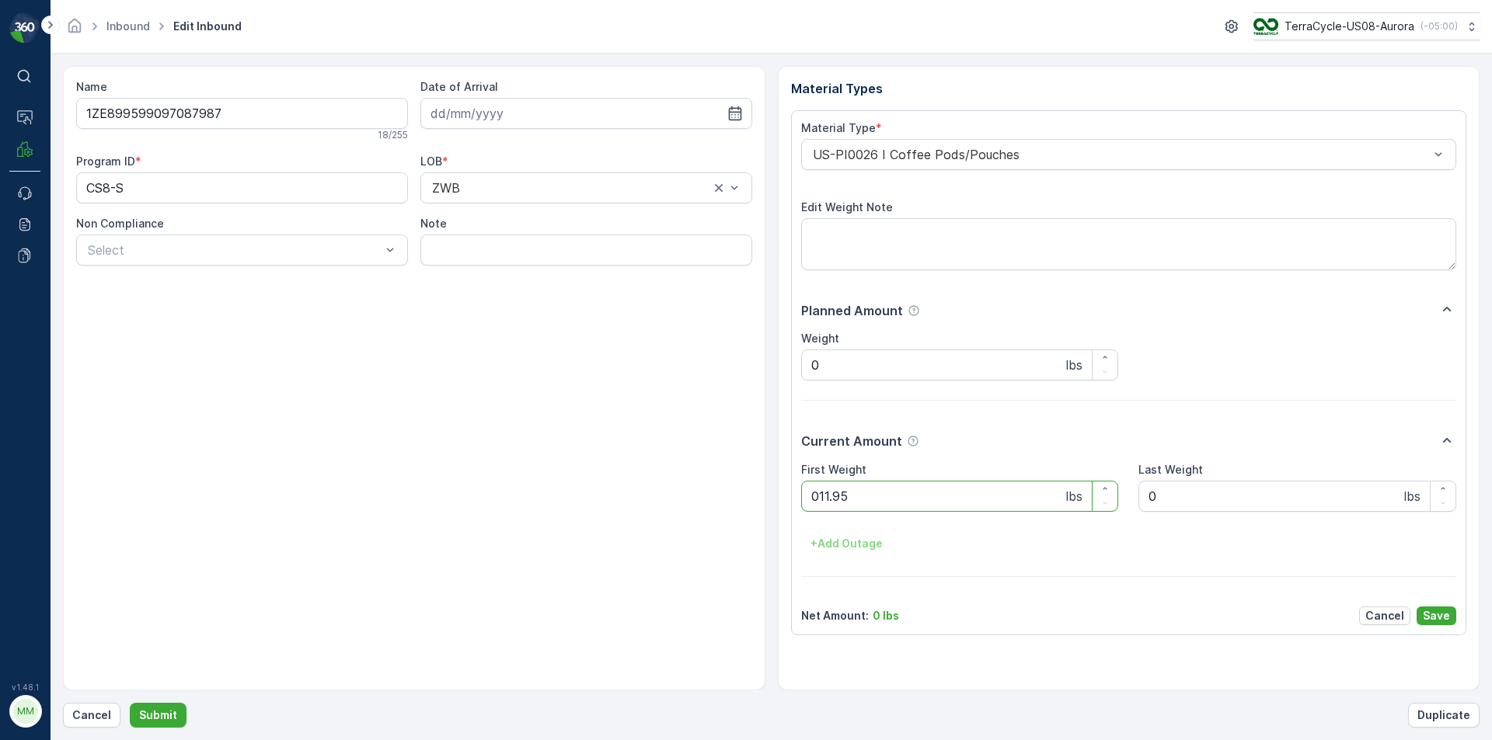
click at [130, 703] on button "Submit" at bounding box center [158, 715] width 57 height 25
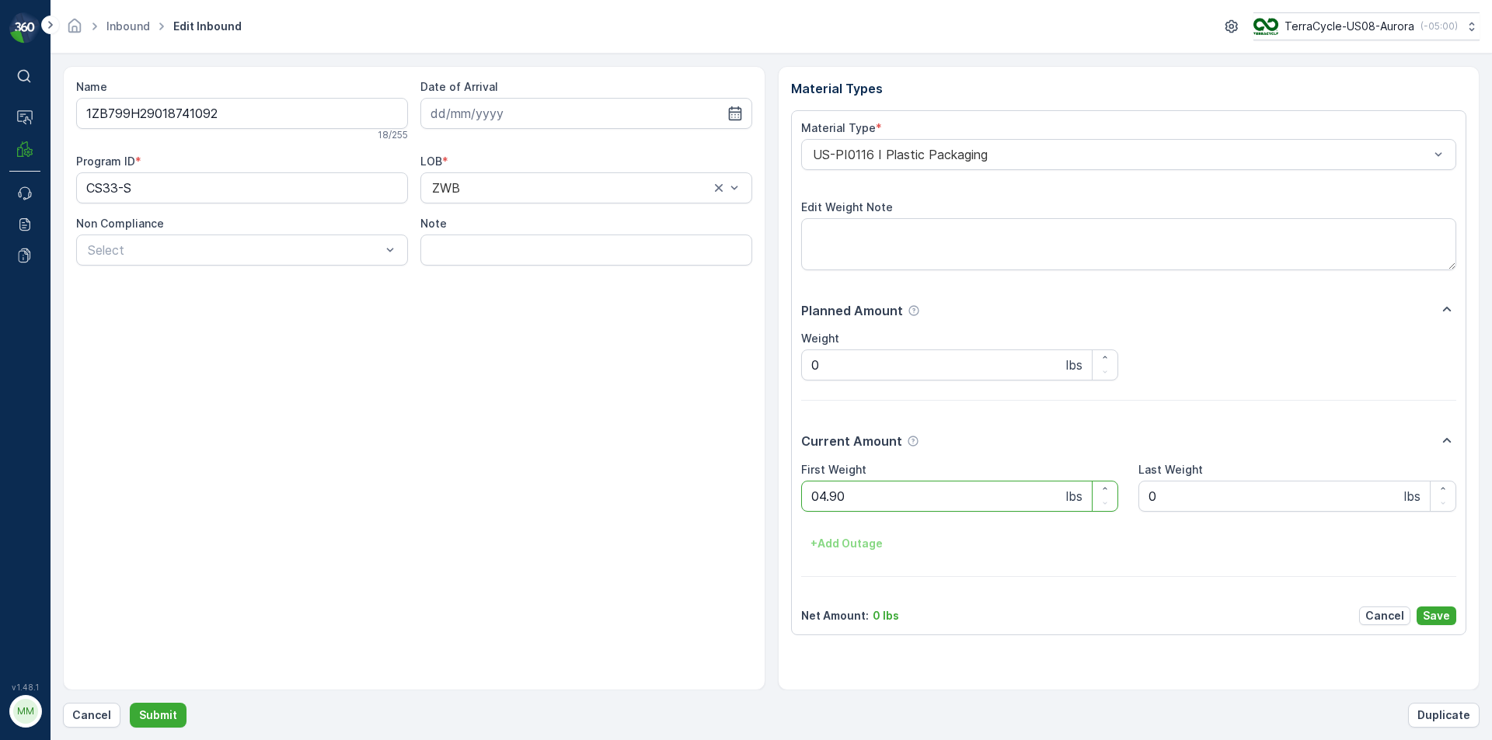
click at [130, 703] on button "Submit" at bounding box center [158, 715] width 57 height 25
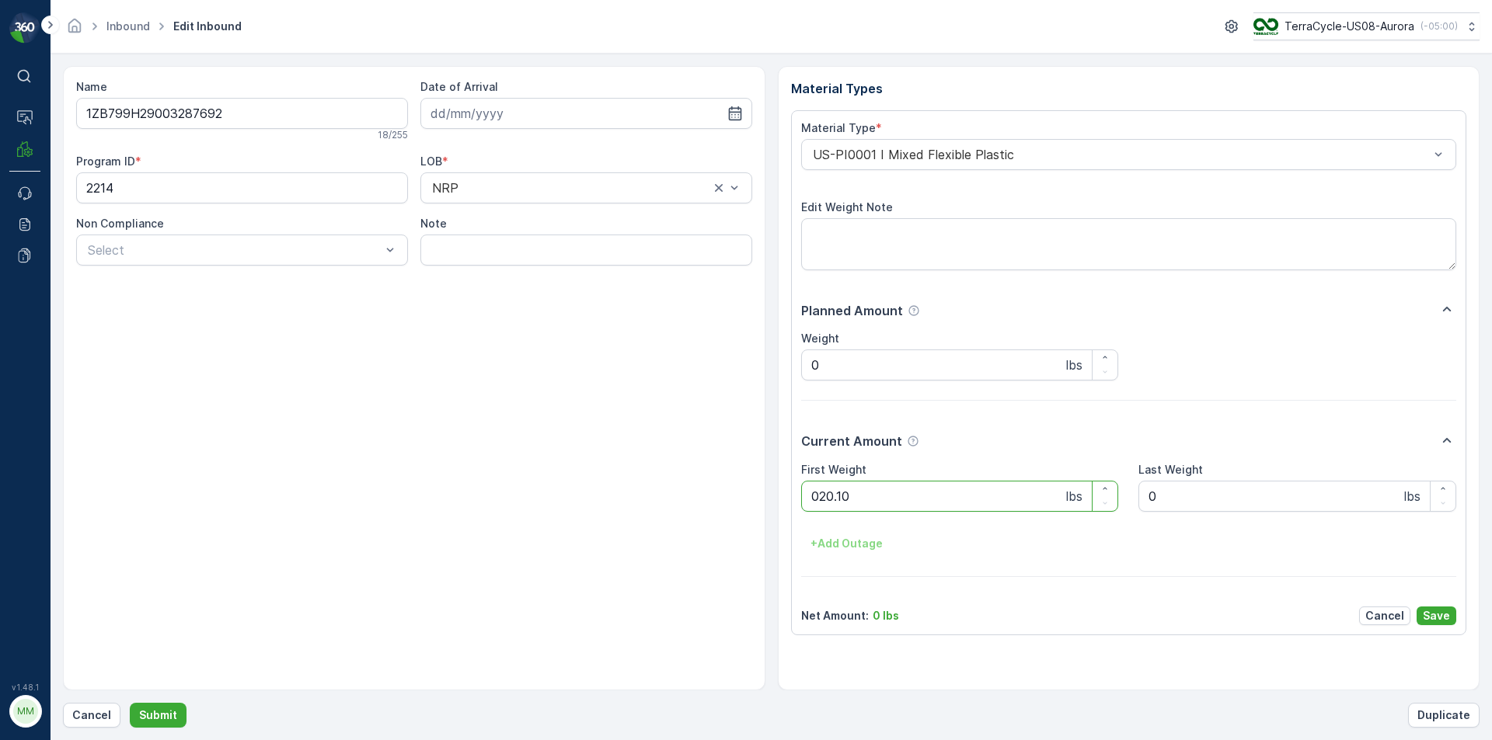
click at [130, 703] on button "Submit" at bounding box center [158, 715] width 57 height 25
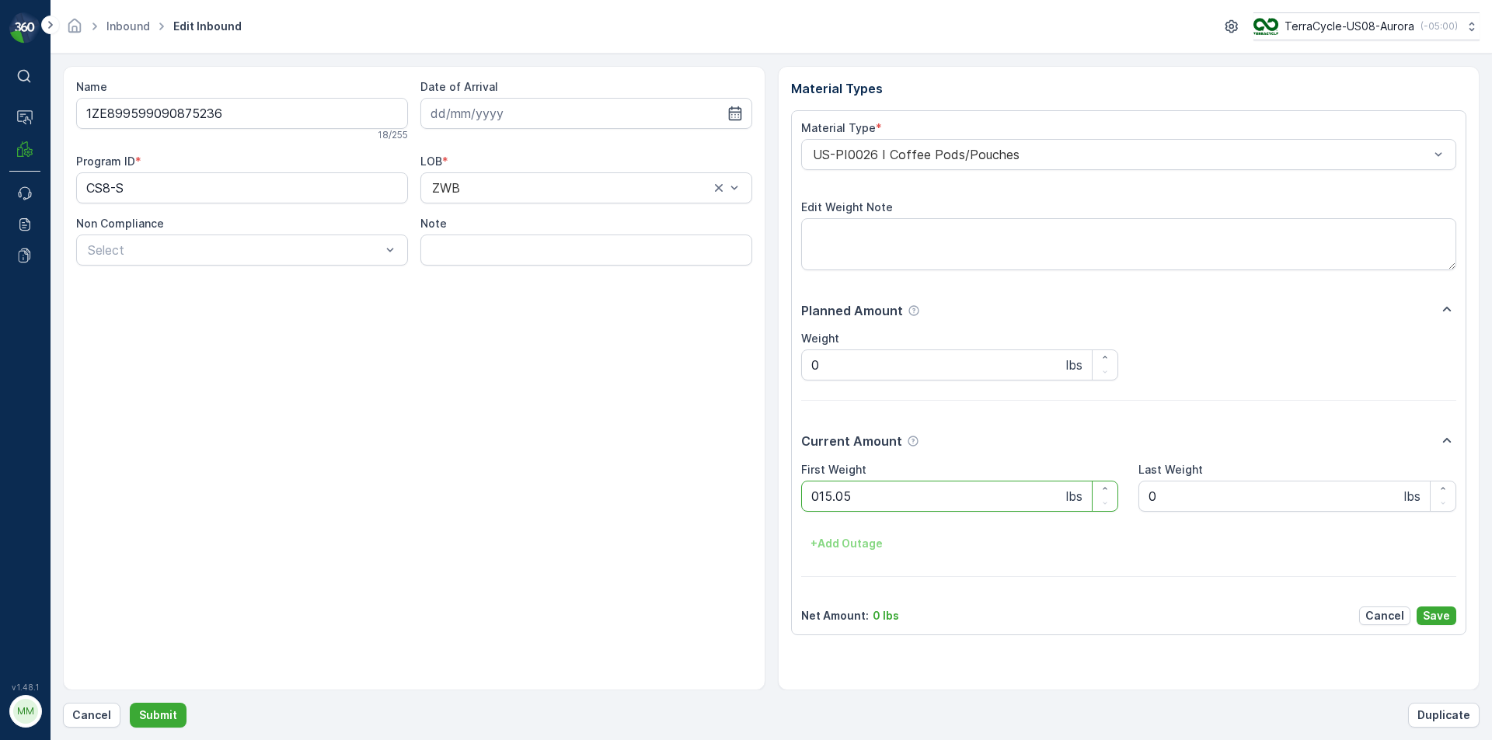
click at [130, 703] on button "Submit" at bounding box center [158, 715] width 57 height 25
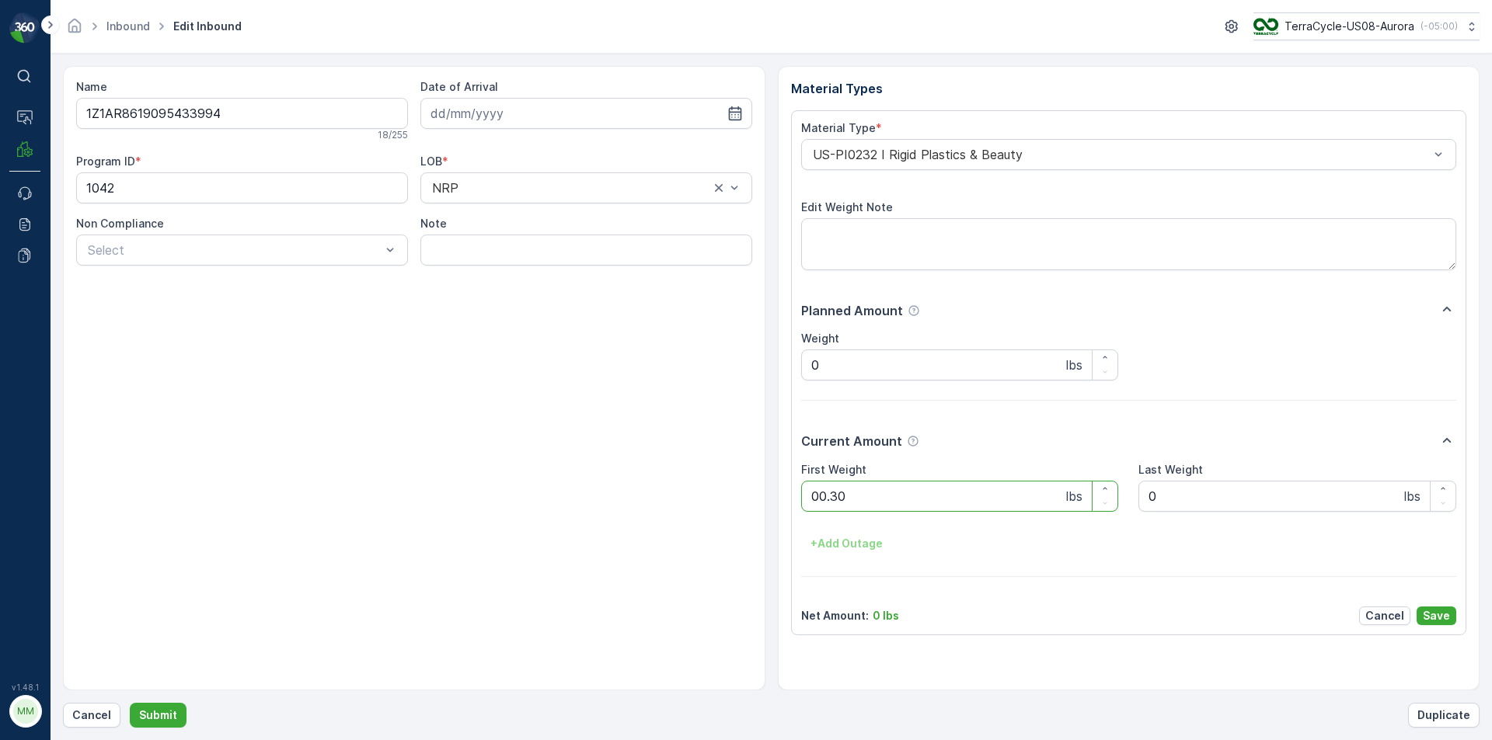
click at [130, 703] on button "Submit" at bounding box center [158, 715] width 57 height 25
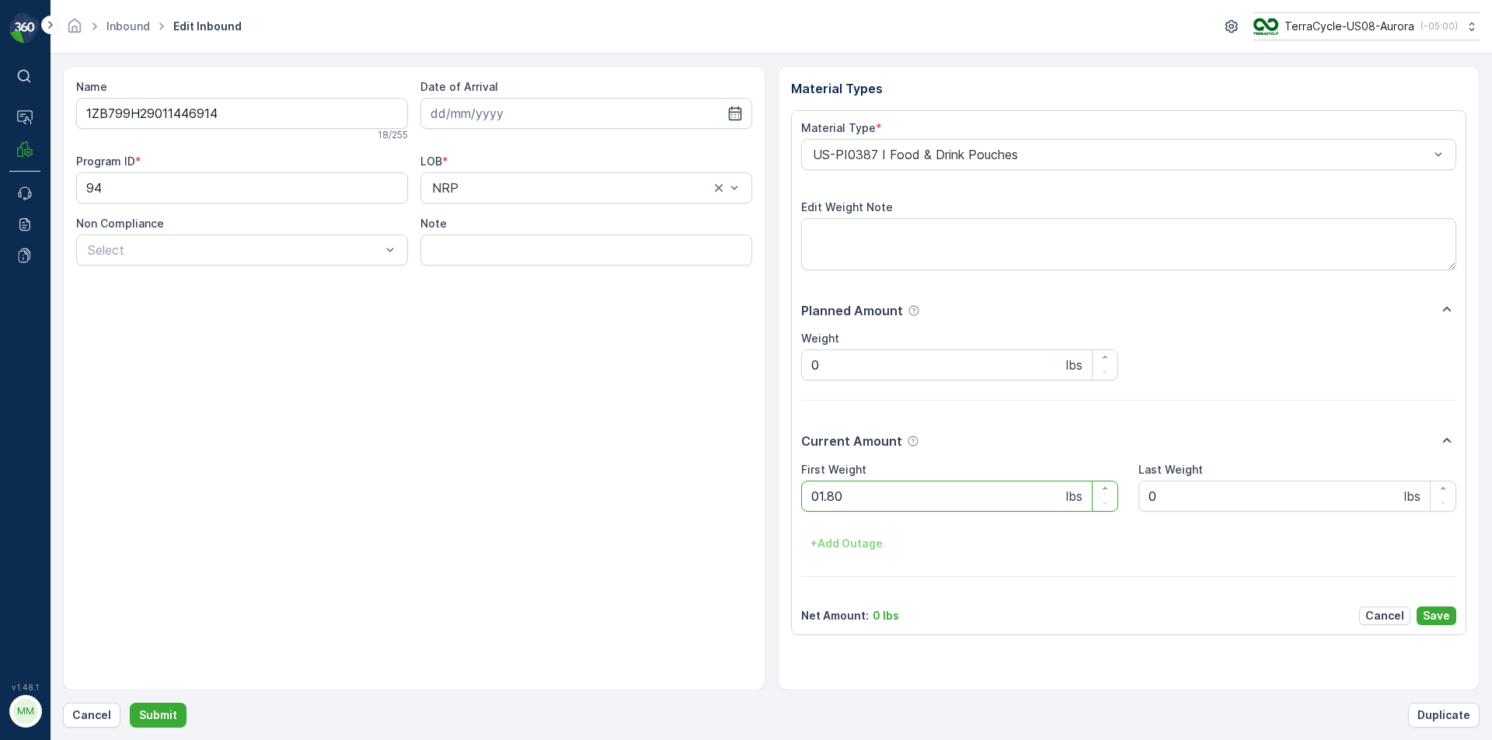
click at [130, 703] on button "Submit" at bounding box center [158, 715] width 57 height 25
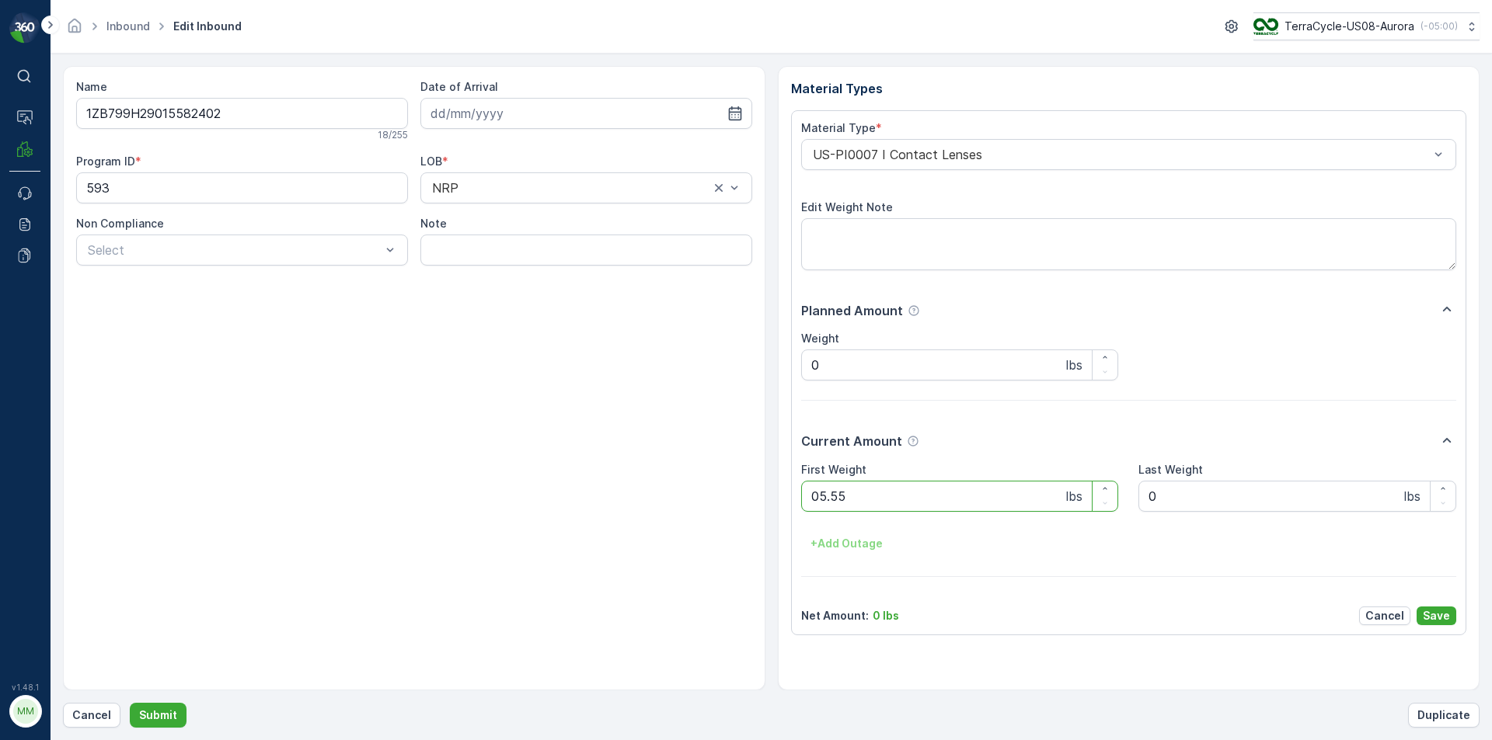
click at [130, 703] on button "Submit" at bounding box center [158, 715] width 57 height 25
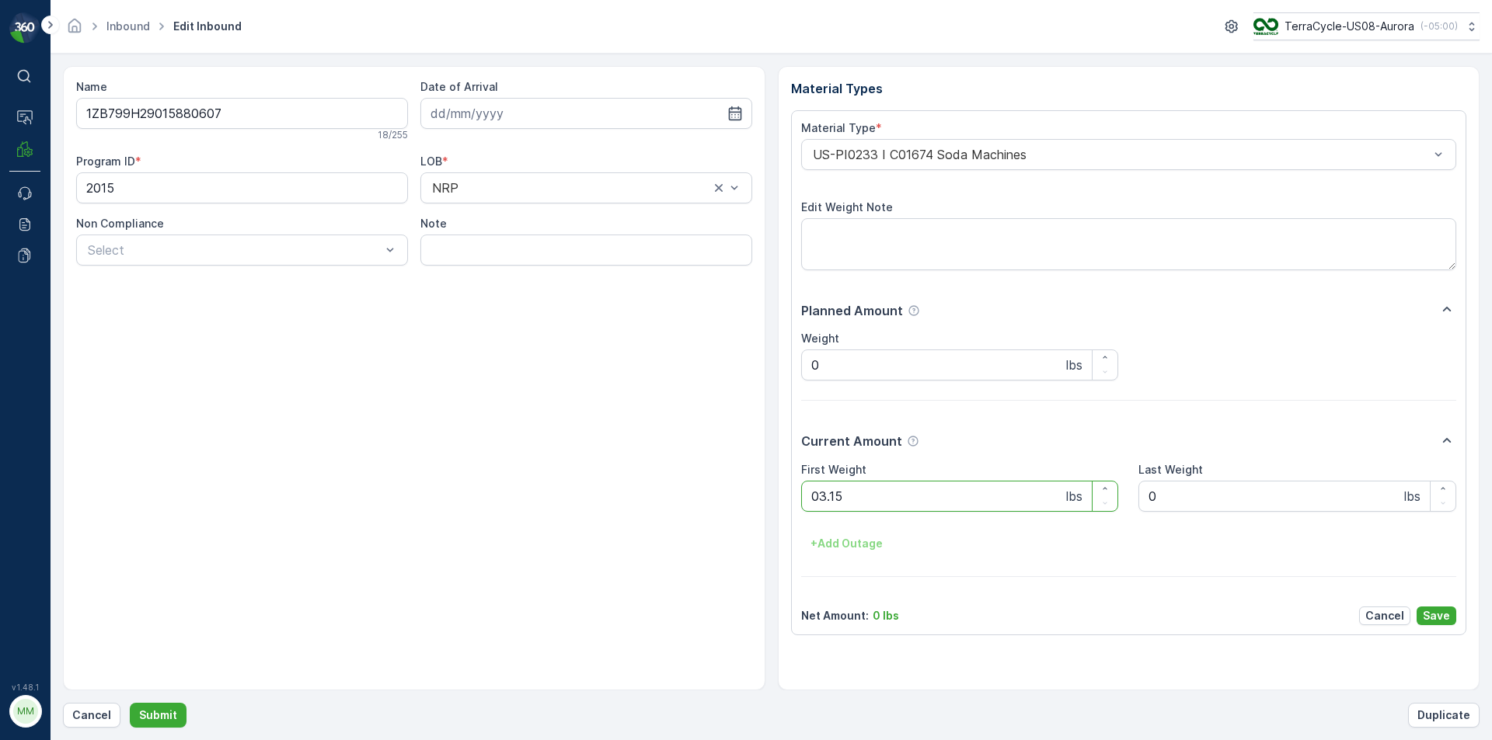
click at [130, 703] on button "Submit" at bounding box center [158, 715] width 57 height 25
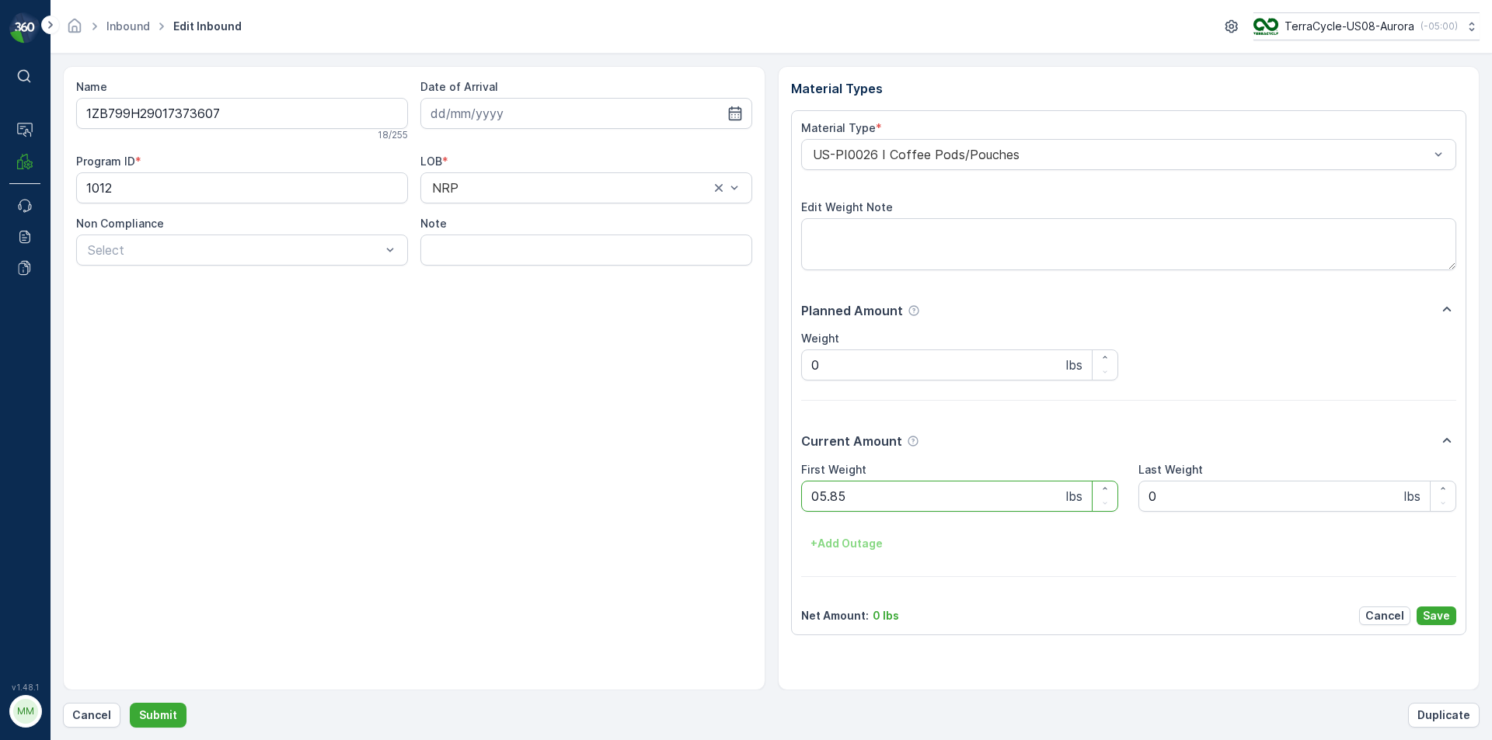
click at [130, 703] on button "Submit" at bounding box center [158, 715] width 57 height 25
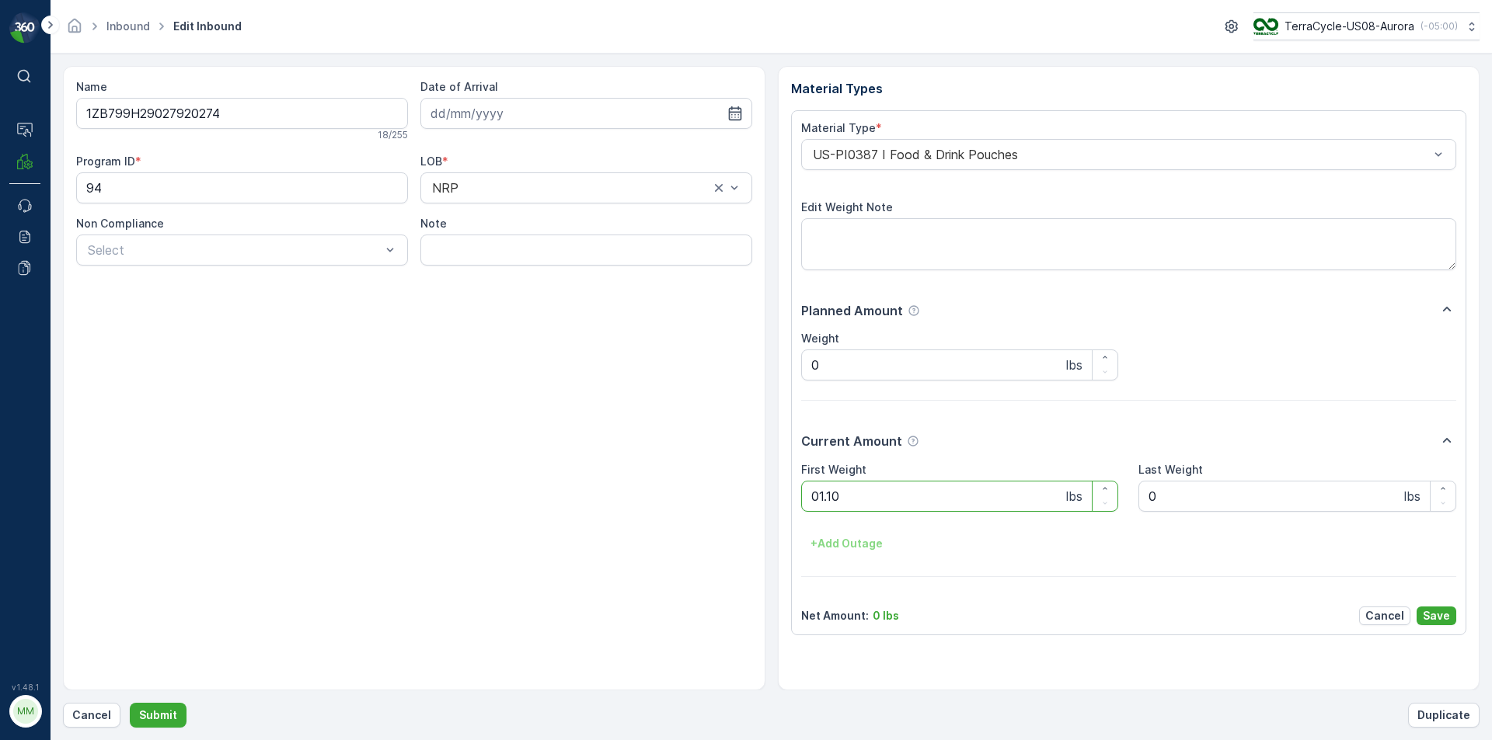
click at [130, 703] on button "Submit" at bounding box center [158, 715] width 57 height 25
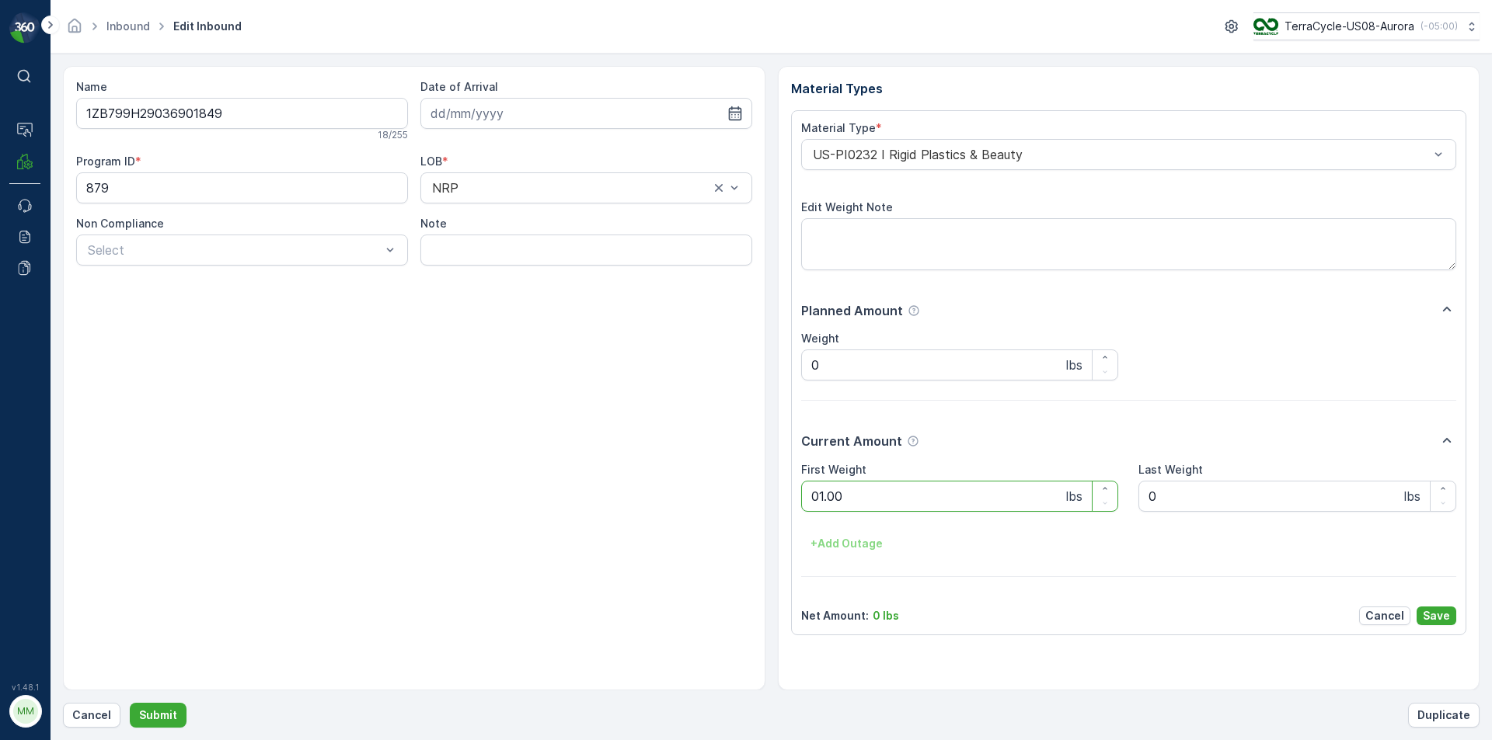
click at [130, 703] on button "Submit" at bounding box center [158, 715] width 57 height 25
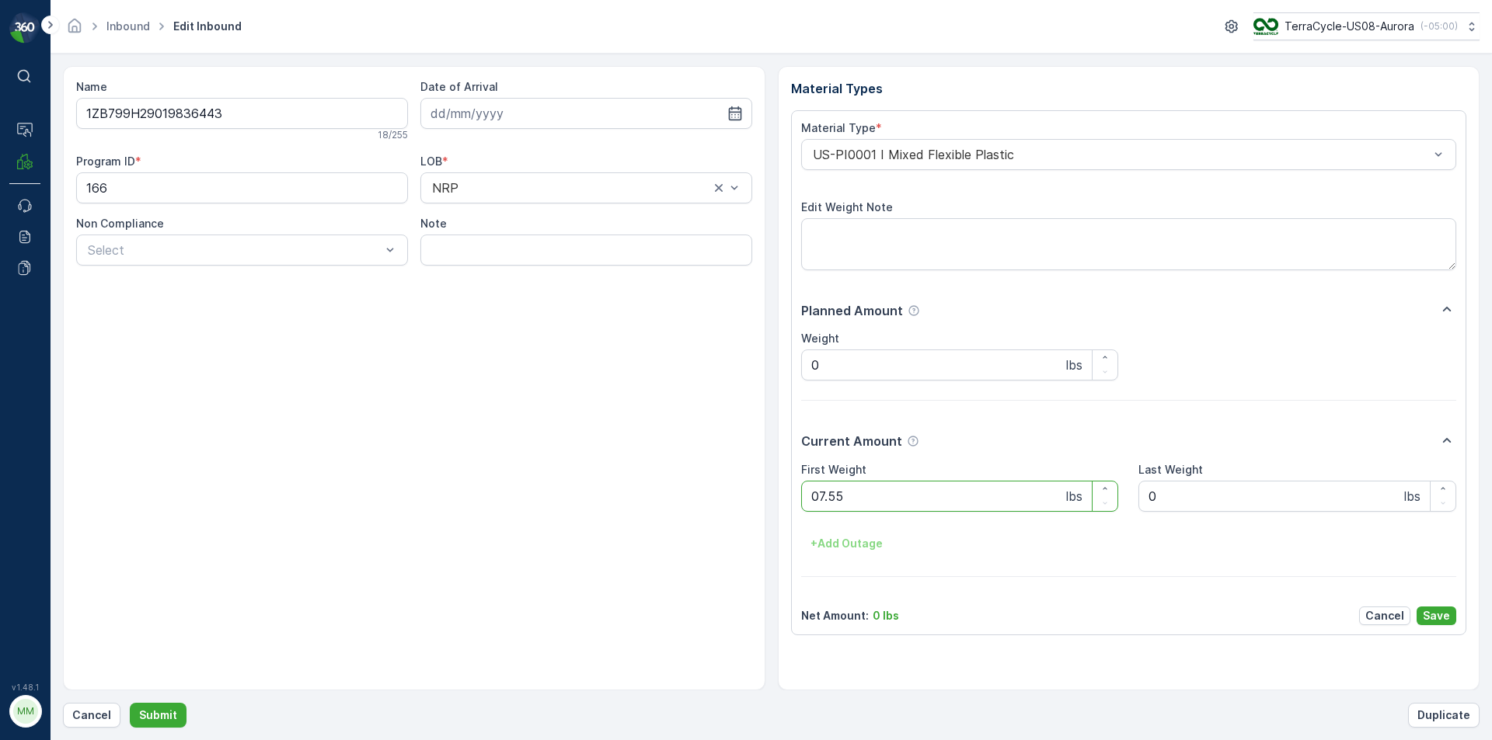
click at [130, 703] on button "Submit" at bounding box center [158, 715] width 57 height 25
